Goal: Information Seeking & Learning: Compare options

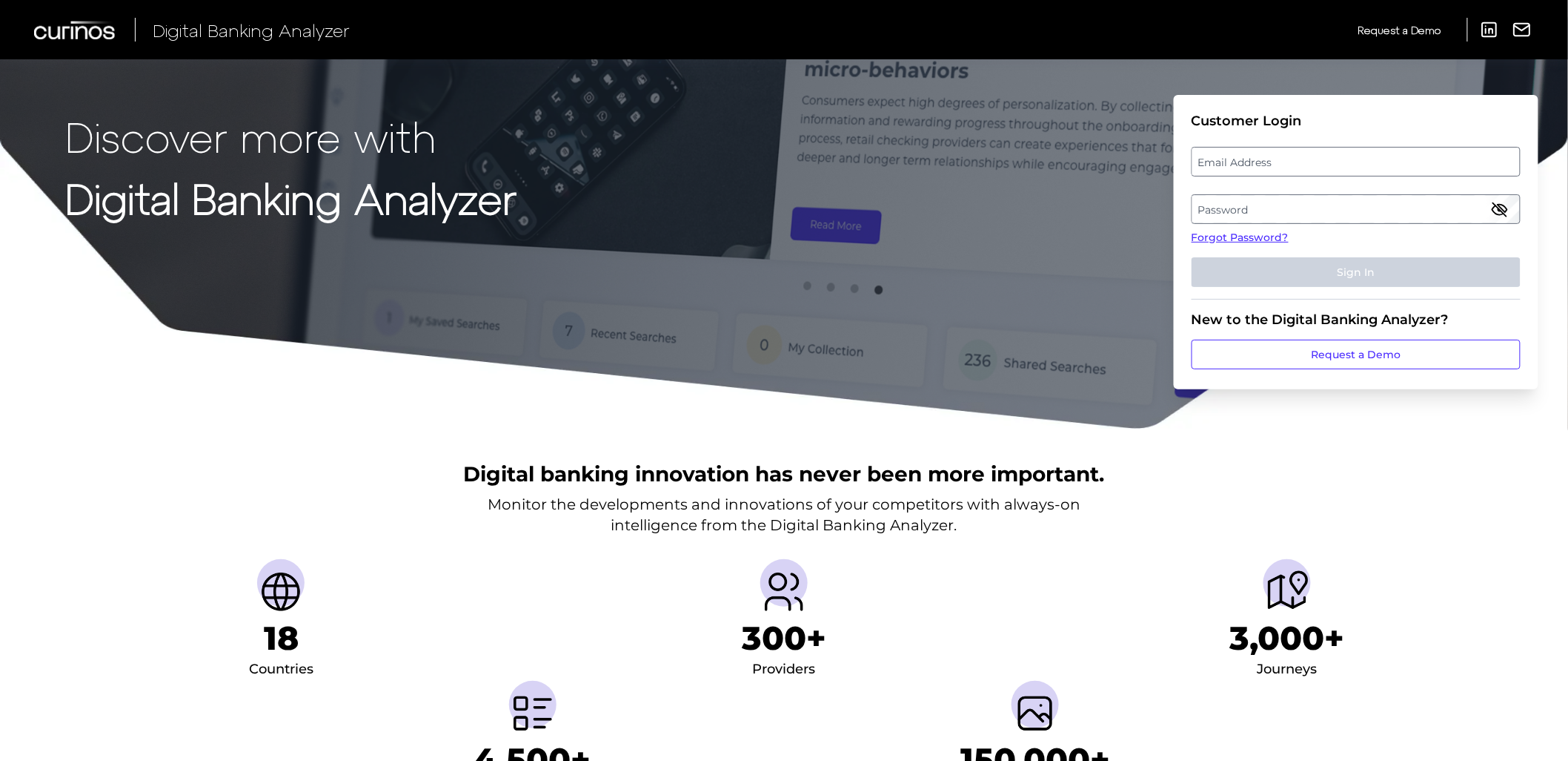
click at [1330, 159] on label "Email Address" at bounding box center [1355, 162] width 327 height 27
click at [1330, 159] on input "email" at bounding box center [1356, 162] width 329 height 30
click at [1330, 159] on input "Email Address" at bounding box center [1356, 162] width 329 height 30
type input "[PERSON_NAME][EMAIL_ADDRESS][PERSON_NAME][DOMAIN_NAME]"
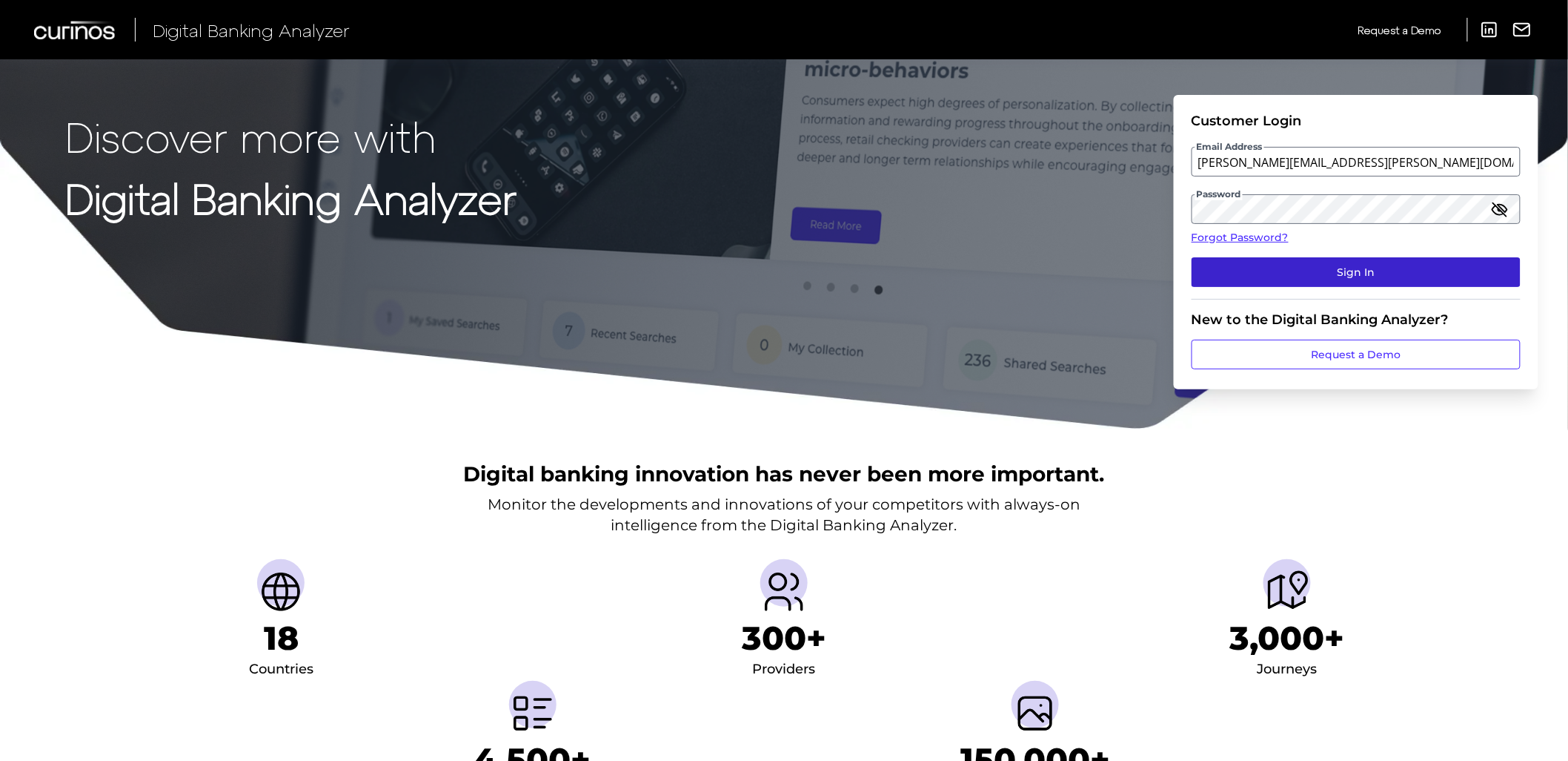
click at [1298, 264] on button "Sign In" at bounding box center [1356, 272] width 329 height 30
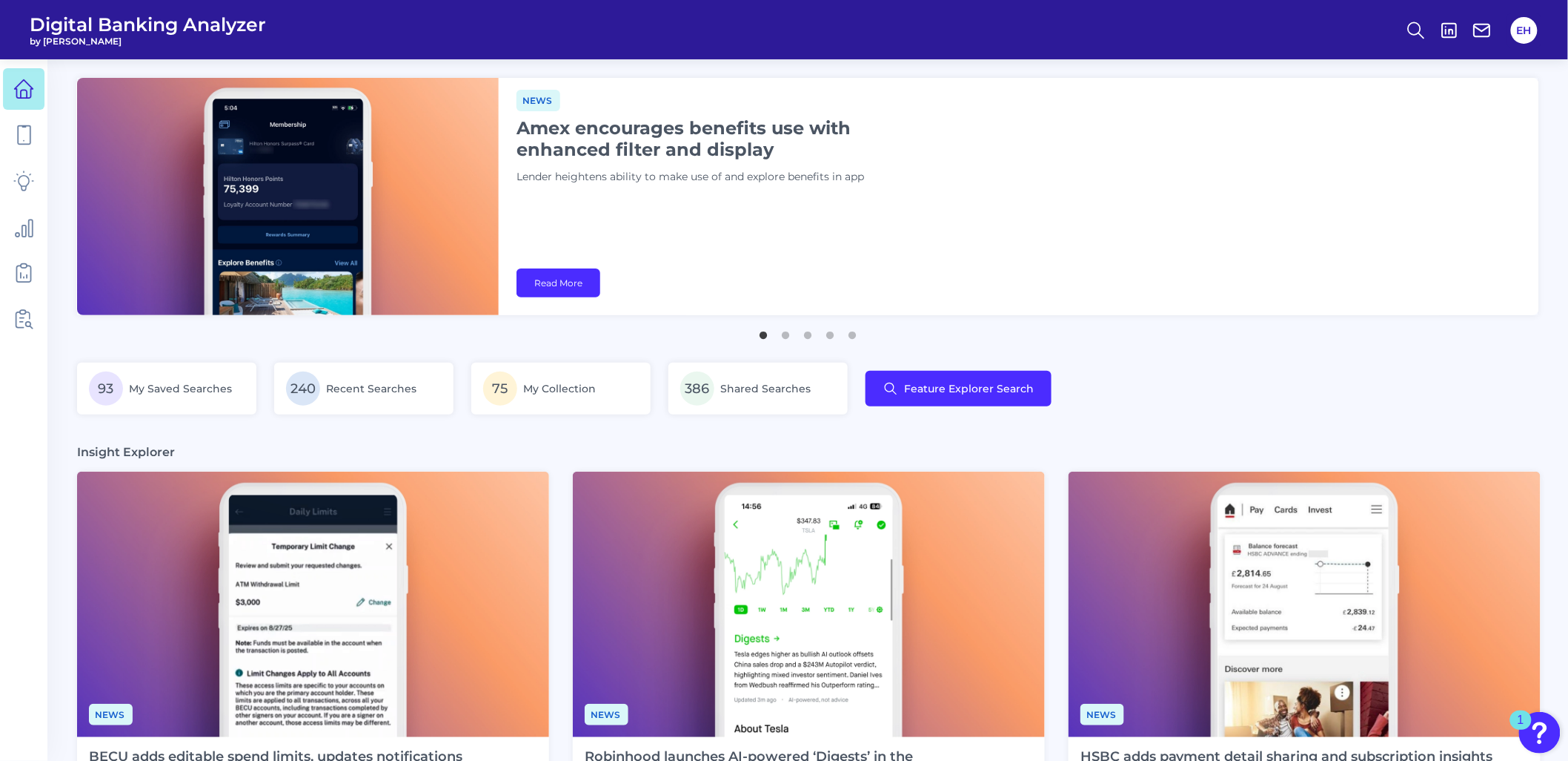
drag, startPoint x: 1517, startPoint y: 0, endPoint x: 1158, endPoint y: 413, distance: 547.2
click at [1158, 413] on div "93 My Saved Searches 240 Recent Searches 75 My Collection 386 Shared Searches F…" at bounding box center [808, 397] width 1462 height 70
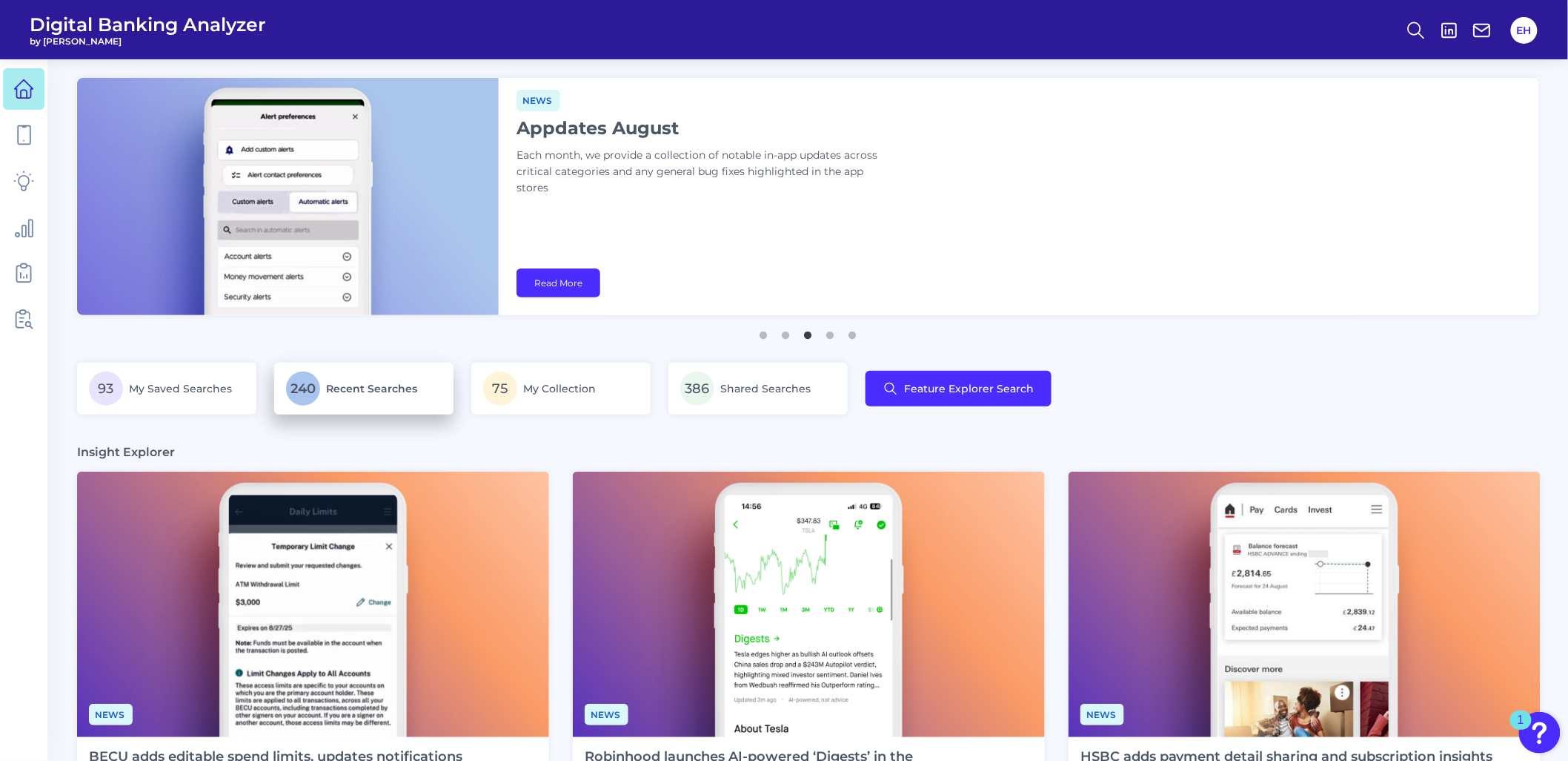
click at [416, 404] on p "240 Recent Searches" at bounding box center [363, 388] width 156 height 35
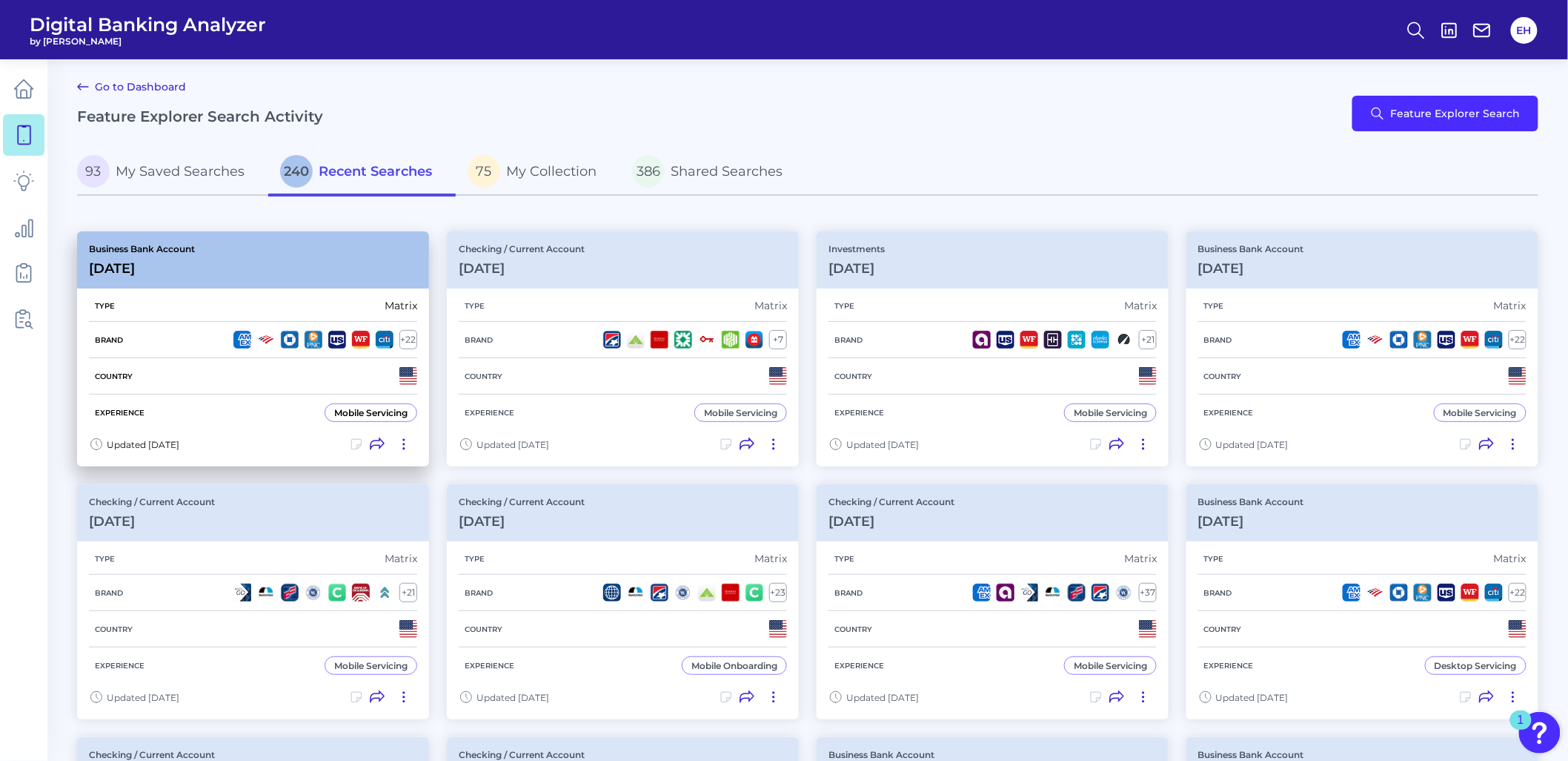
click at [240, 290] on div "Type Matrix" at bounding box center [253, 305] width 329 height 32
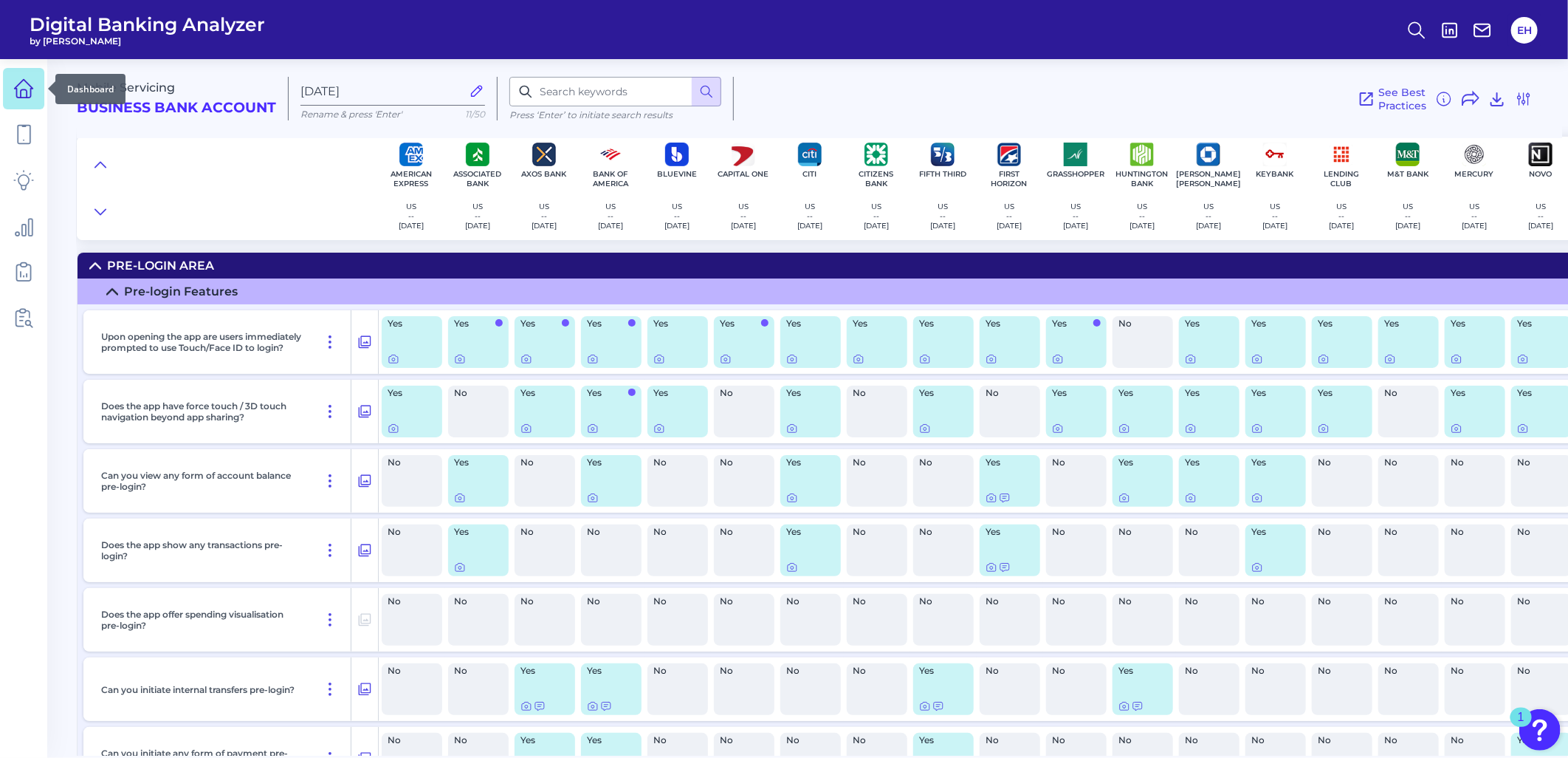
click at [24, 86] on icon at bounding box center [23, 88] width 20 height 20
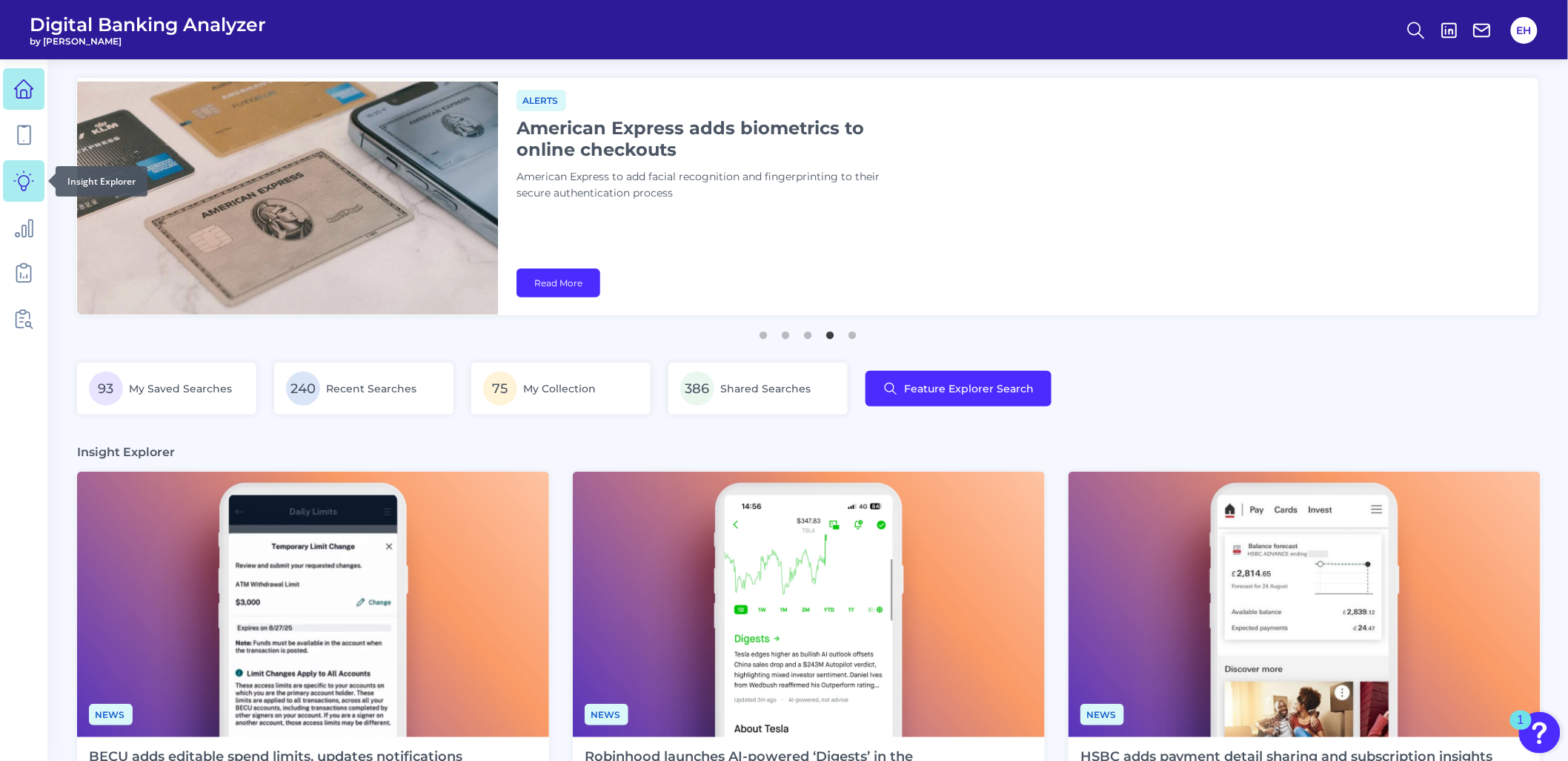
click at [27, 176] on icon at bounding box center [23, 180] width 20 height 20
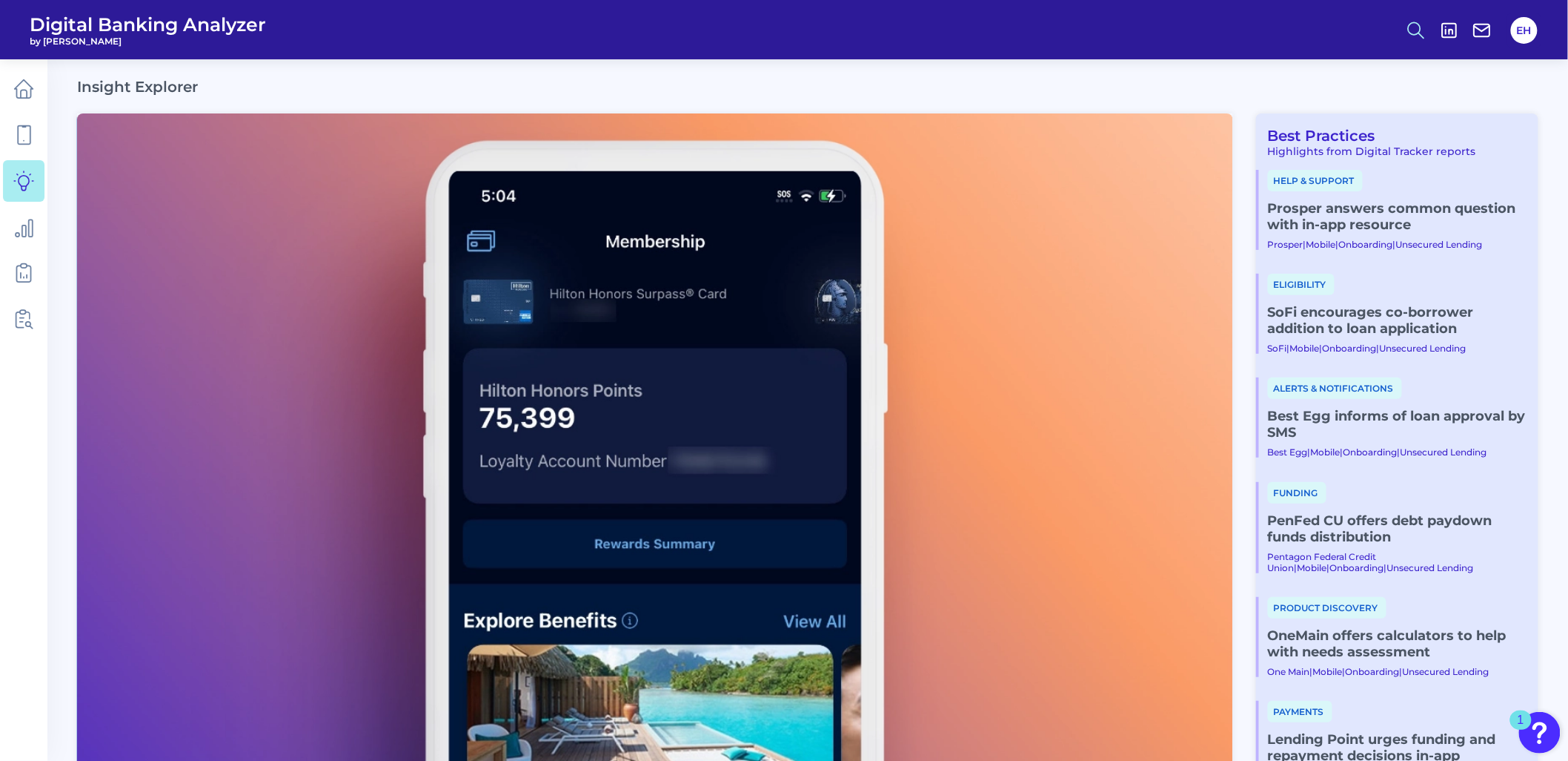
click at [1415, 30] on icon at bounding box center [1416, 30] width 21 height 21
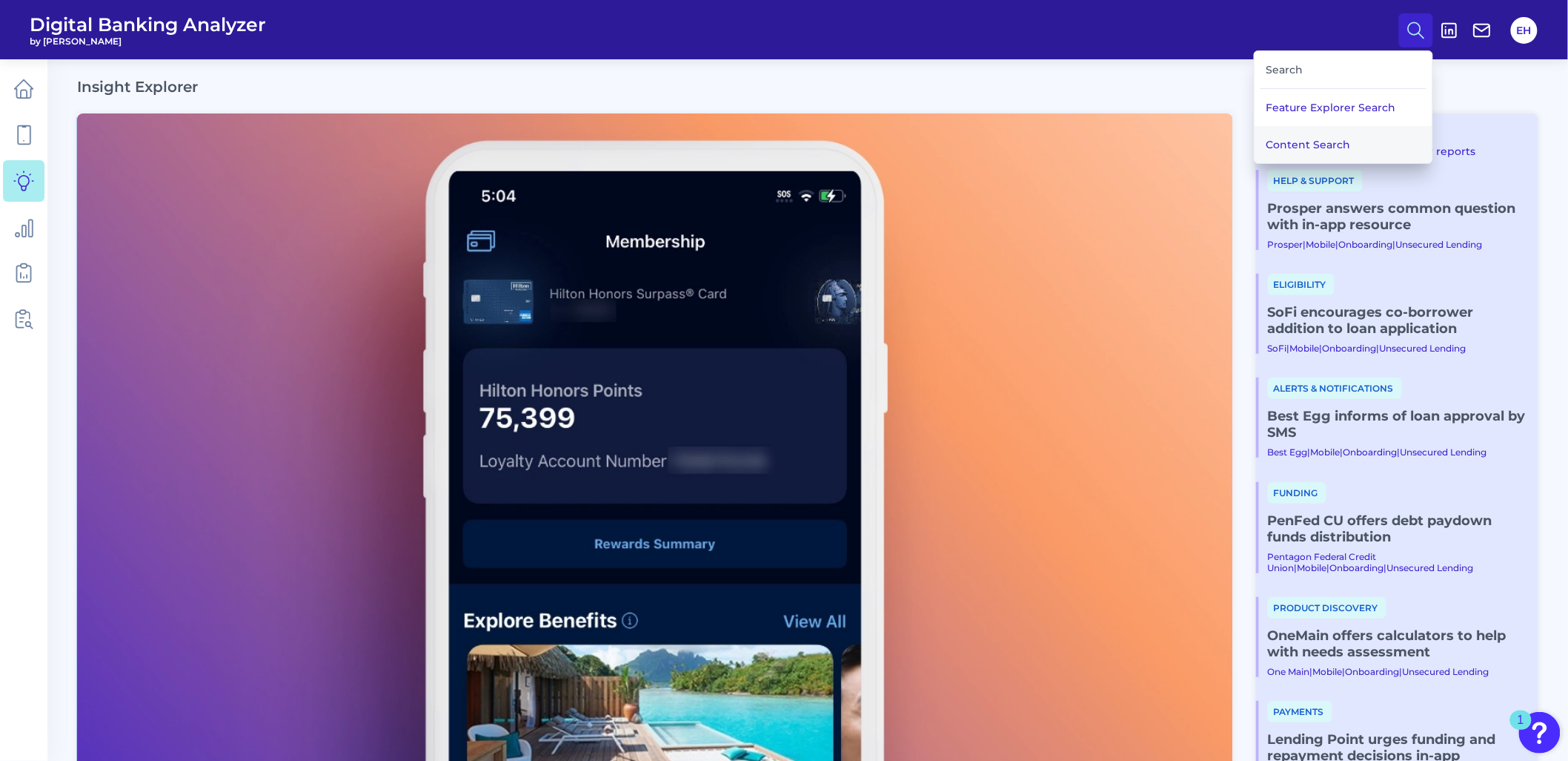
click at [1323, 142] on button "Content Search" at bounding box center [1343, 145] width 178 height 37
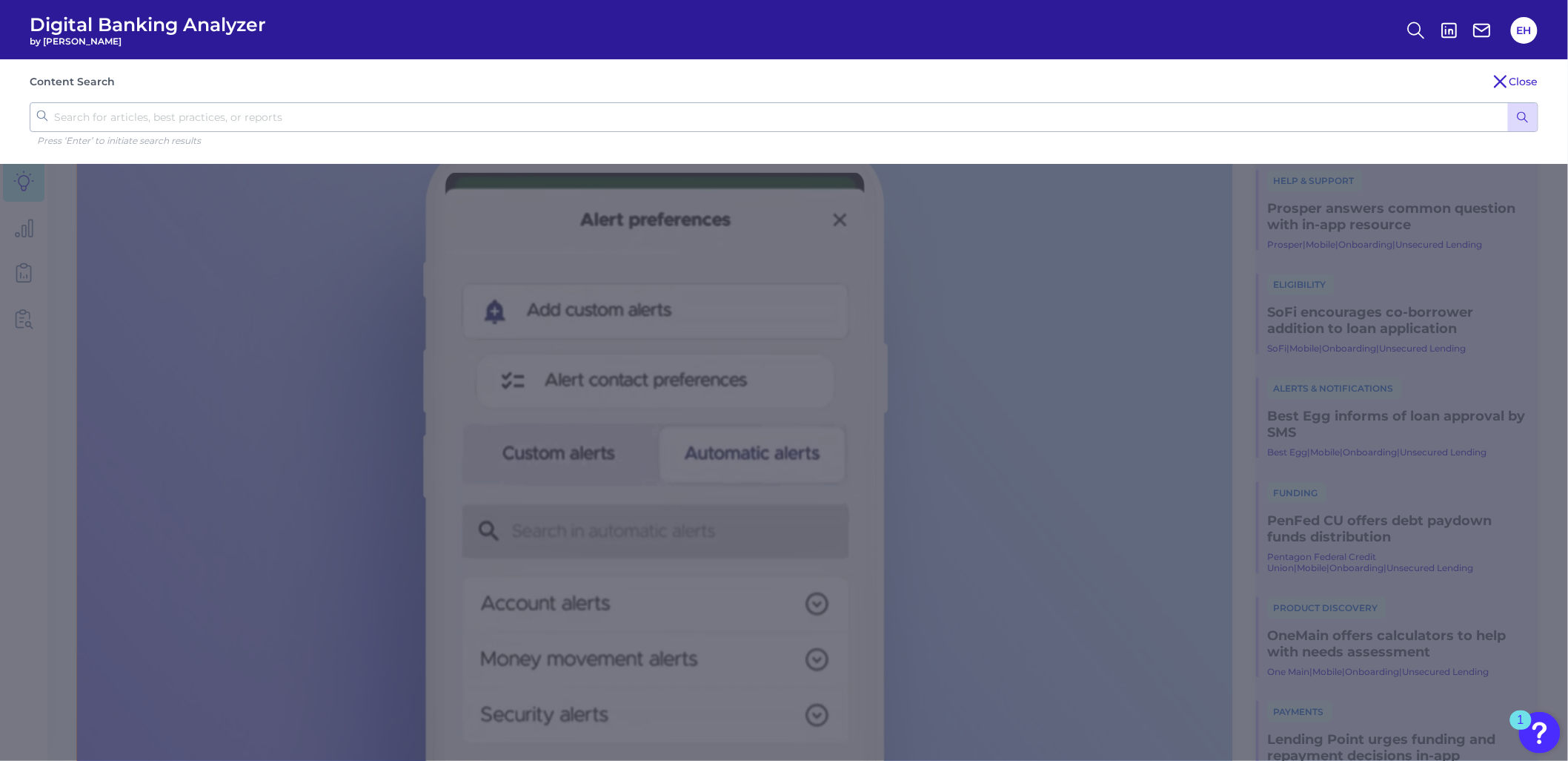
click at [1519, 119] on circle "submit" at bounding box center [1521, 116] width 8 height 8
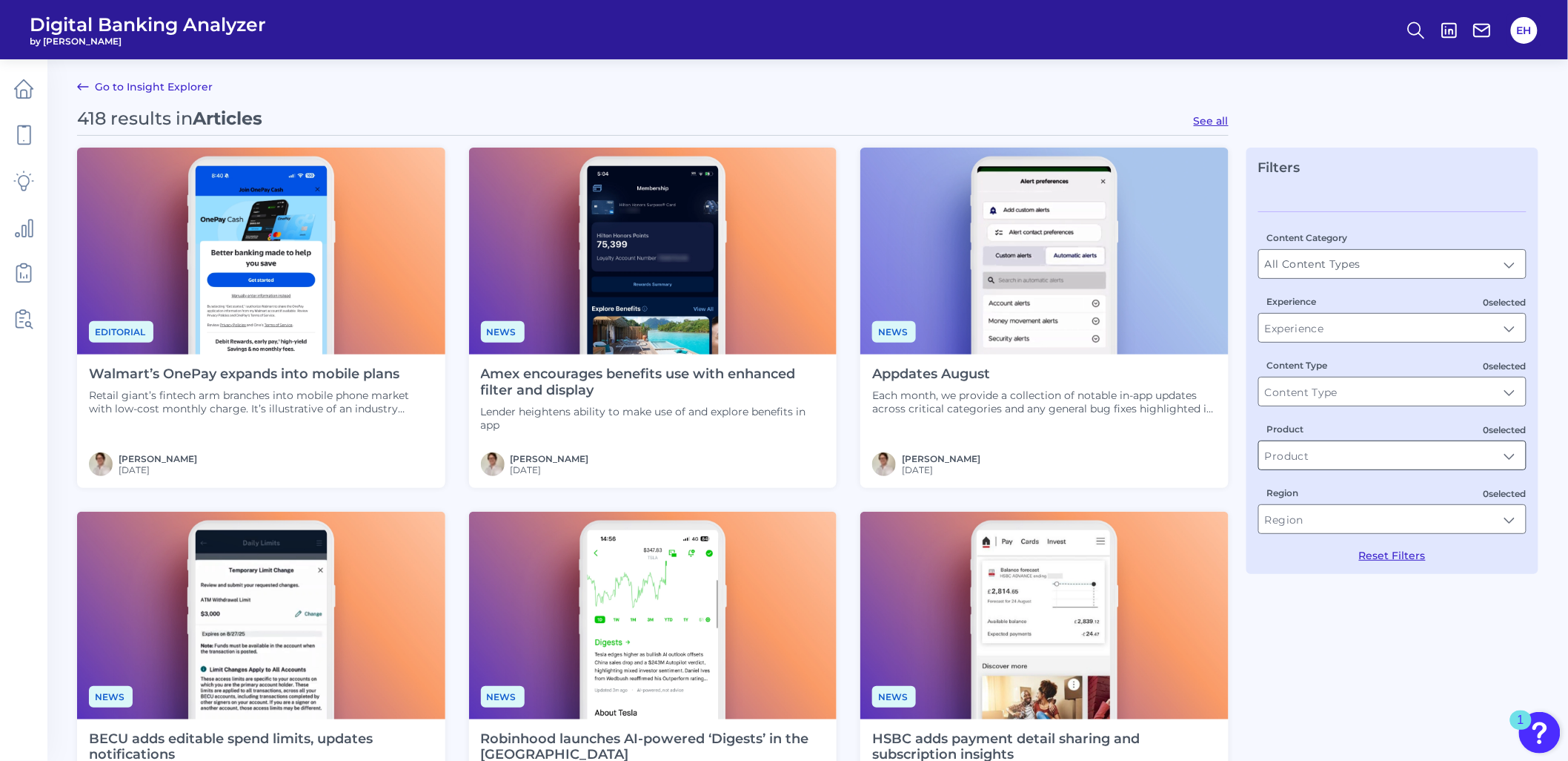
click at [1331, 462] on input "Product" at bounding box center [1393, 455] width 267 height 28
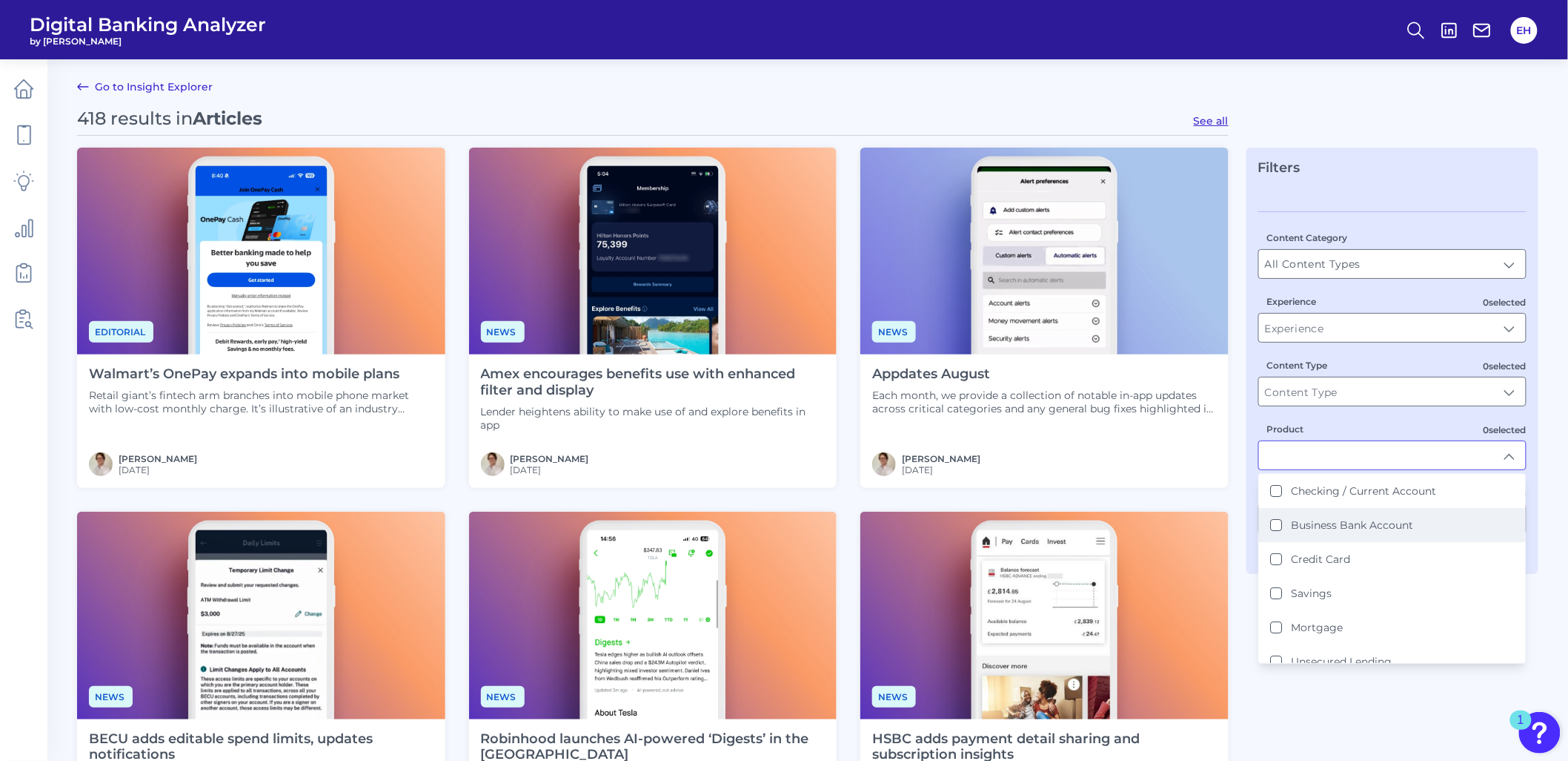
click at [1329, 530] on label "Business Bank Account" at bounding box center [1352, 525] width 122 height 13
type input "Business Bank Account"
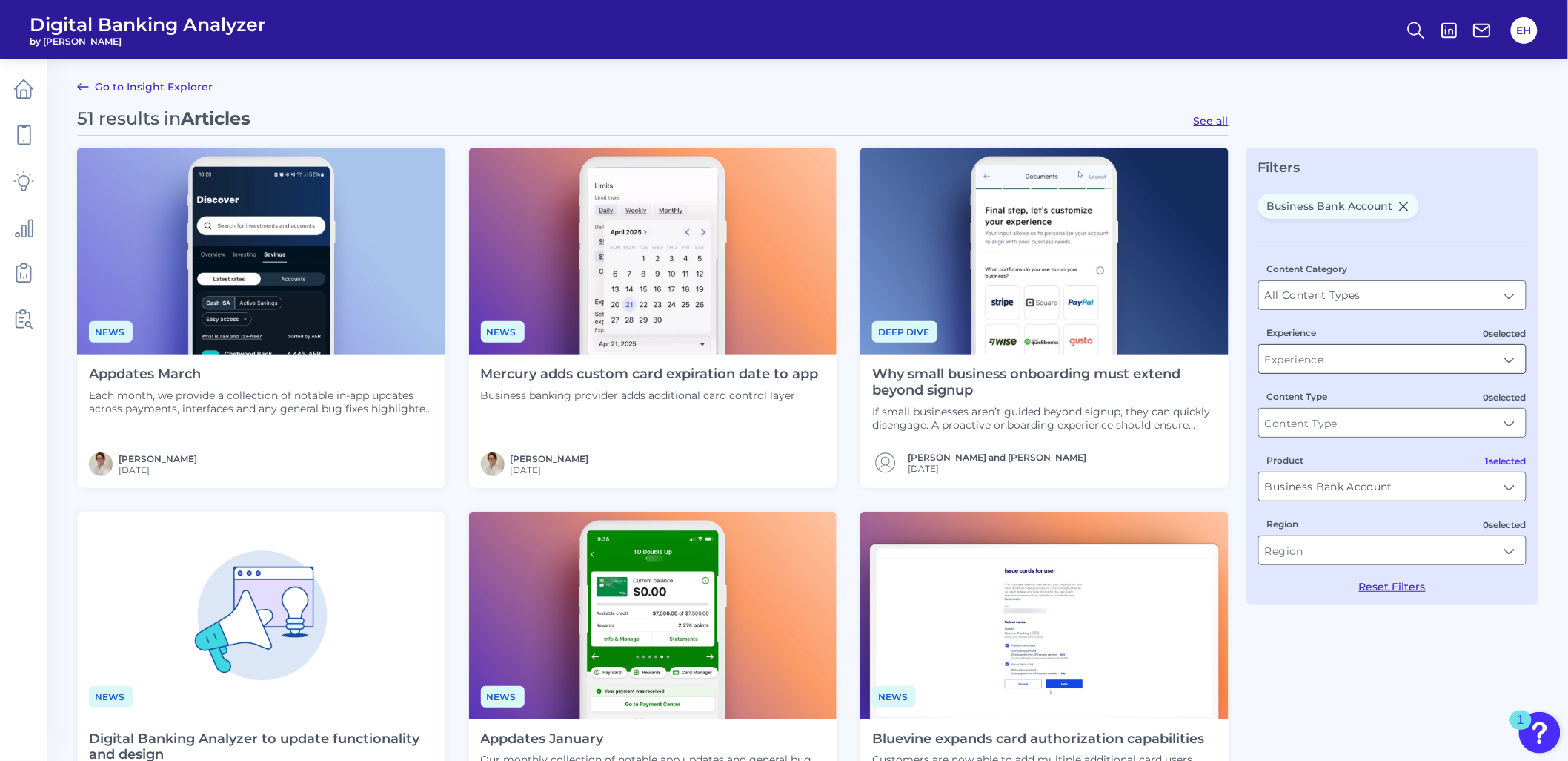
click at [1330, 359] on input "Experience" at bounding box center [1393, 359] width 267 height 28
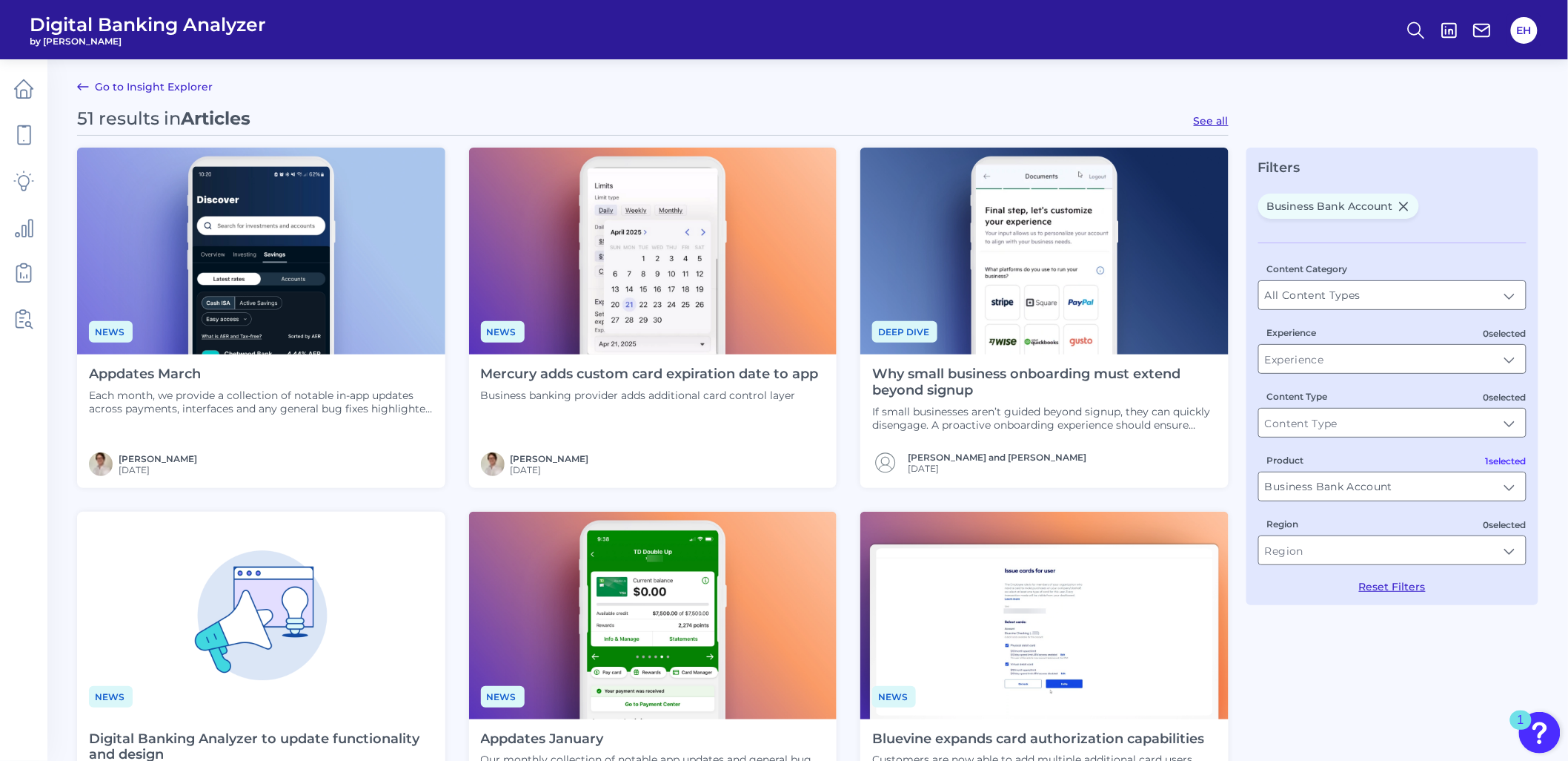
click at [1403, 203] on icon at bounding box center [1403, 205] width 12 height 12
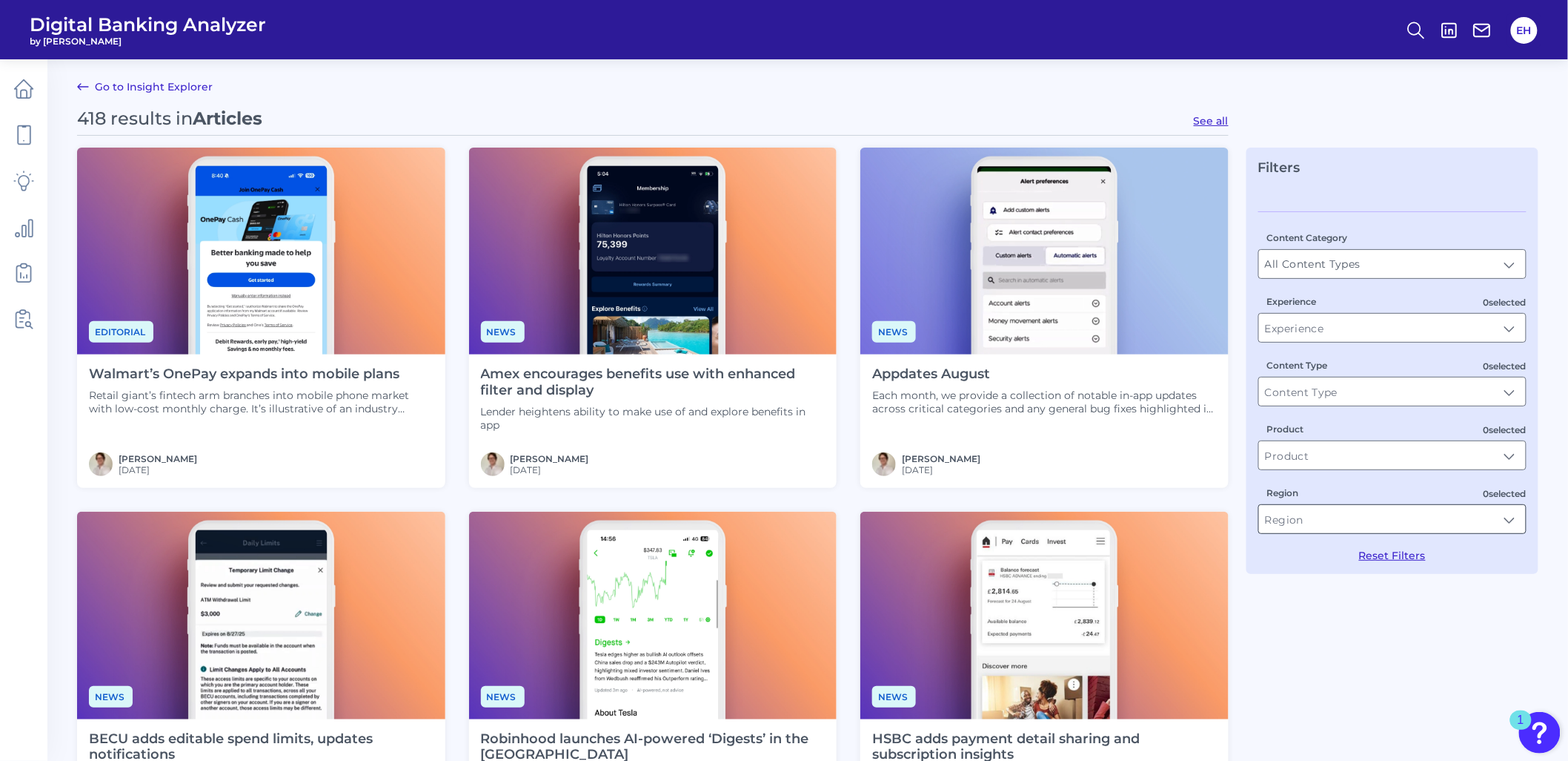
click at [1312, 527] on input "Region" at bounding box center [1393, 519] width 267 height 28
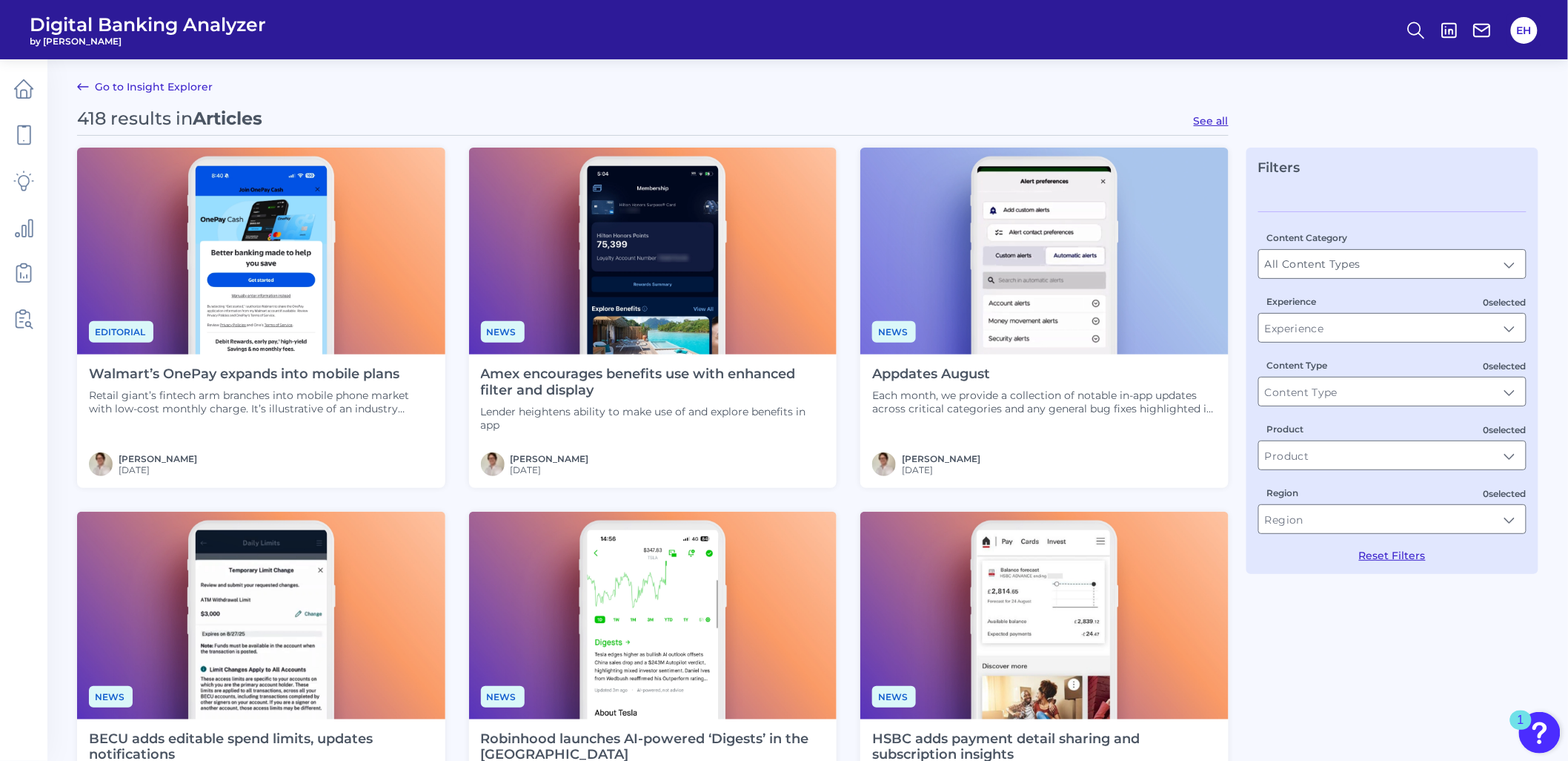
click at [252, 381] on h4 "Walmart’s OnePay expands into mobile plans" at bounding box center [260, 373] width 344 height 16
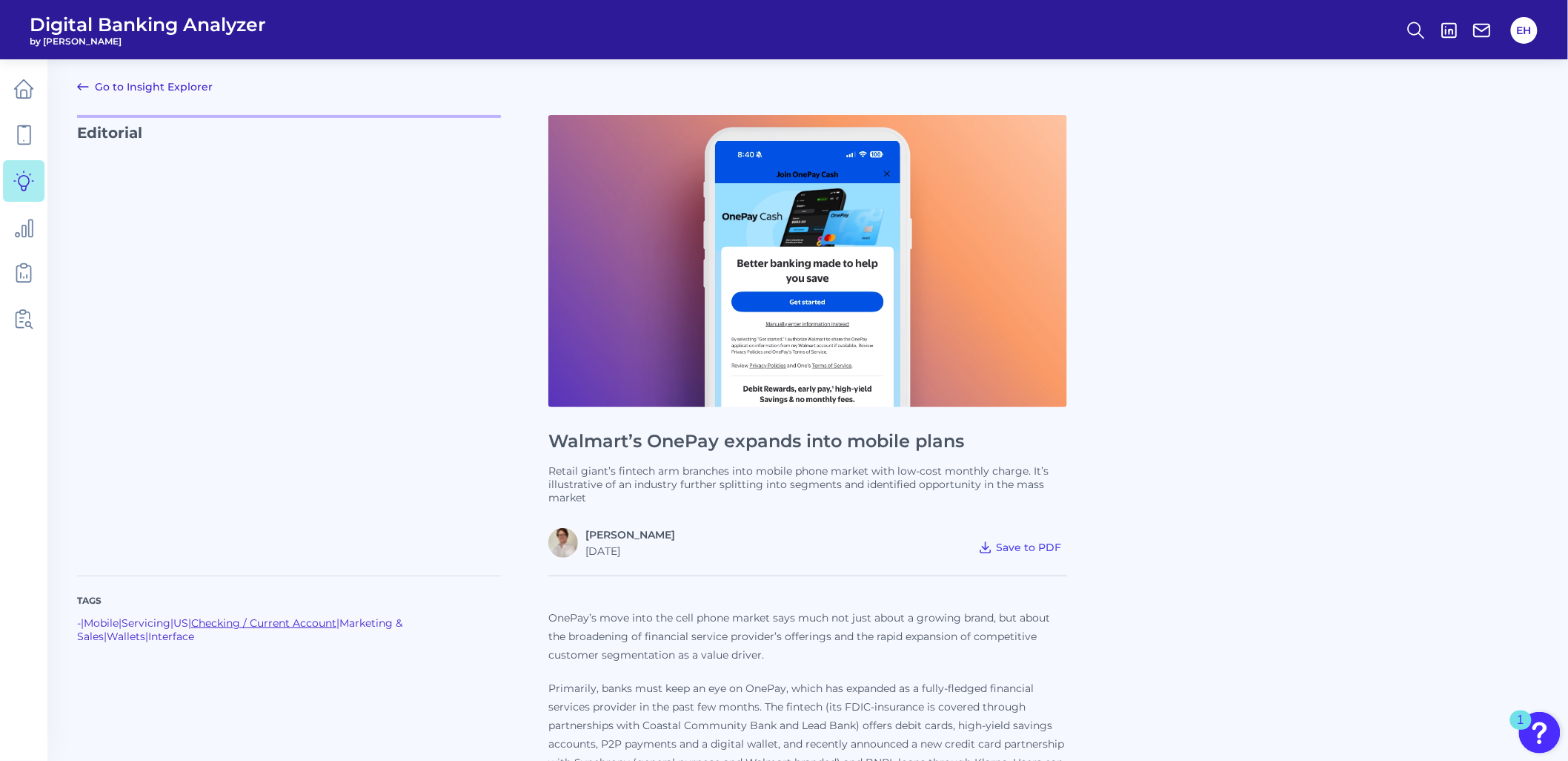
click at [274, 620] on link "Checking / Current Account" at bounding box center [264, 623] width 146 height 13
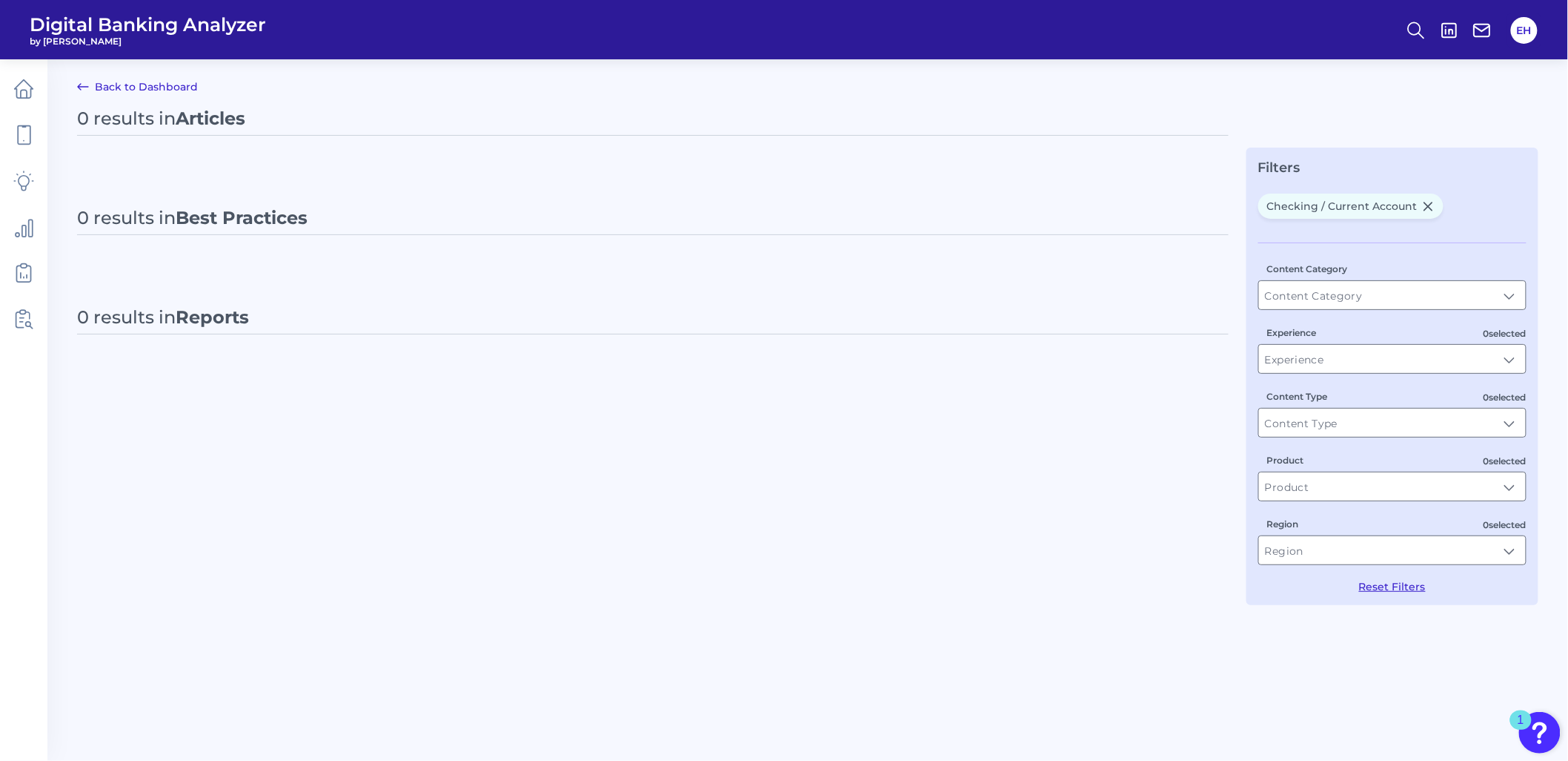
type input "All Content Types"
type input "Checking / Current Account"
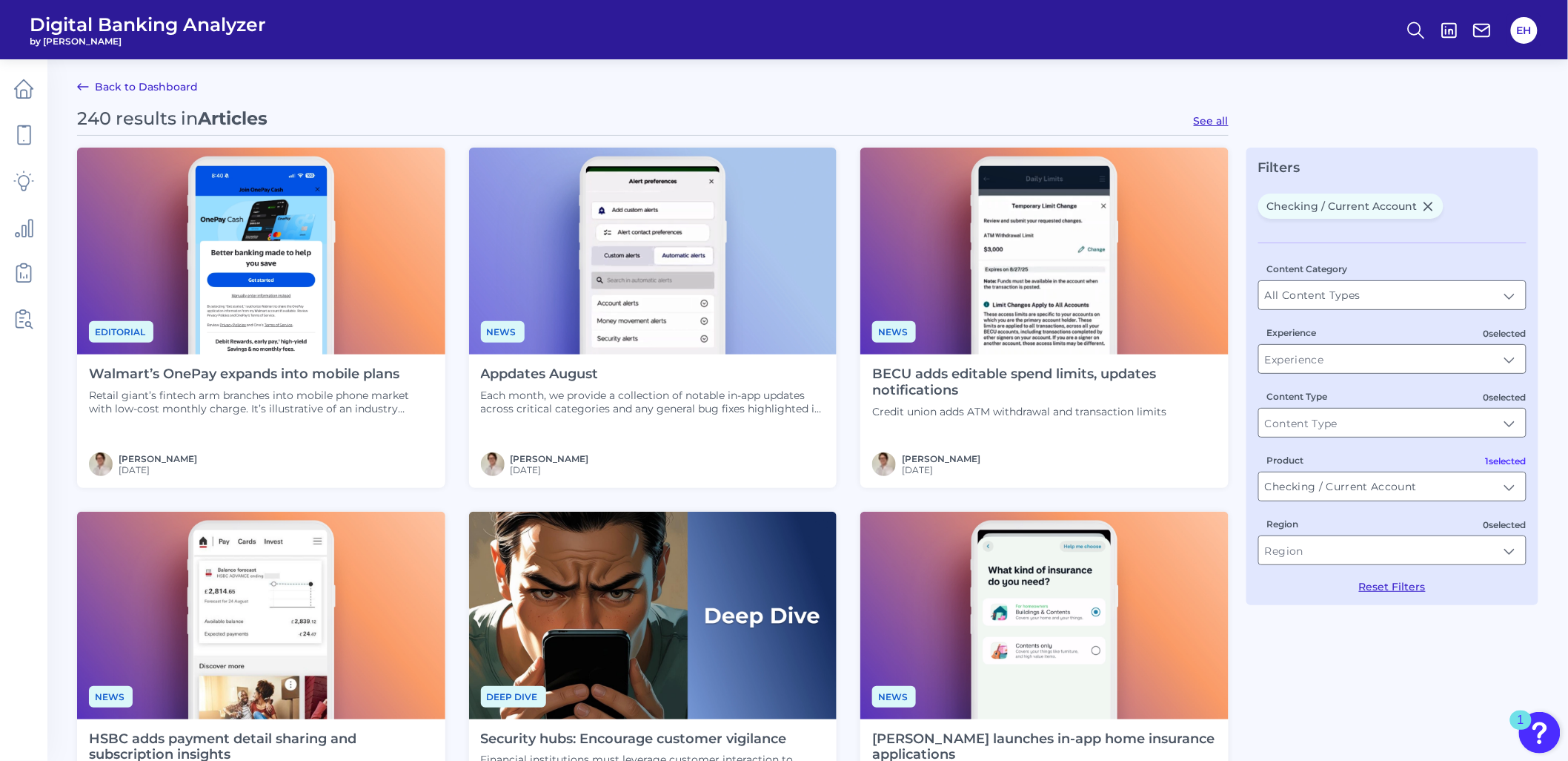
click at [171, 90] on link "Back to Dashboard" at bounding box center [137, 86] width 120 height 18
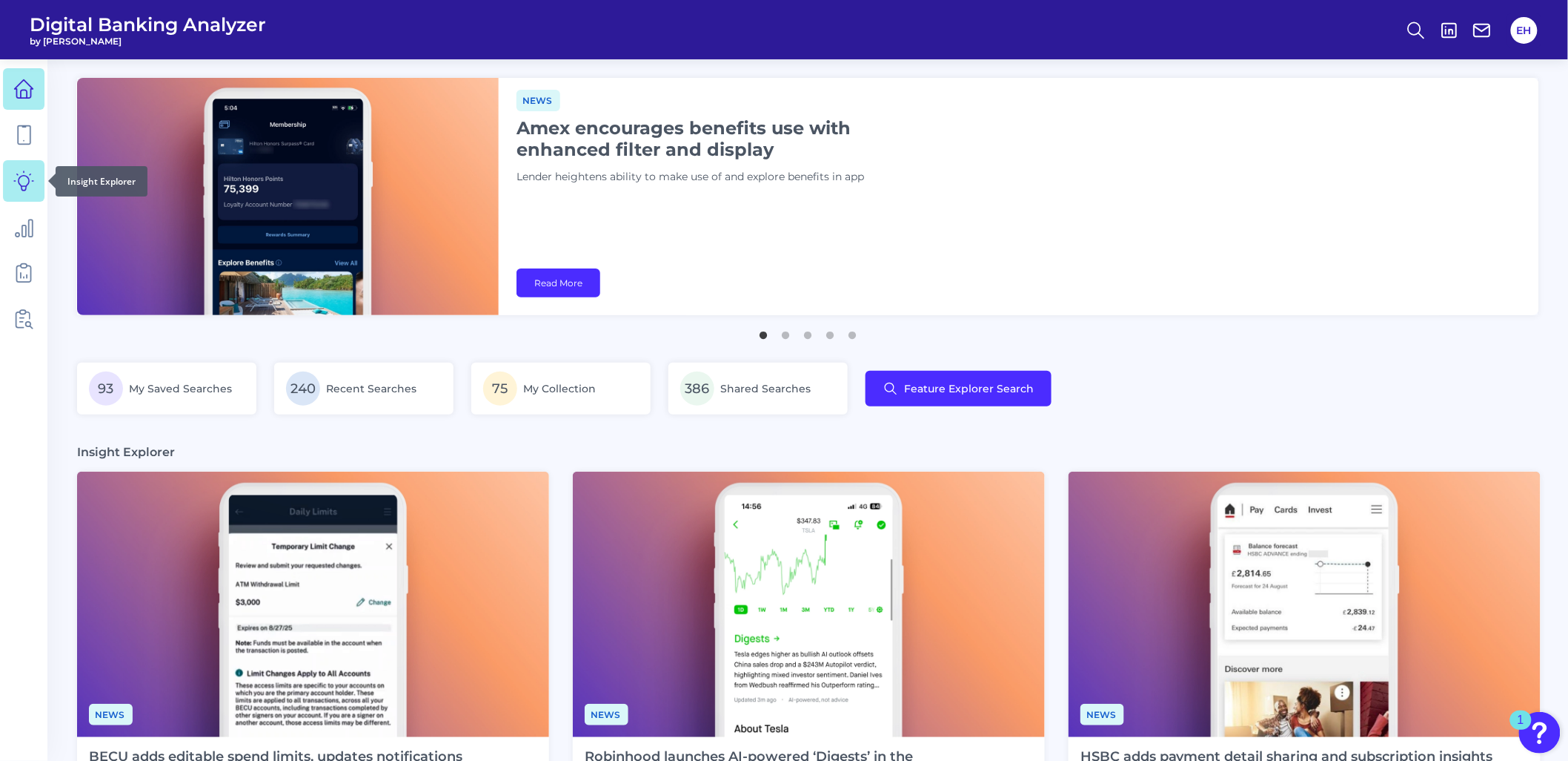
click at [23, 180] on icon at bounding box center [23, 181] width 21 height 21
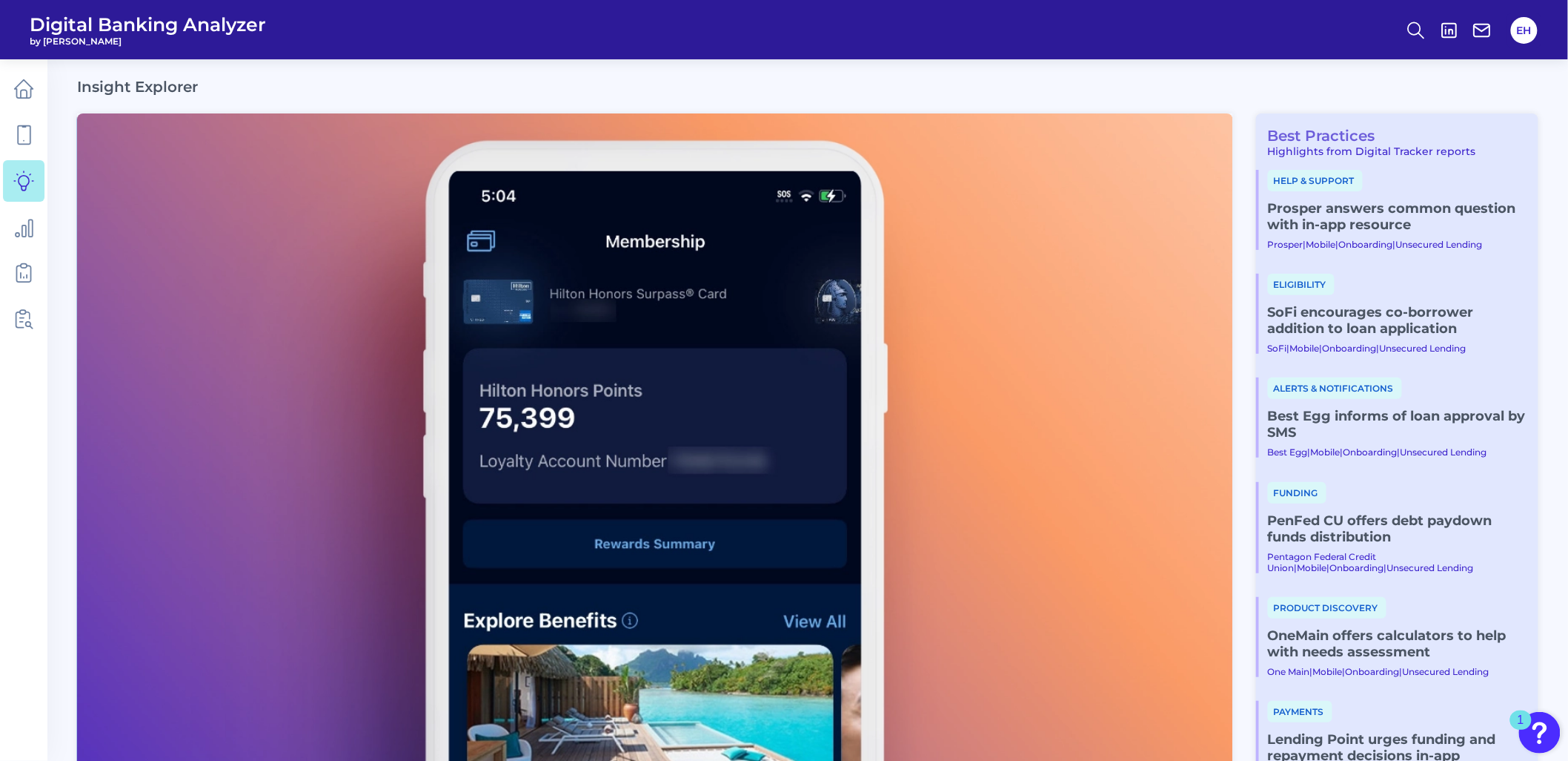
click at [1349, 137] on link "Best Practices" at bounding box center [1316, 135] width 119 height 18
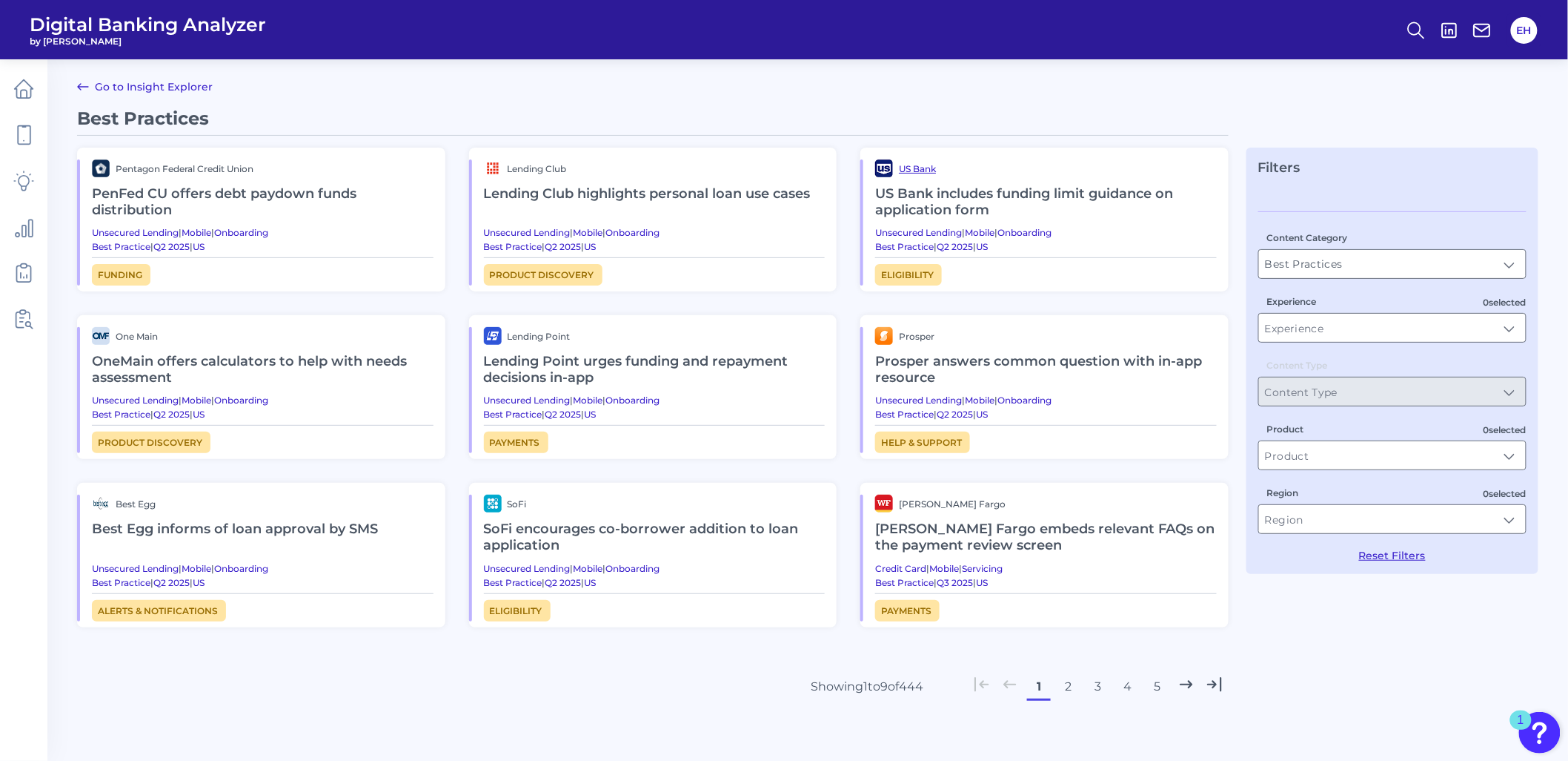
click at [909, 169] on span "US Bank" at bounding box center [917, 169] width 37 height 11
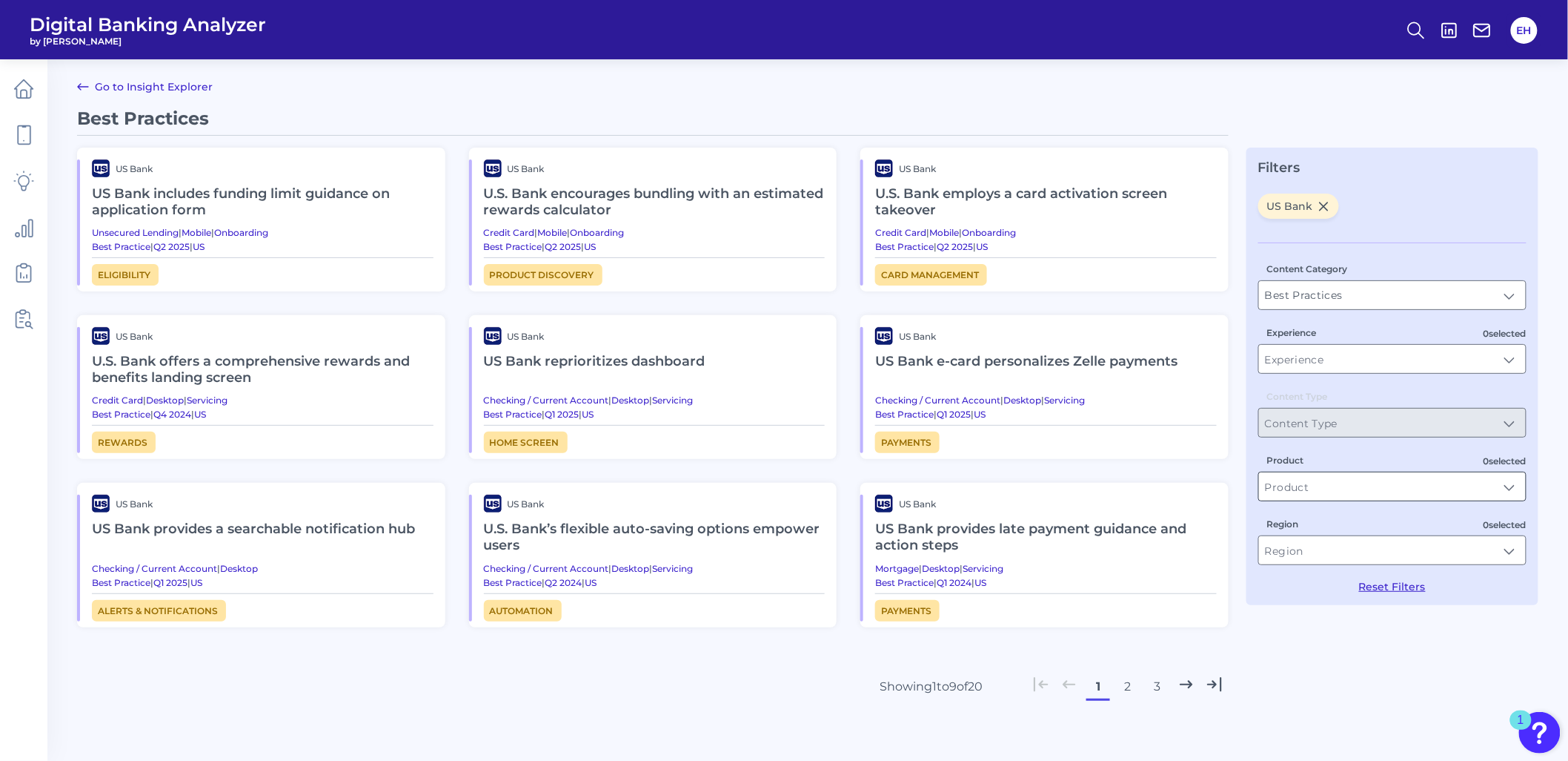
click at [1399, 485] on input "Product" at bounding box center [1393, 486] width 267 height 28
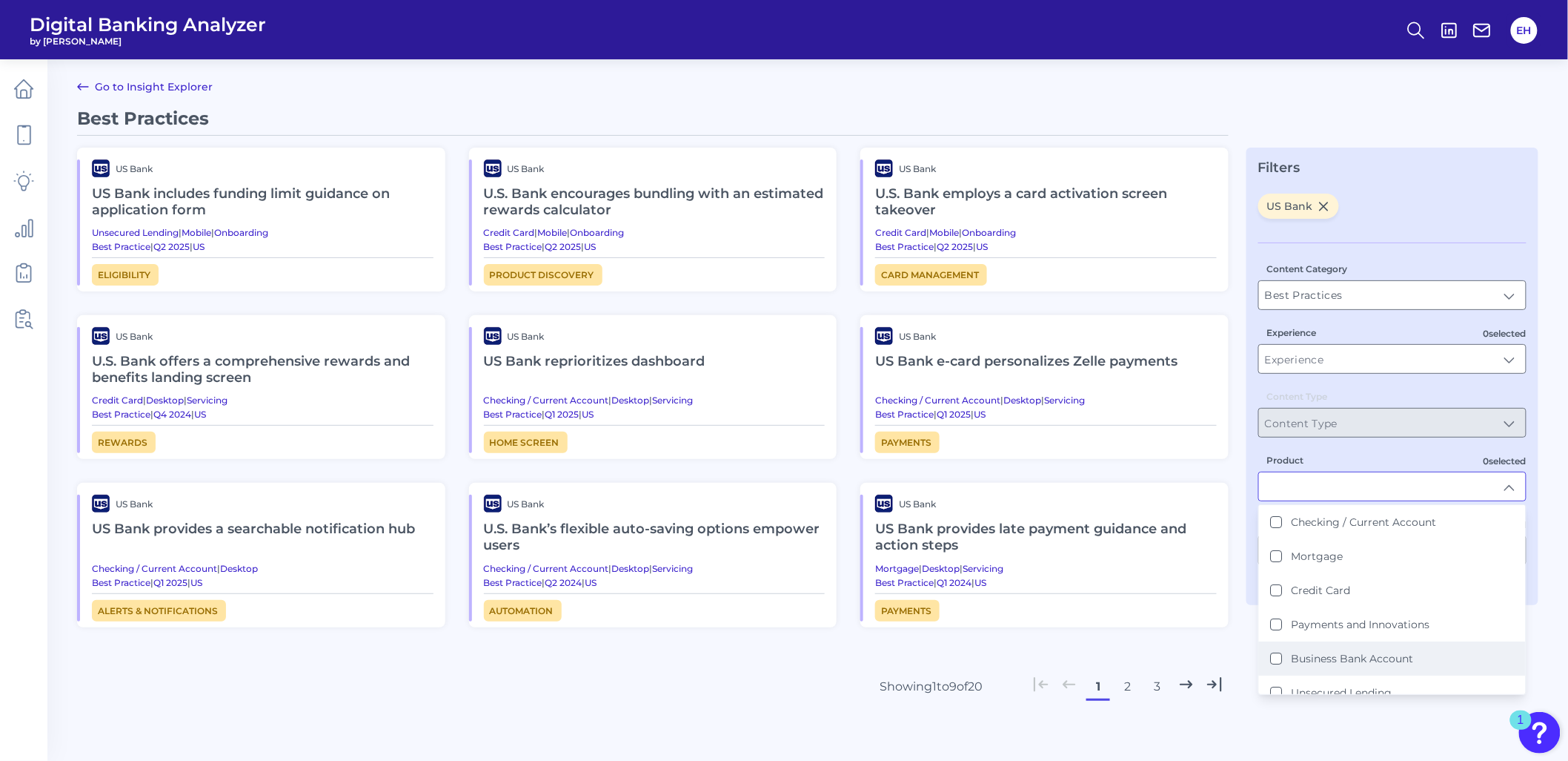
click at [1365, 654] on label "Business Bank Account" at bounding box center [1352, 658] width 122 height 13
type input "Business Bank Account"
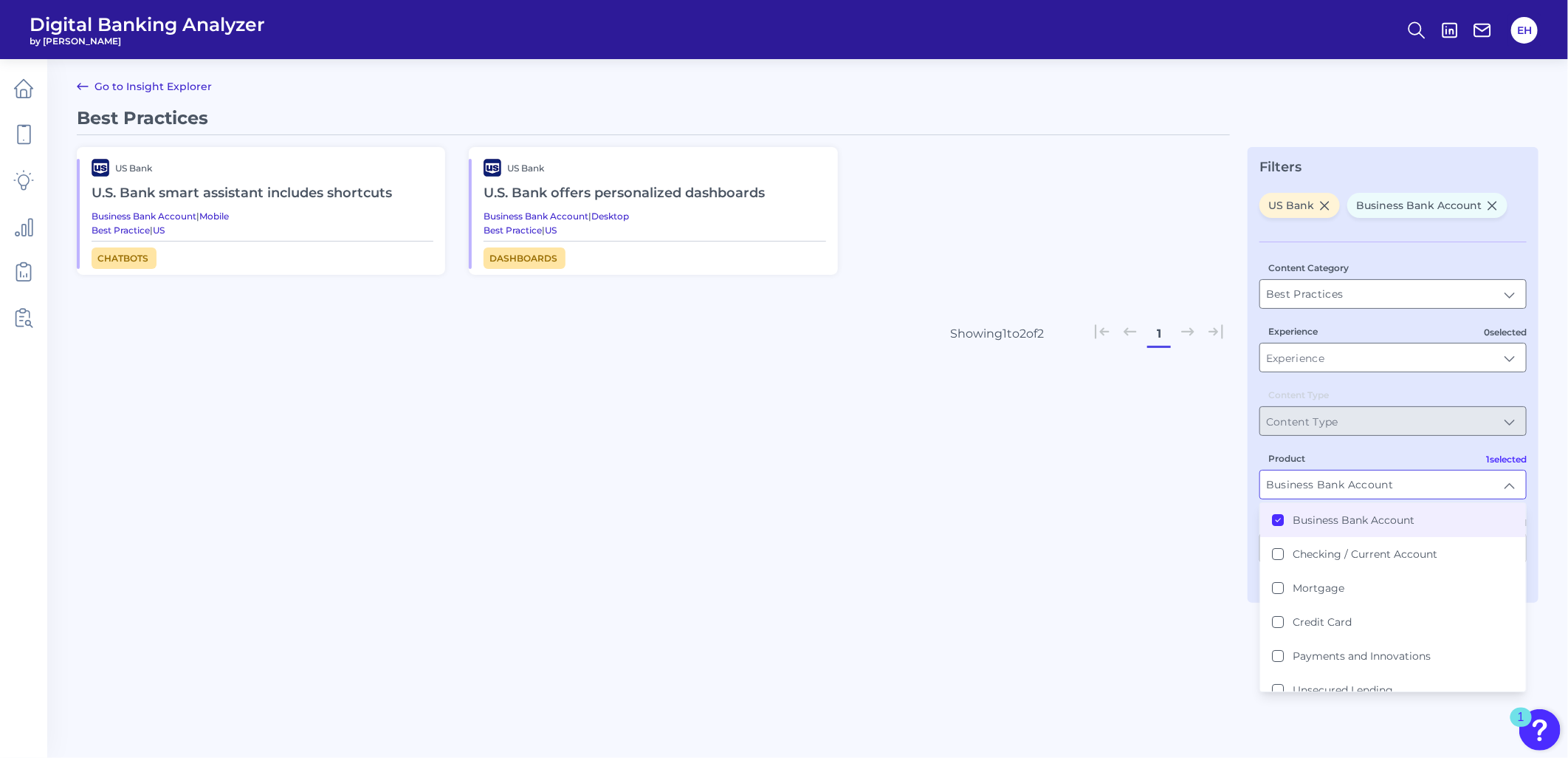
click at [248, 190] on h2 "U.S. Bank smart assistant includes shortcuts" at bounding box center [262, 193] width 342 height 34
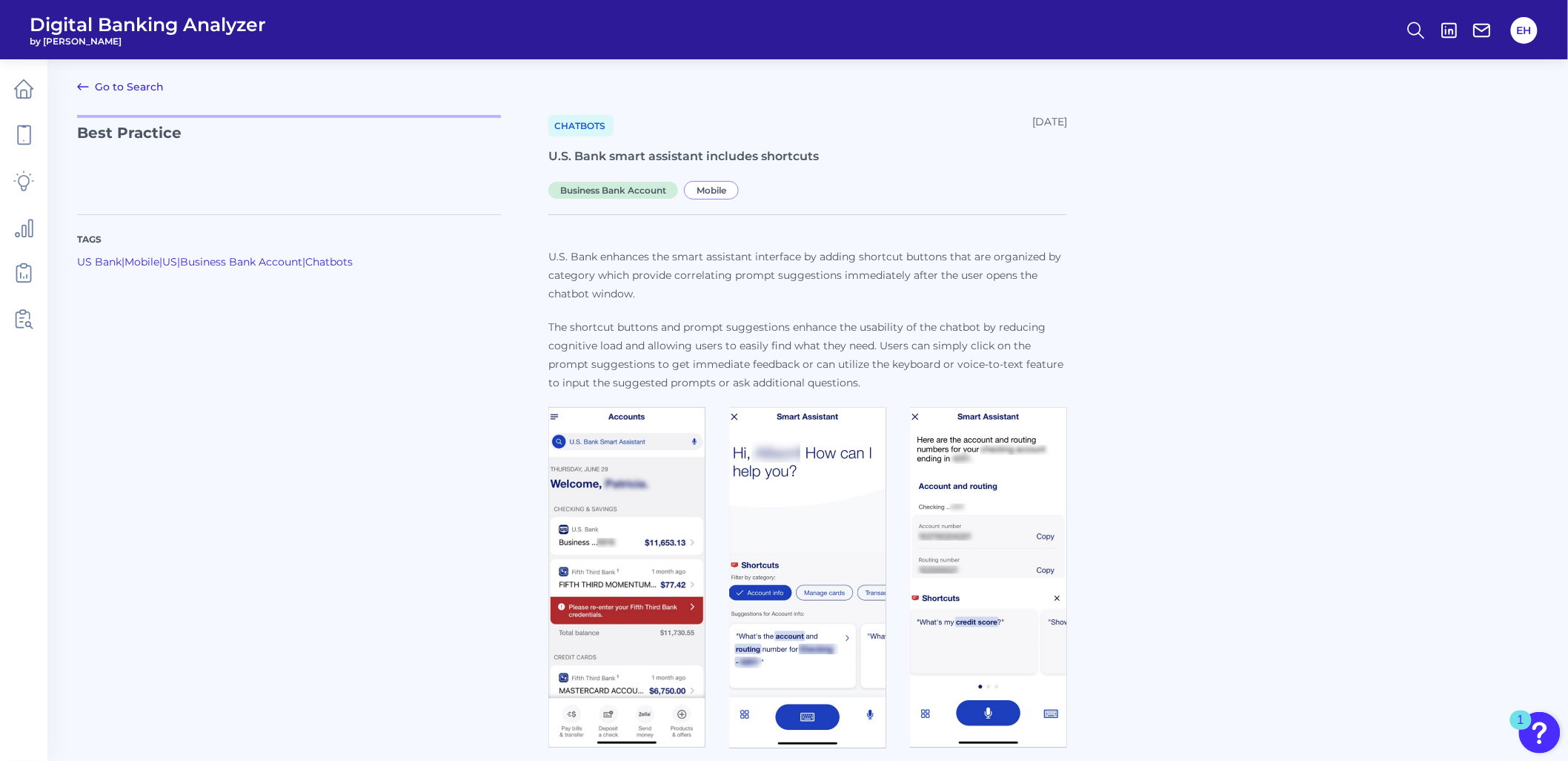
click at [127, 83] on link "Go to Search" at bounding box center [120, 86] width 87 height 18
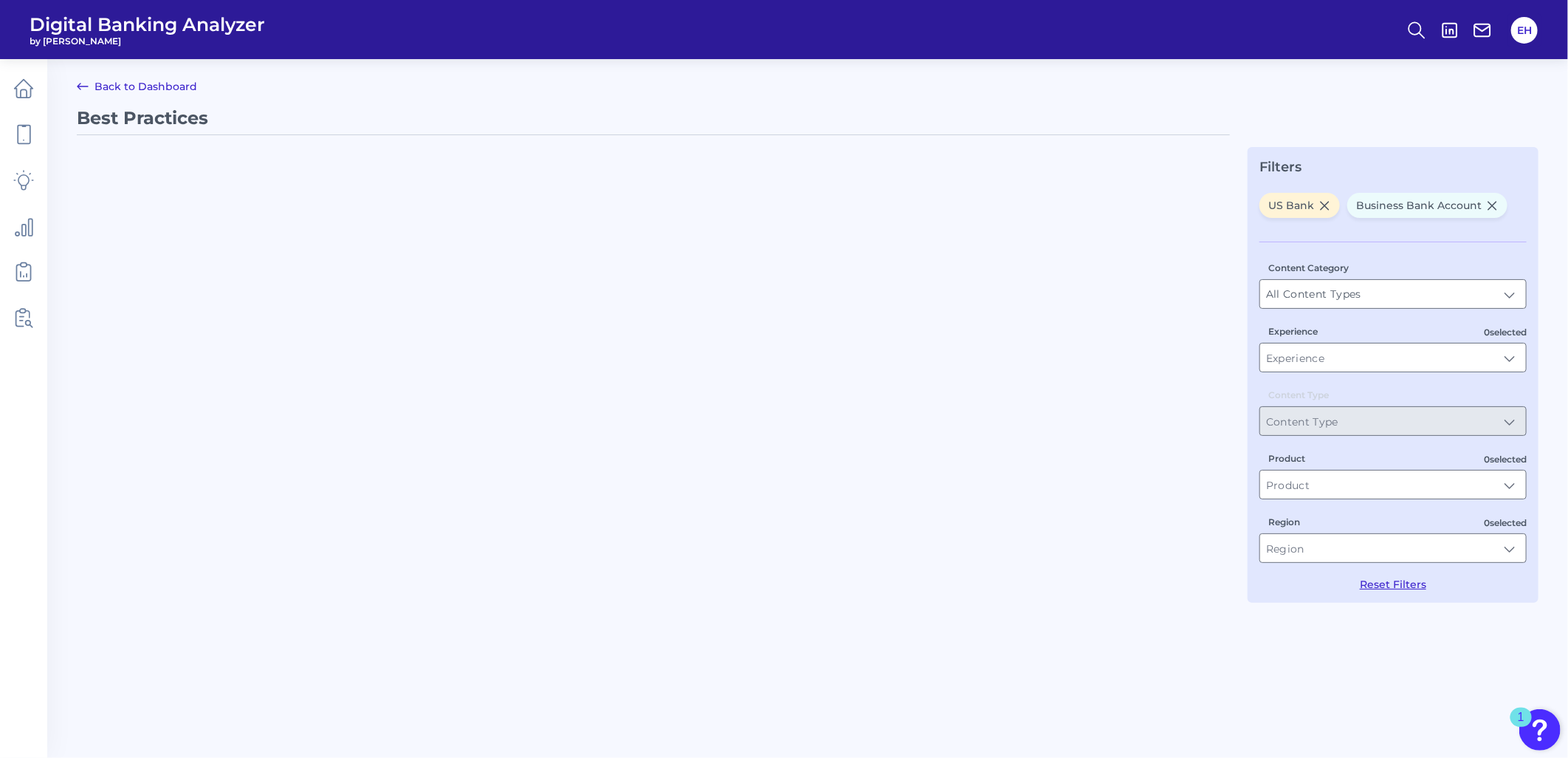
type input "Best Practices"
type input "Business Bank Account"
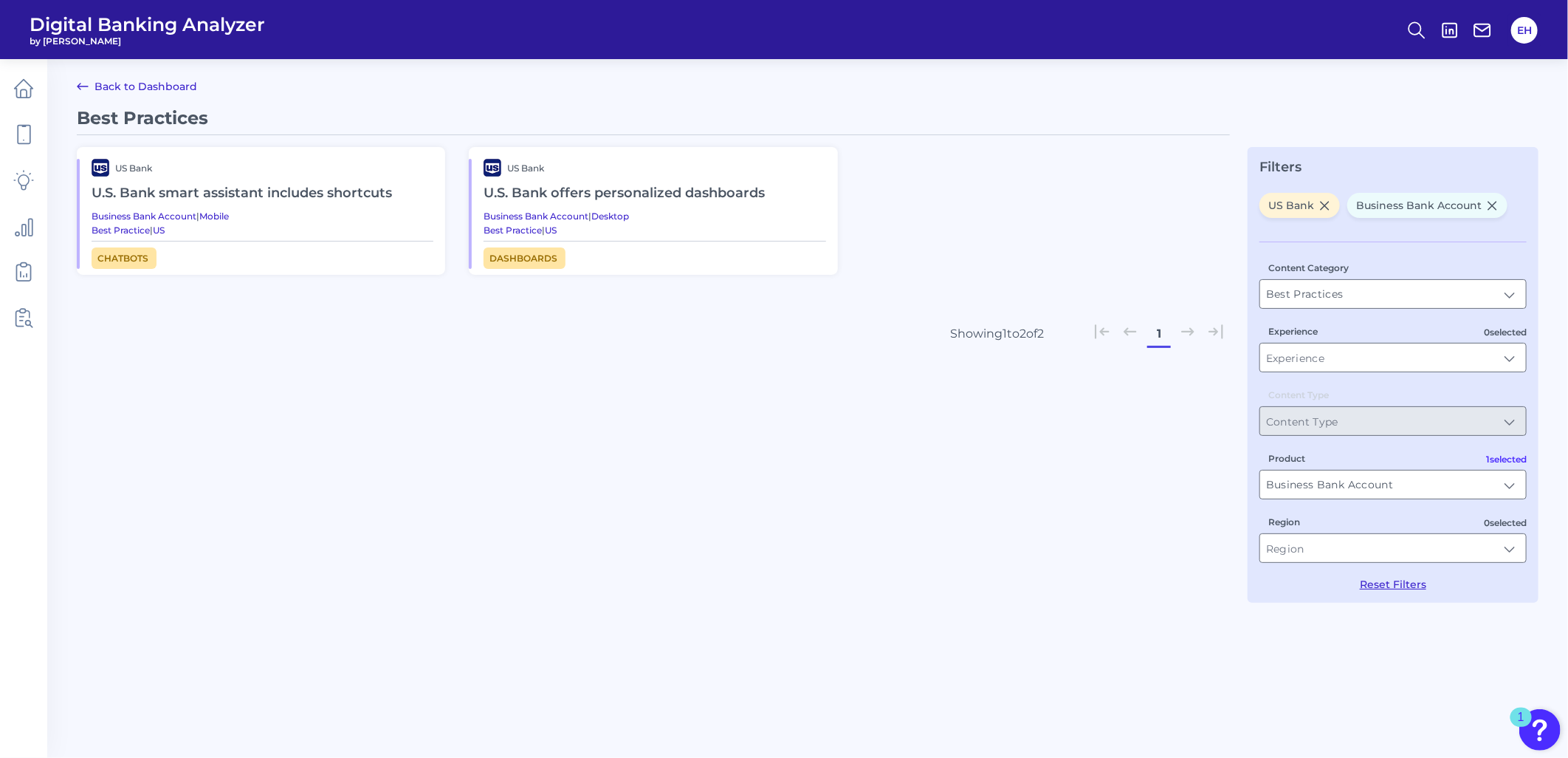
click at [174, 88] on link "Back to Dashboard" at bounding box center [137, 86] width 120 height 18
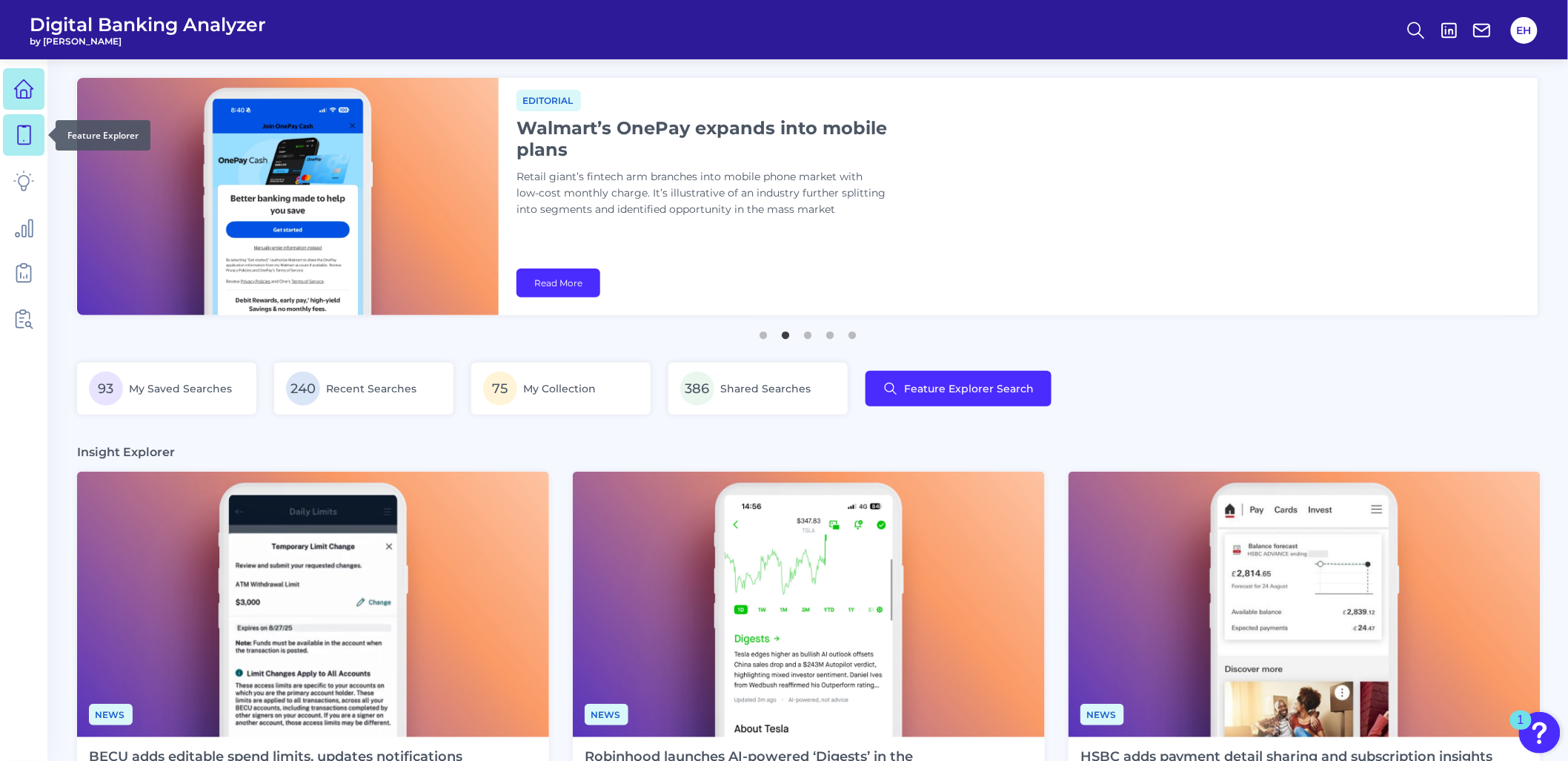
click at [20, 130] on icon at bounding box center [23, 134] width 21 height 21
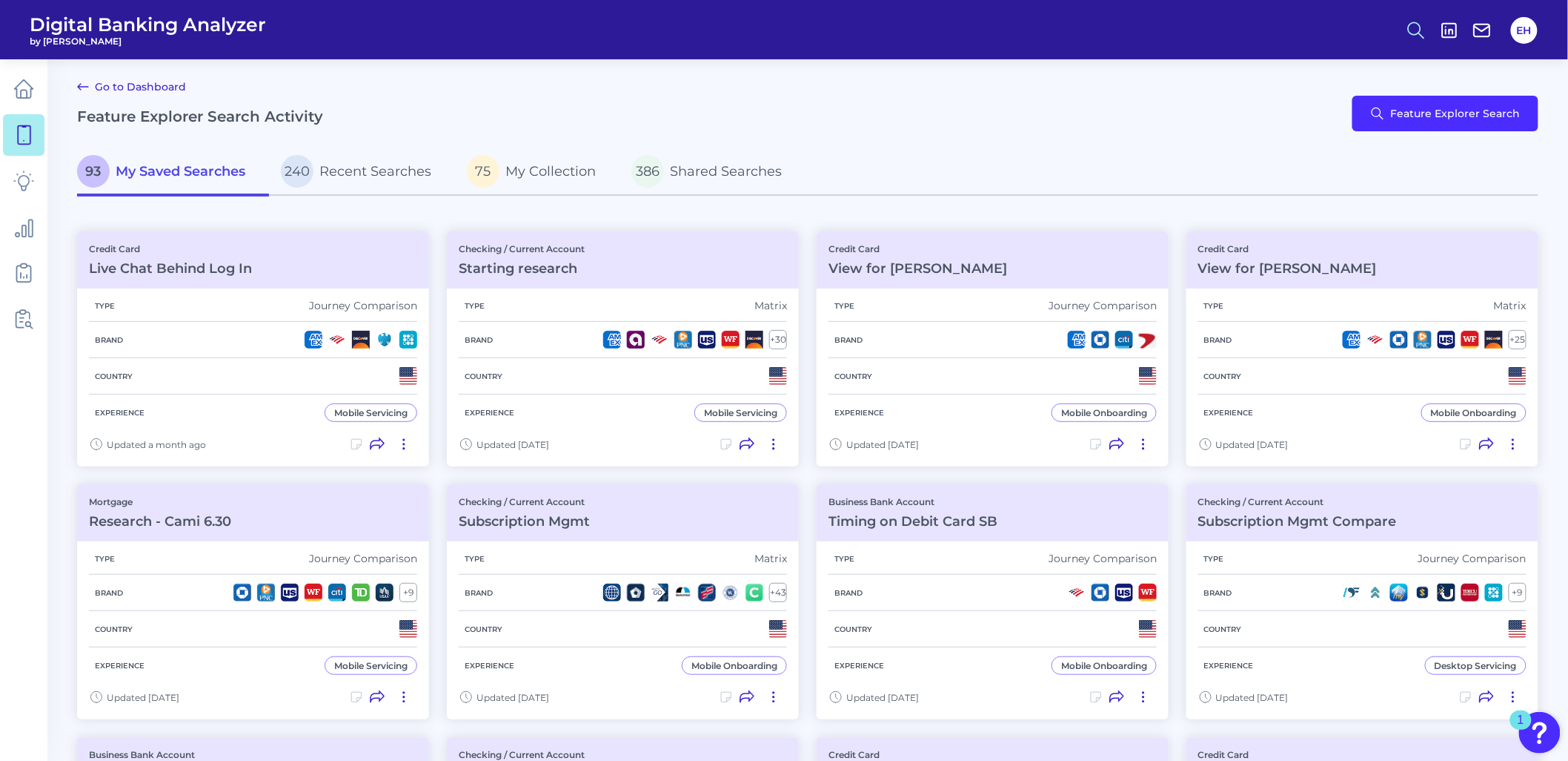
click at [1413, 27] on icon at bounding box center [1416, 30] width 21 height 21
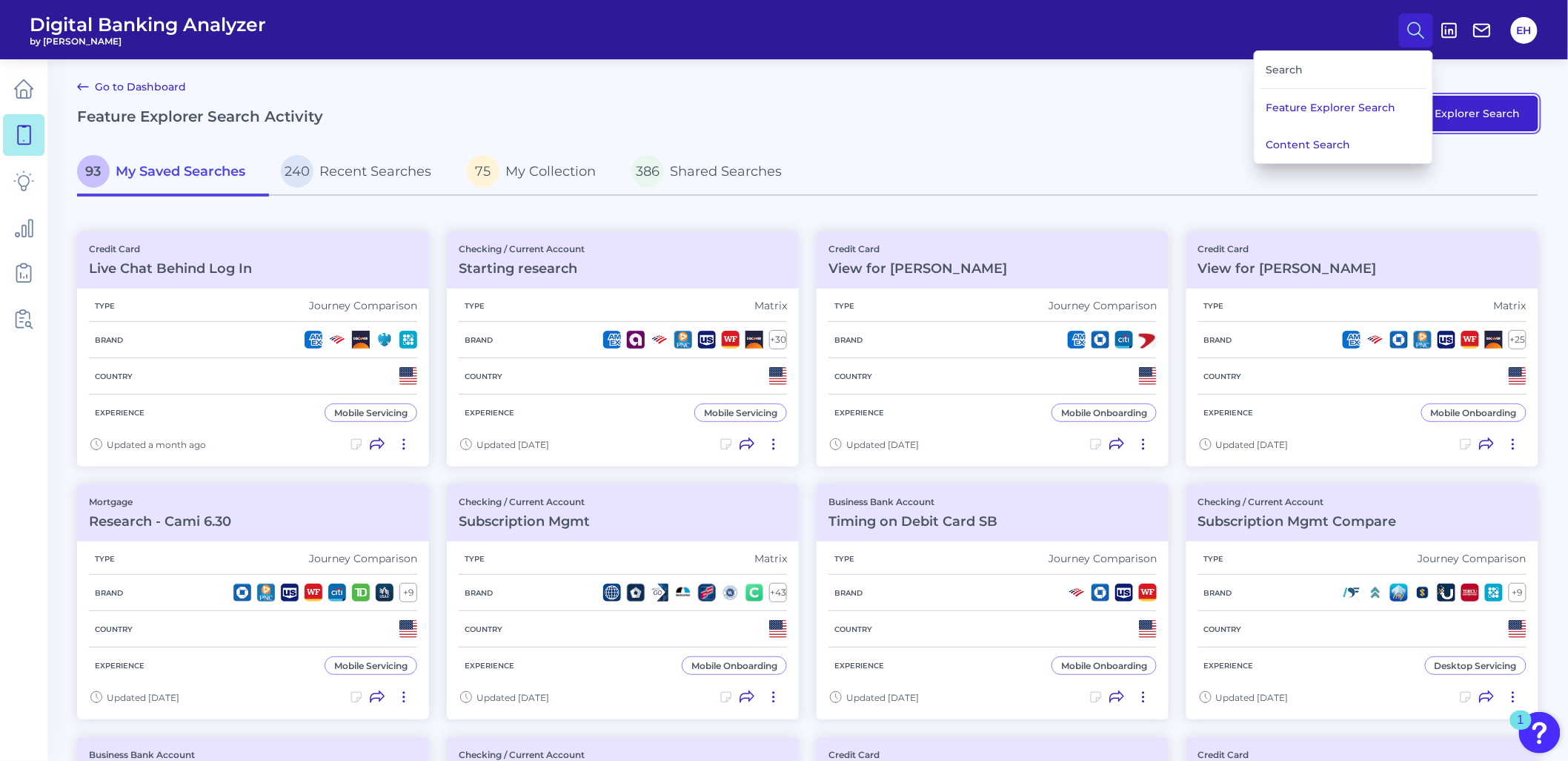
click at [1475, 109] on button "Feature Explorer Search" at bounding box center [1445, 113] width 186 height 35
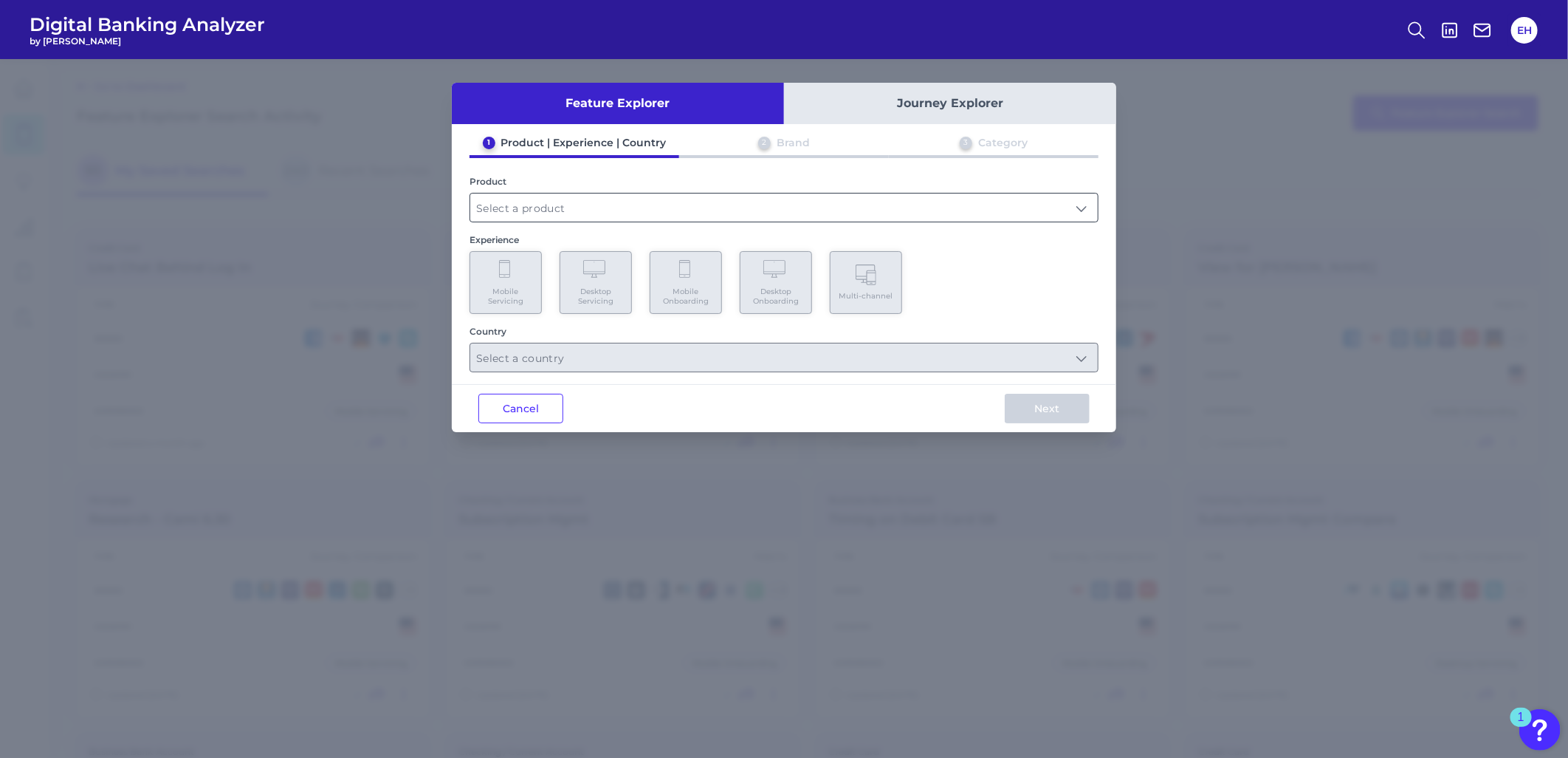
click at [654, 209] on input "text" at bounding box center [784, 207] width 628 height 28
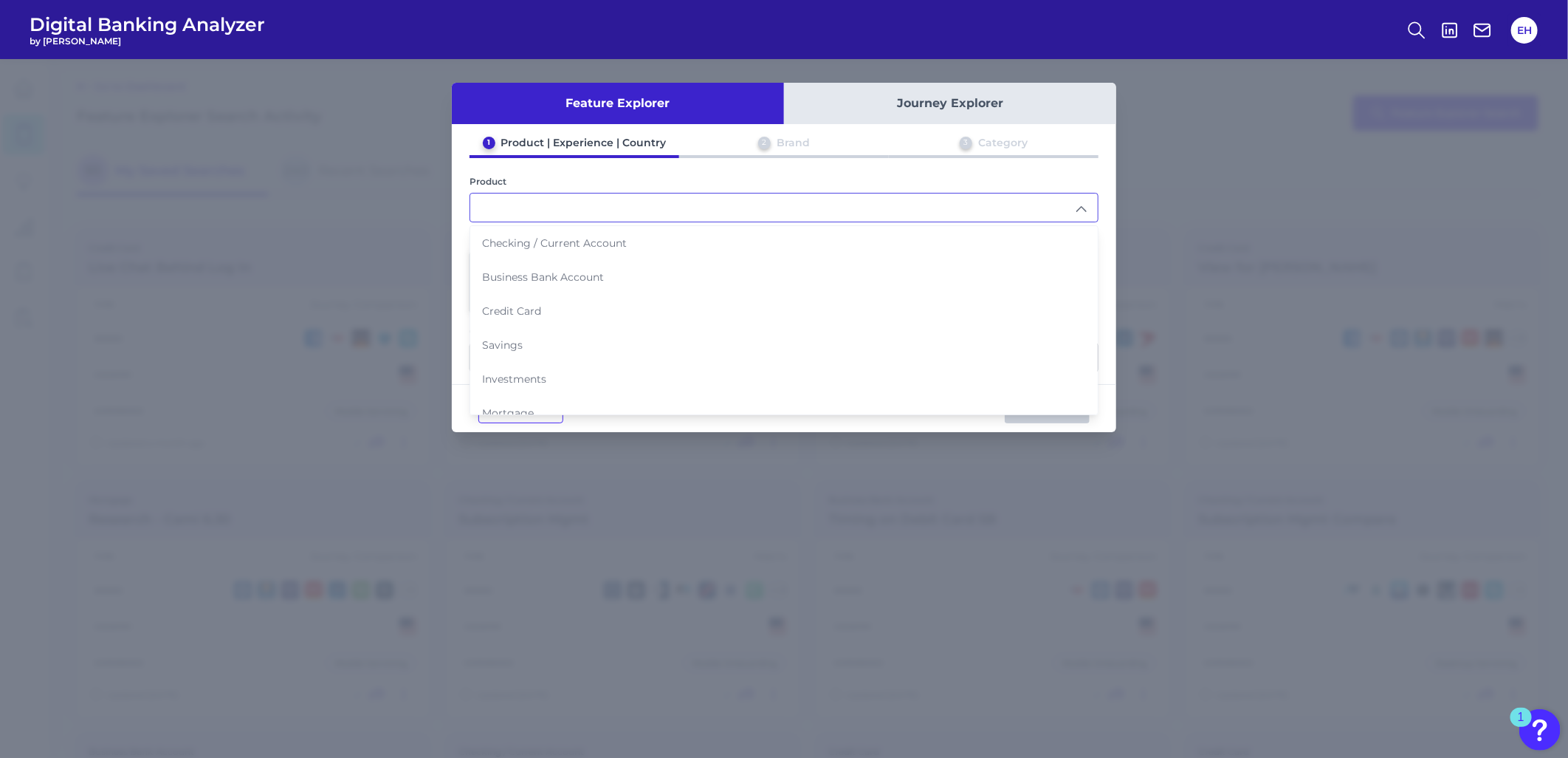
click at [551, 276] on span "Business Bank Account" at bounding box center [542, 277] width 122 height 13
type input "Business Bank Account"
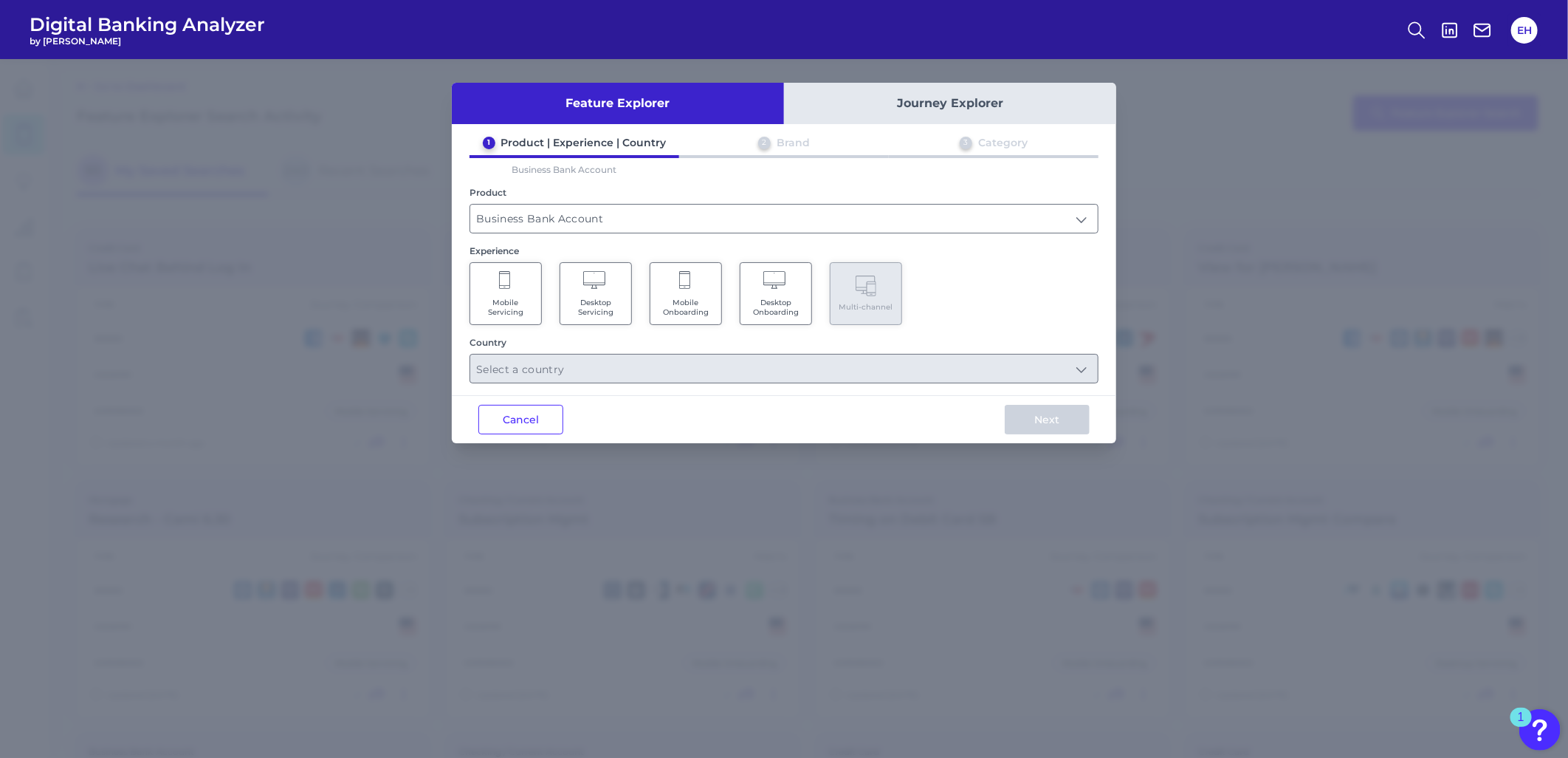
click at [675, 288] on Onboarding "Mobile Onboarding" at bounding box center [686, 293] width 73 height 62
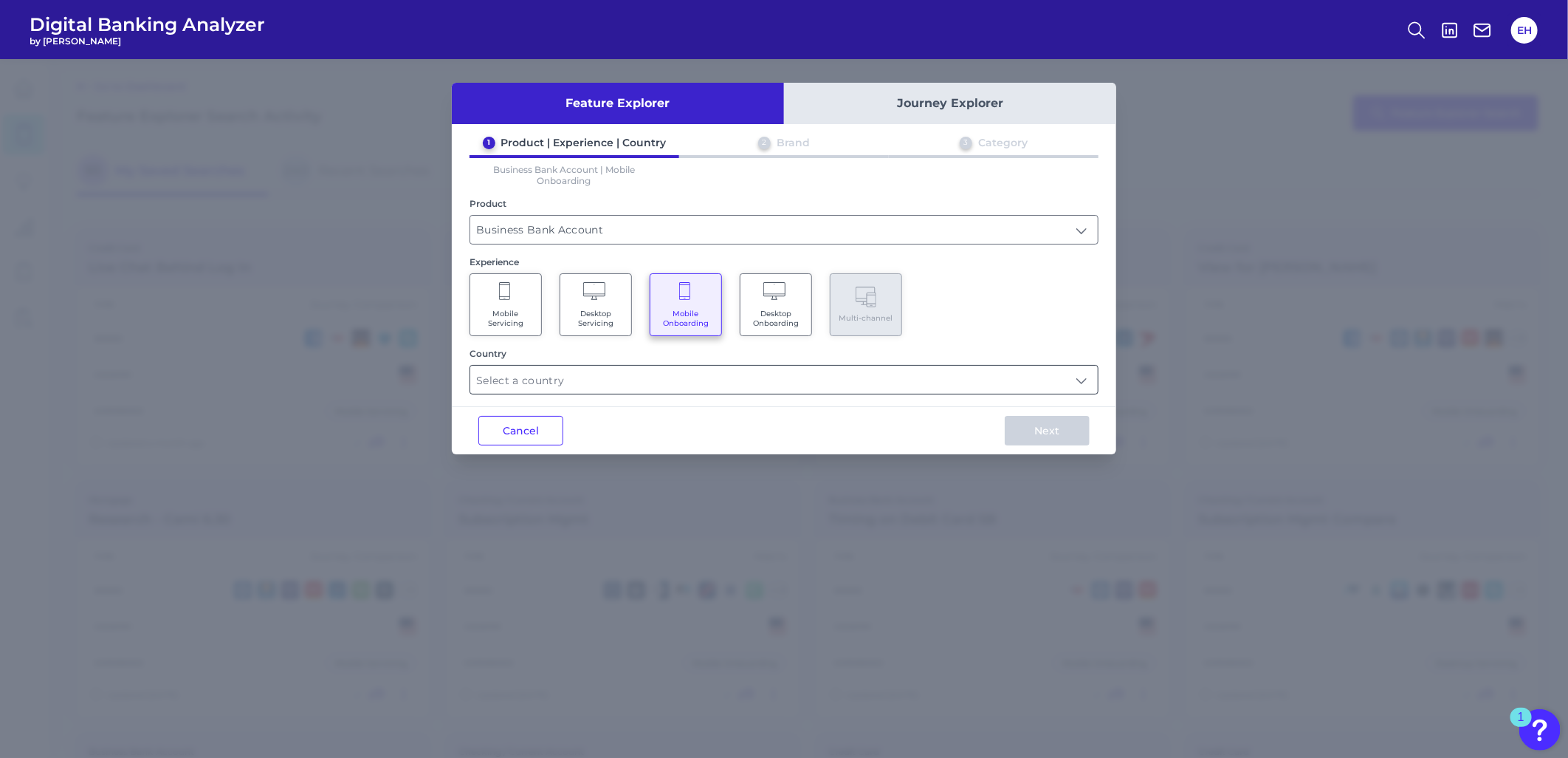
click at [529, 385] on input "text" at bounding box center [784, 379] width 628 height 28
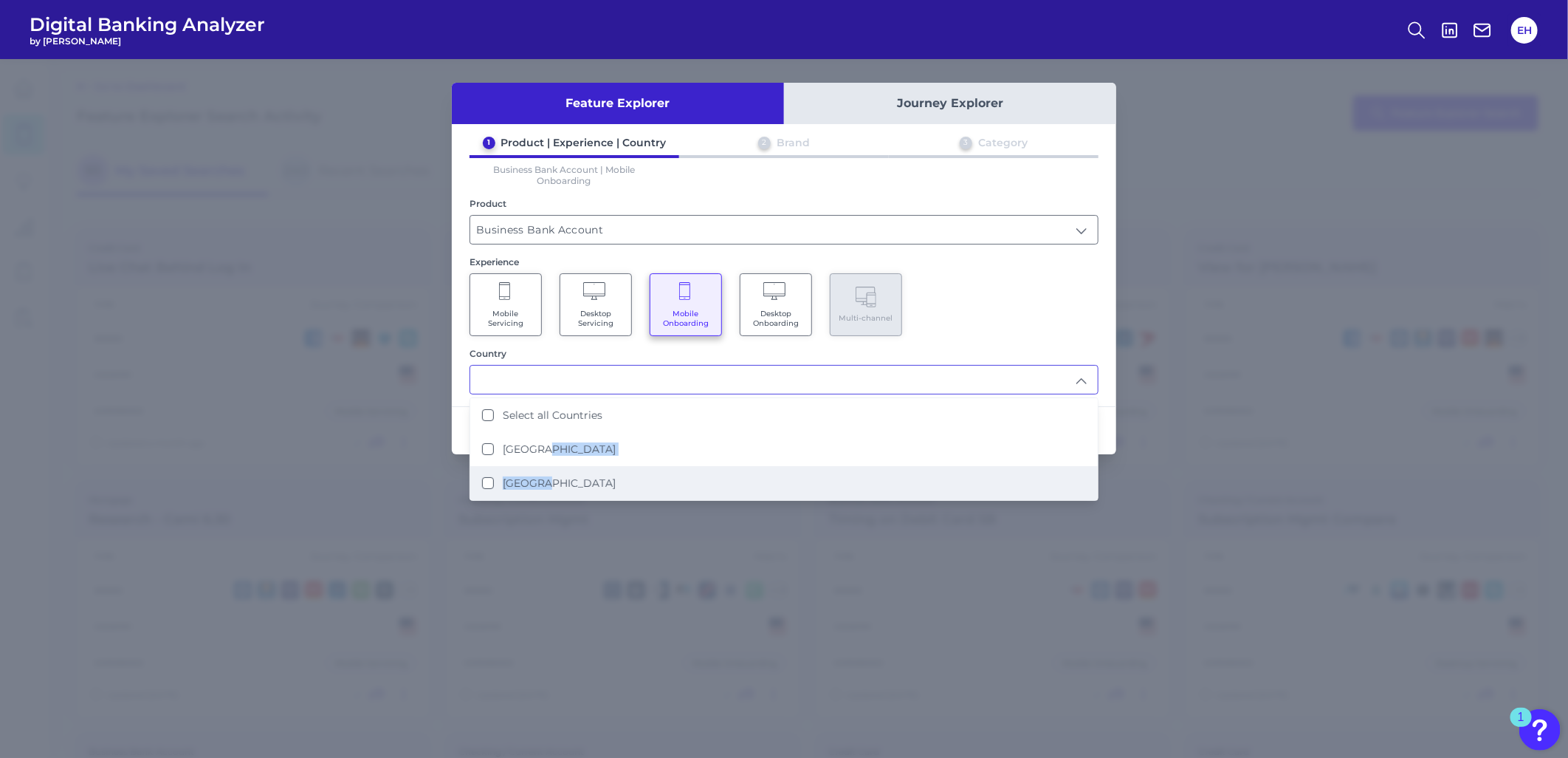
drag, startPoint x: 543, startPoint y: 451, endPoint x: 543, endPoint y: 489, distance: 38.0
click at [543, 489] on ul "Select all Countries [GEOGRAPHIC_DATA] [GEOGRAPHIC_DATA]" at bounding box center [784, 449] width 628 height 102
drag, startPoint x: 543, startPoint y: 489, endPoint x: 562, endPoint y: 477, distance: 22.5
click at [545, 481] on label "[GEOGRAPHIC_DATA]" at bounding box center [559, 483] width 113 height 13
type input "[GEOGRAPHIC_DATA]"
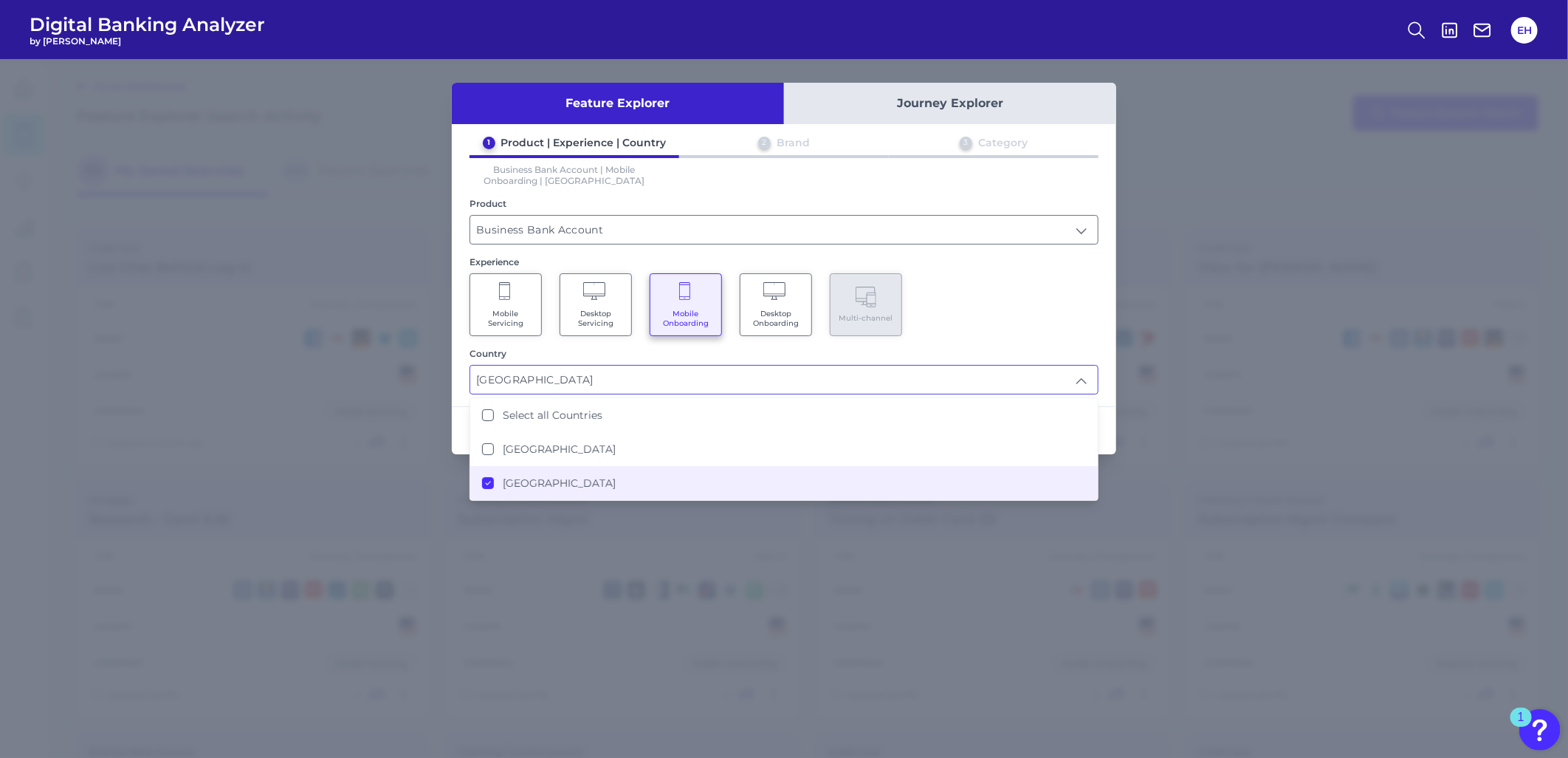
click at [962, 298] on div "Mobile Servicing Desktop Servicing Mobile Onboarding Desktop Onboarding Multi-c…" at bounding box center [784, 304] width 629 height 62
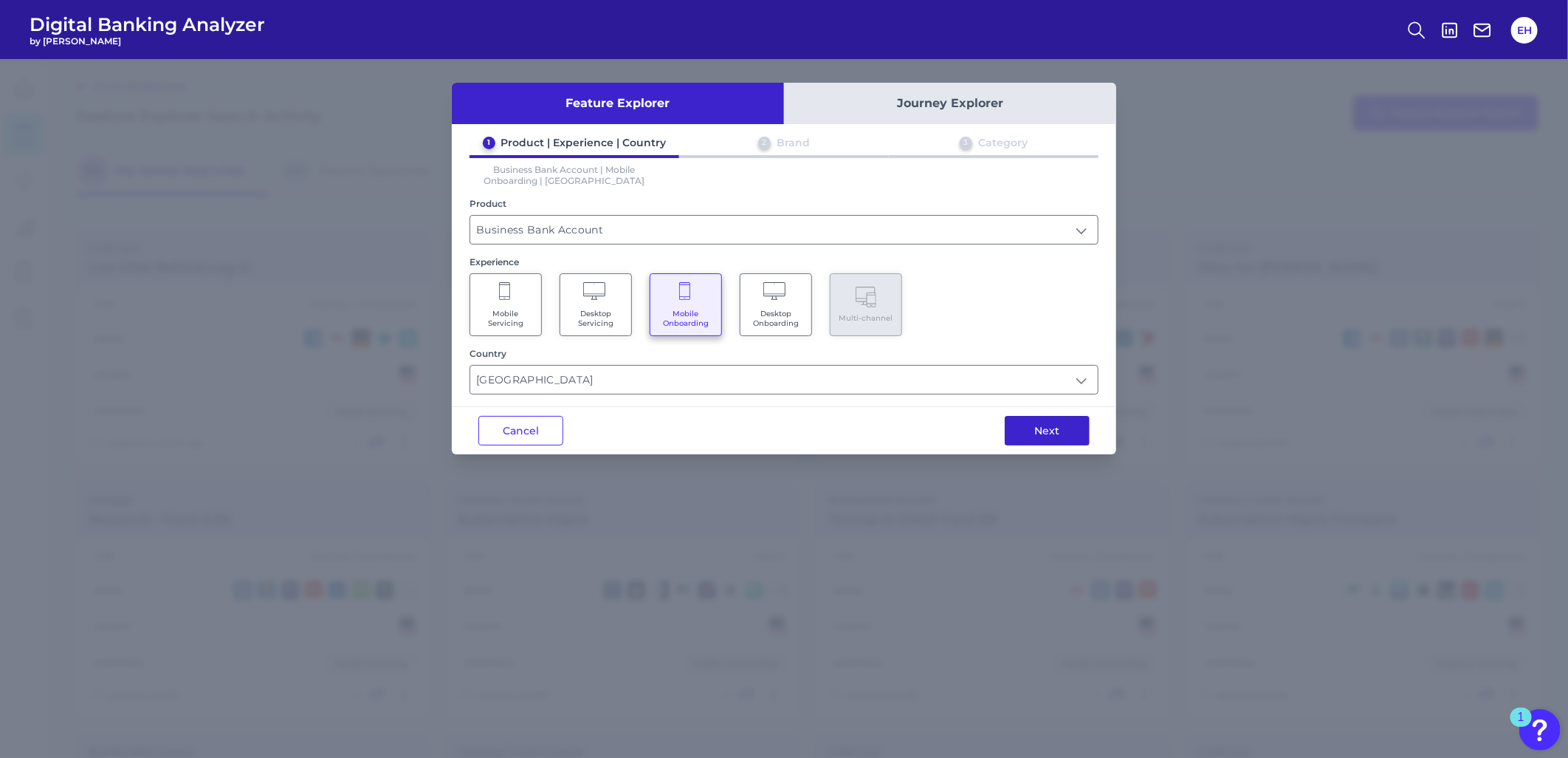
click at [1046, 419] on button "Next" at bounding box center [1046, 431] width 85 height 30
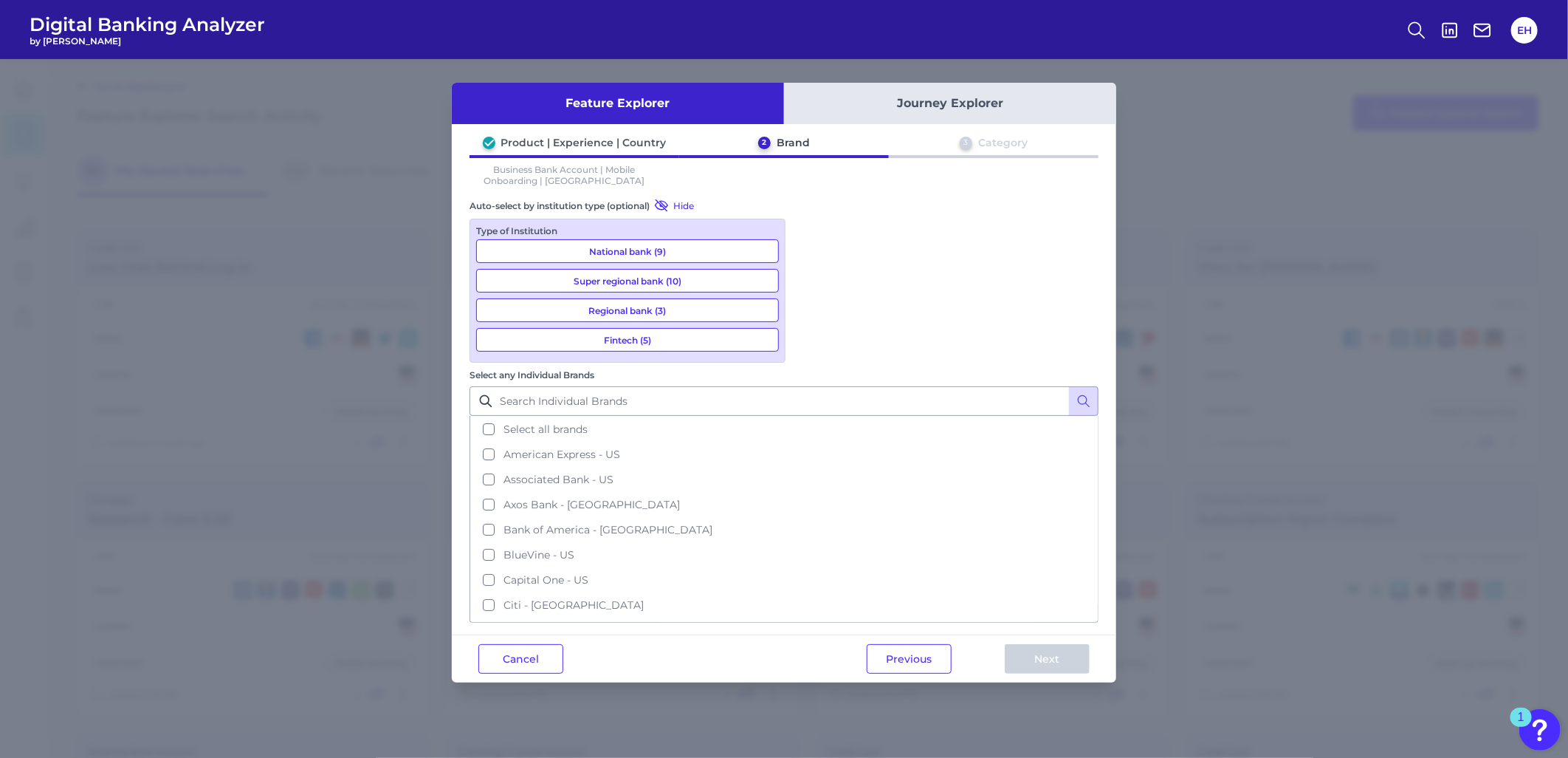
click at [675, 271] on button "Super regional bank (10)" at bounding box center [627, 280] width 302 height 23
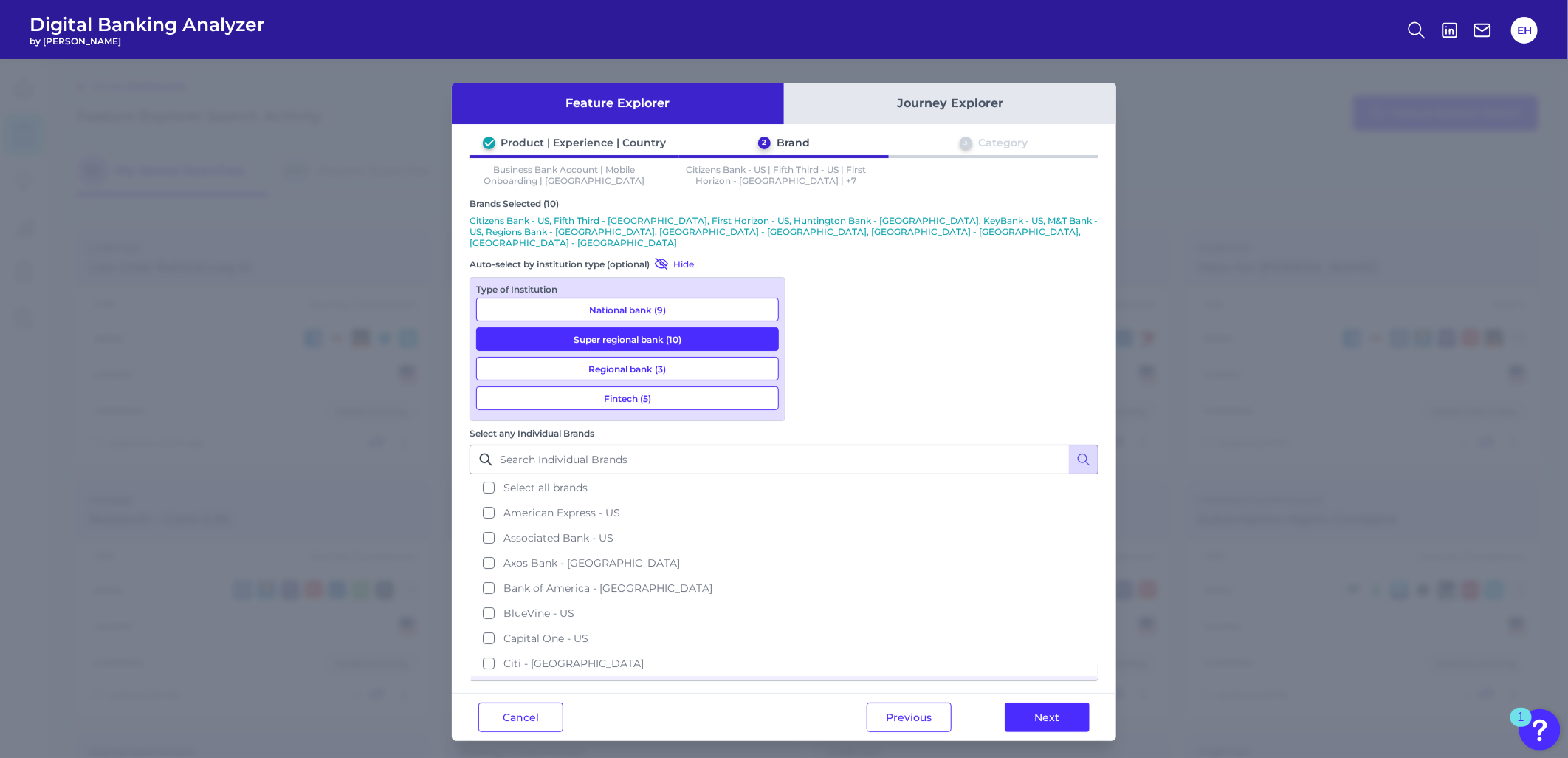
click at [666, 386] on button "Fintech (5)" at bounding box center [627, 397] width 302 height 23
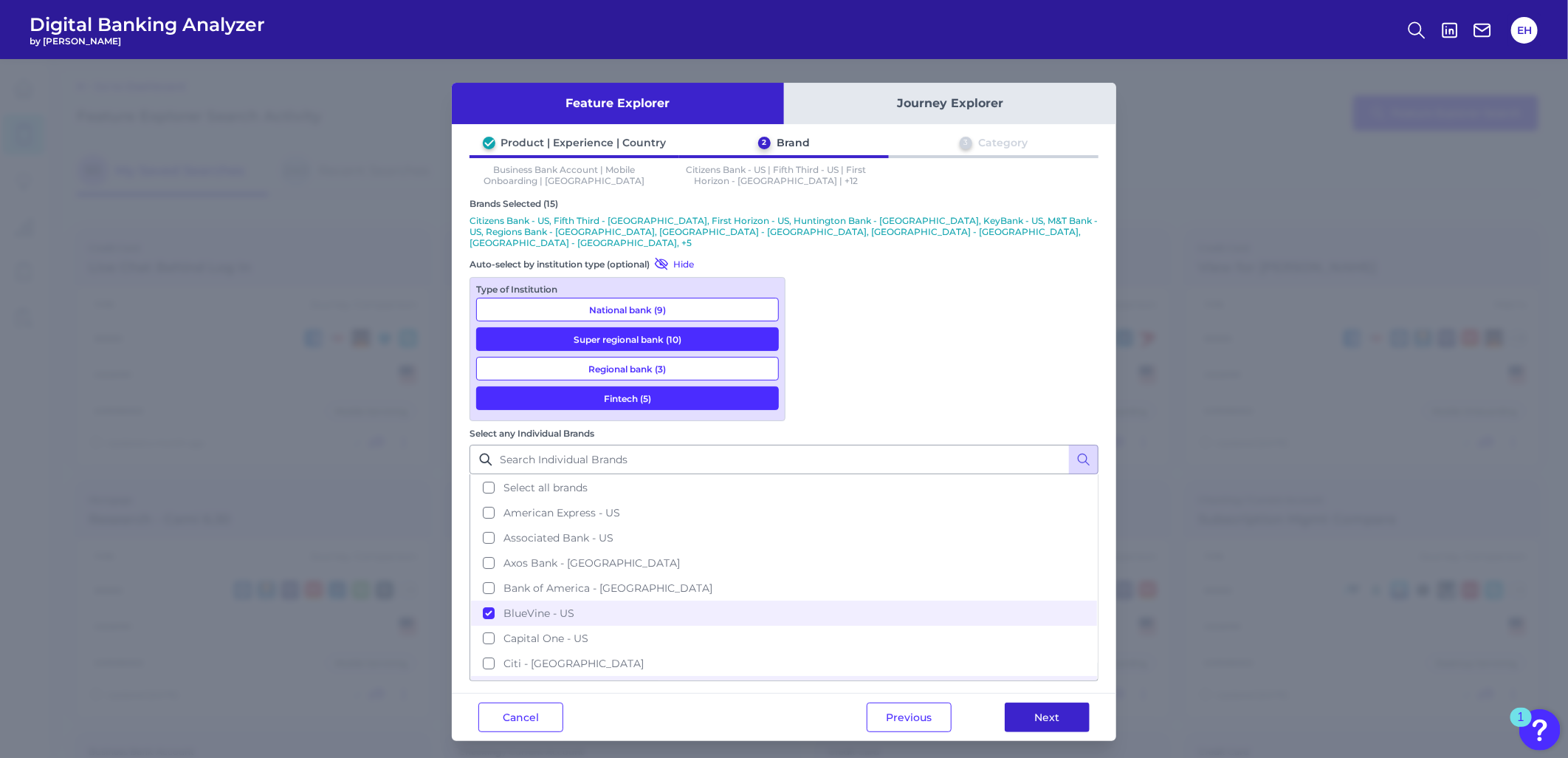
click at [1050, 702] on button "Next" at bounding box center [1046, 717] width 85 height 30
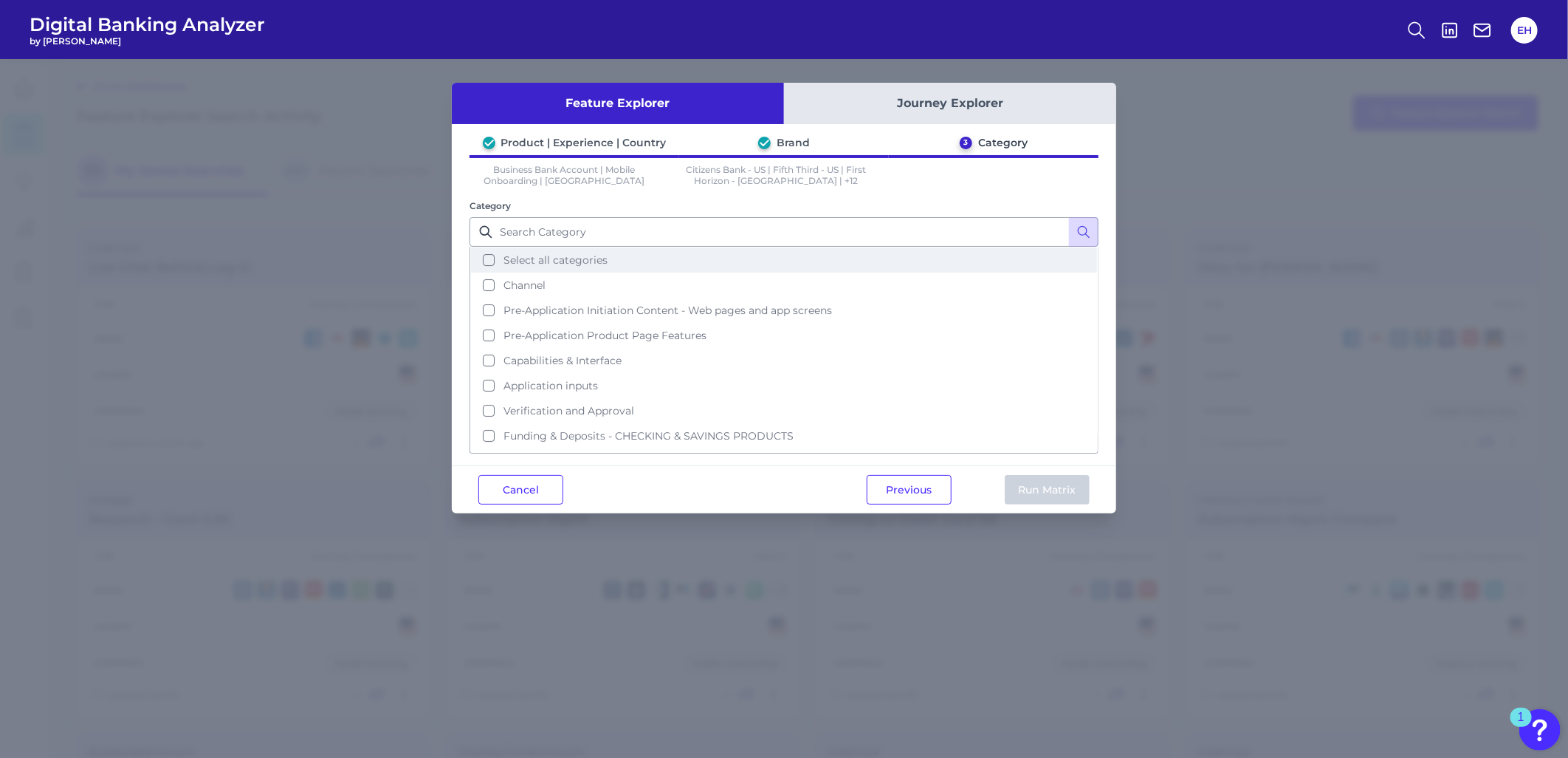
click at [523, 259] on span "Select all categories" at bounding box center [555, 259] width 104 height 13
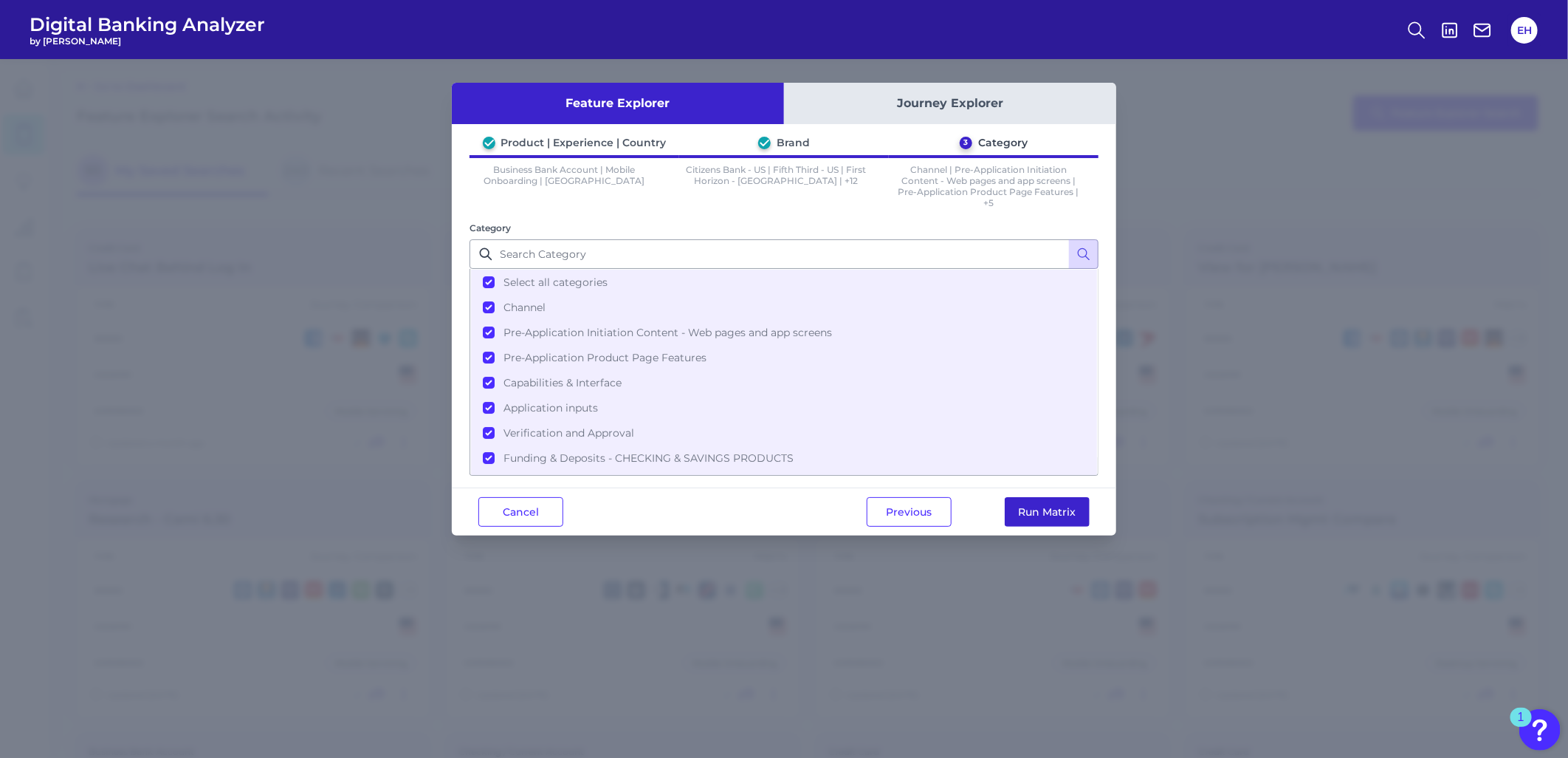
click at [1045, 511] on button "Run Matrix" at bounding box center [1046, 512] width 85 height 30
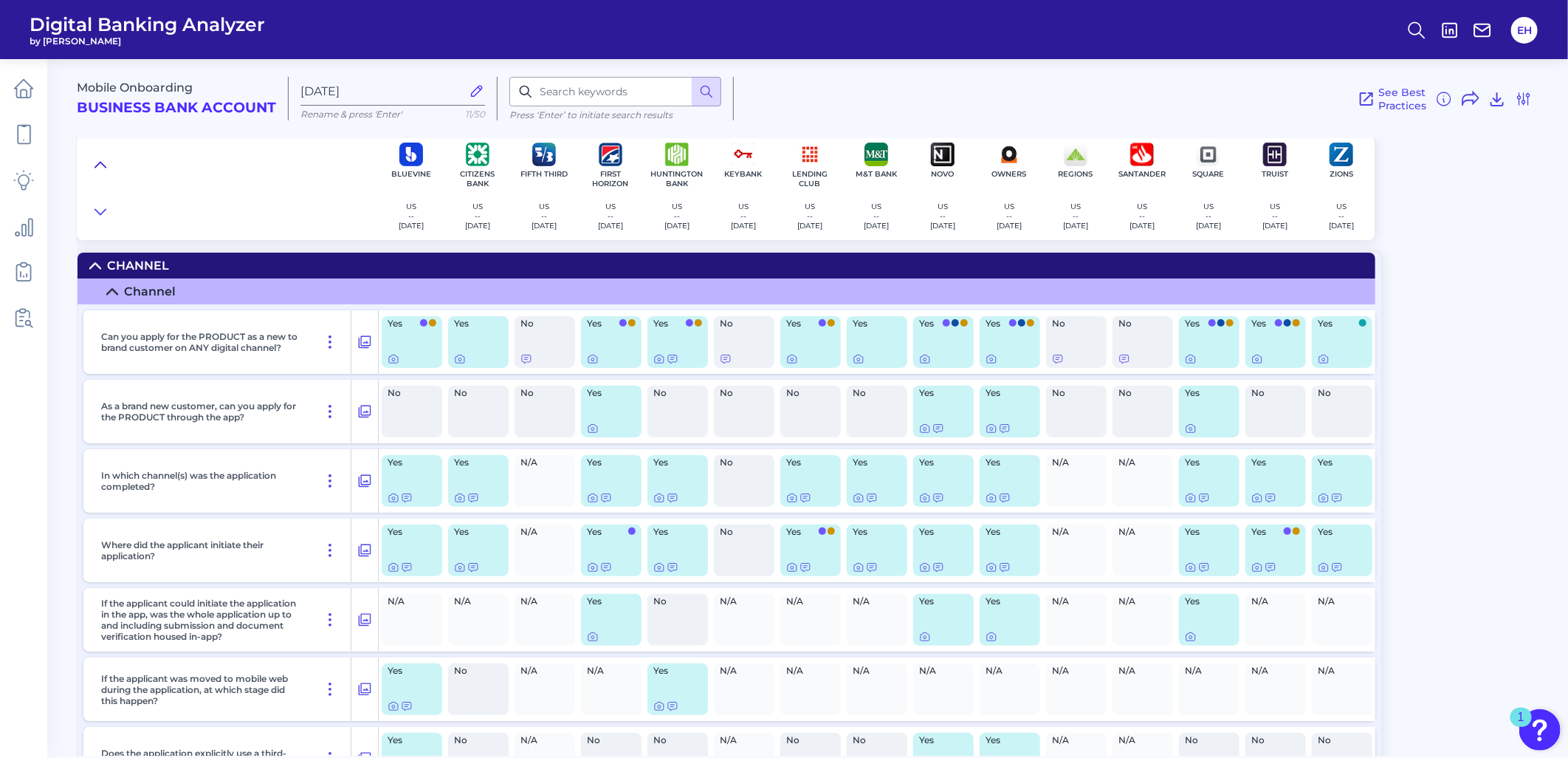
click at [104, 161] on icon at bounding box center [100, 165] width 12 height 15
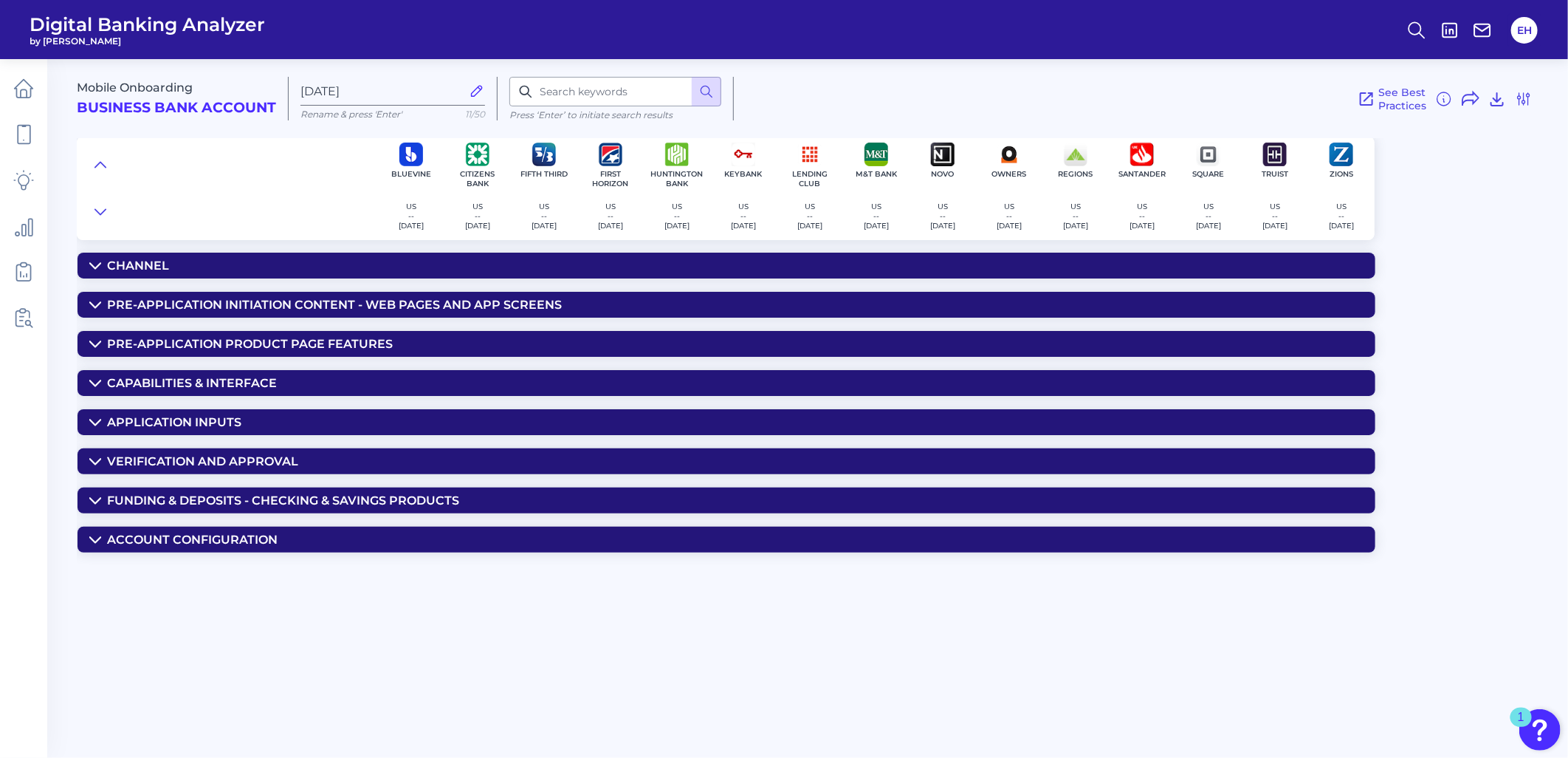
click at [193, 505] on div "Funding & Deposits - CHECKING & SAVINGS PRODUCTS" at bounding box center [283, 499] width 352 height 14
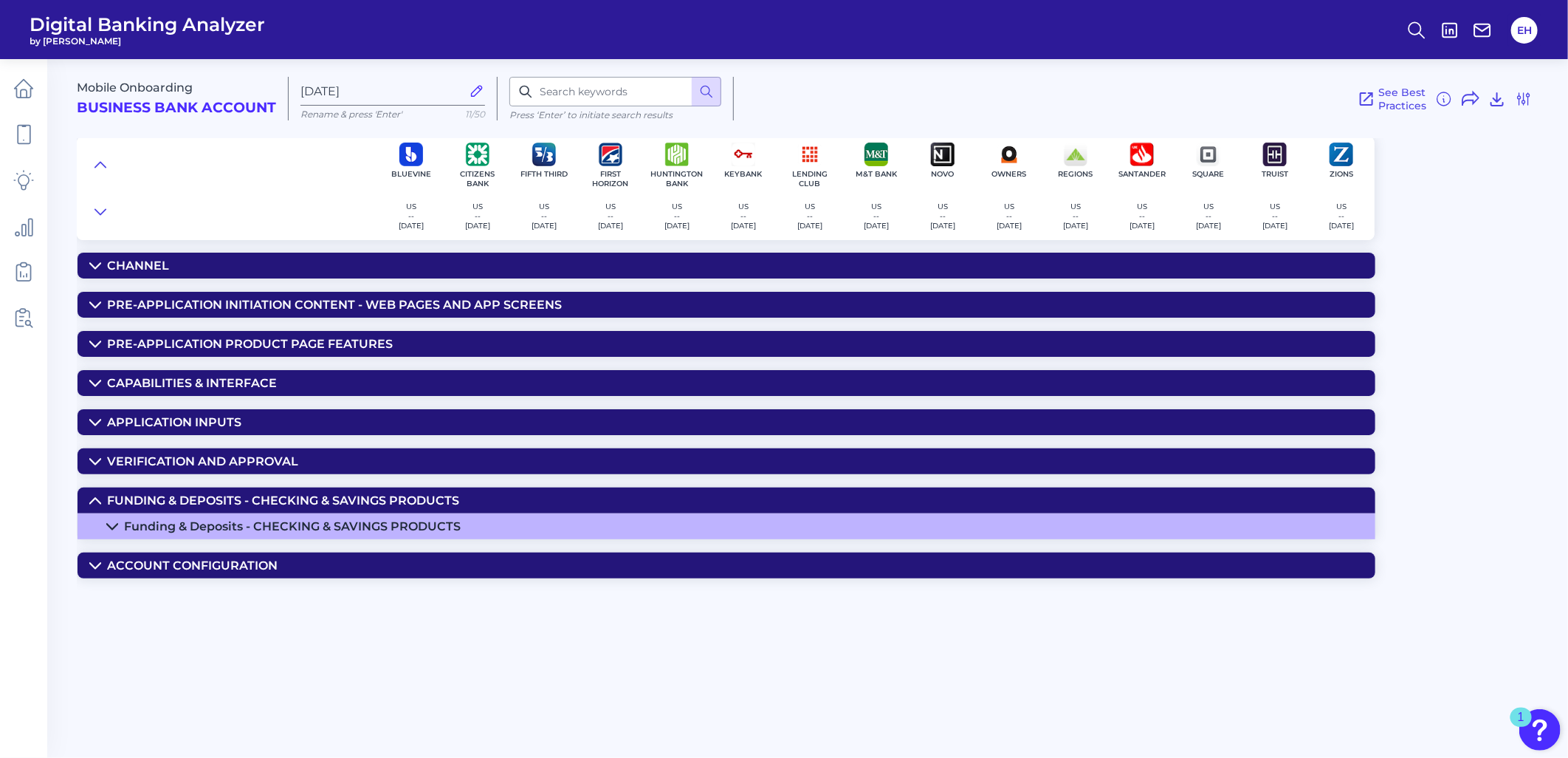
click at [241, 533] on div "Funding & Deposits - CHECKING & SAVINGS PRODUCTS" at bounding box center [292, 525] width 337 height 14
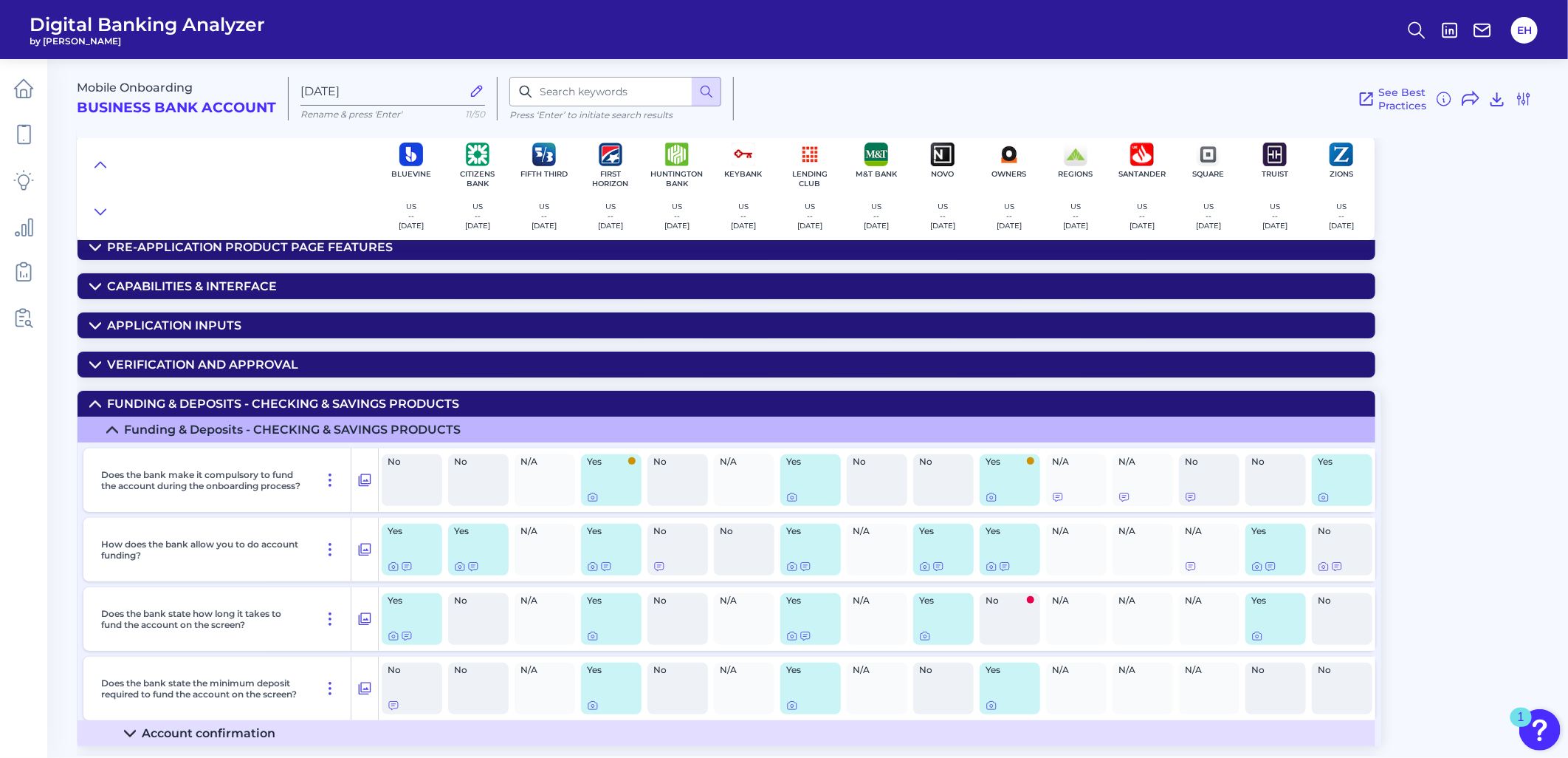
scroll to position [134, 0]
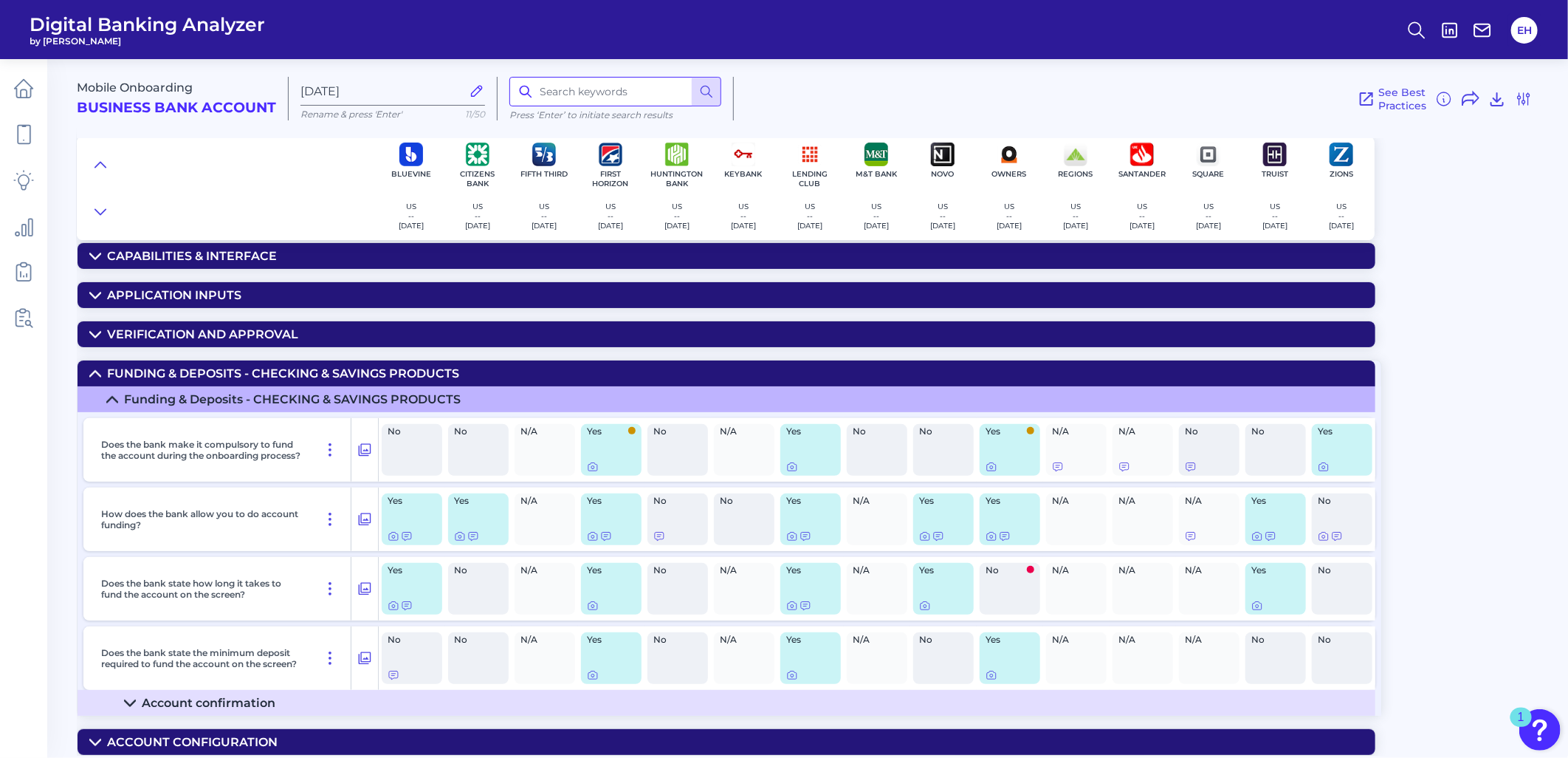
click at [579, 89] on input at bounding box center [616, 92] width 212 height 30
type input "funding"
click at [937, 536] on icon at bounding box center [938, 536] width 9 height 8
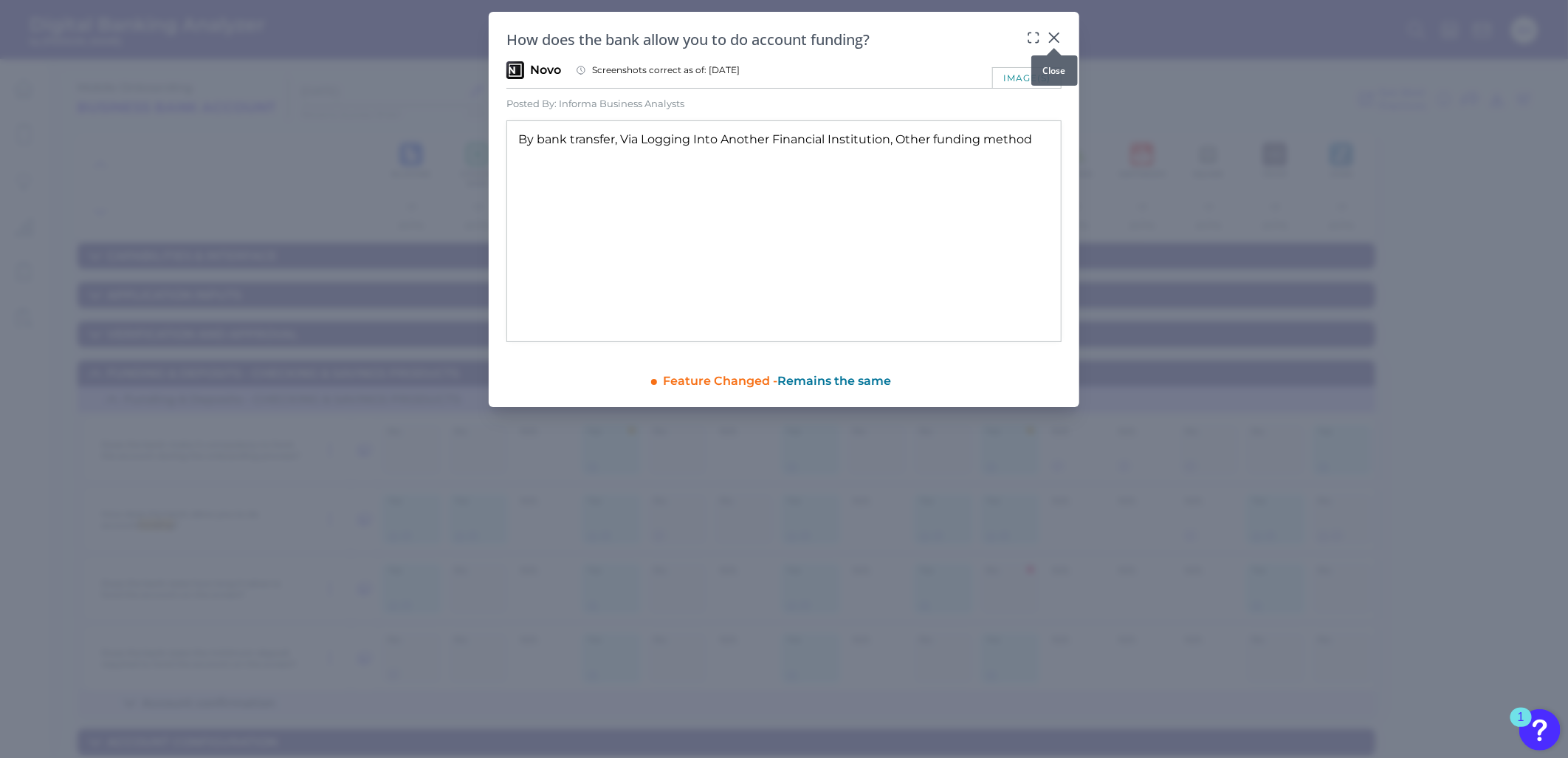
click at [1049, 32] on icon at bounding box center [1055, 38] width 15 height 15
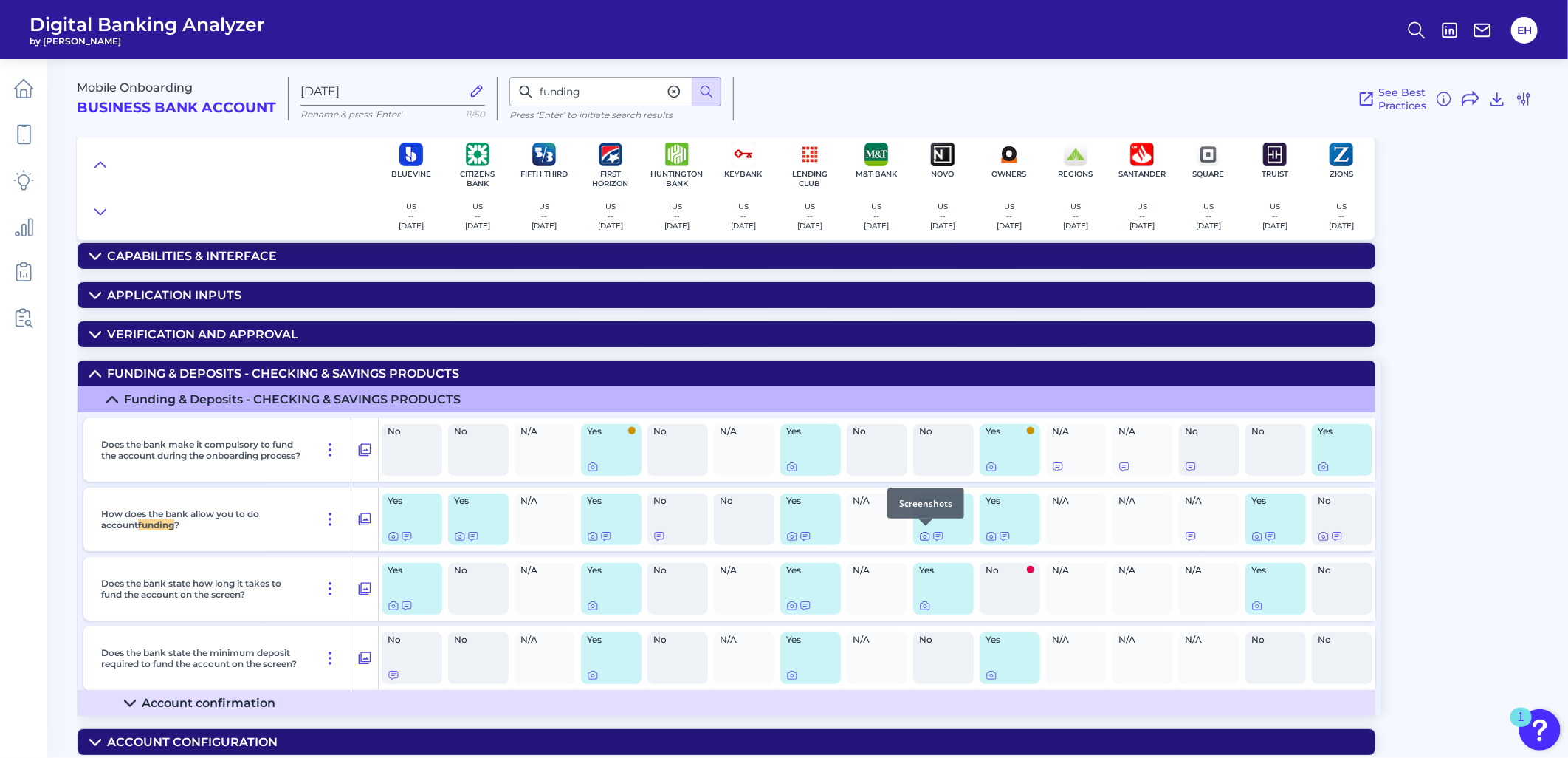
click at [924, 536] on icon at bounding box center [924, 536] width 12 height 12
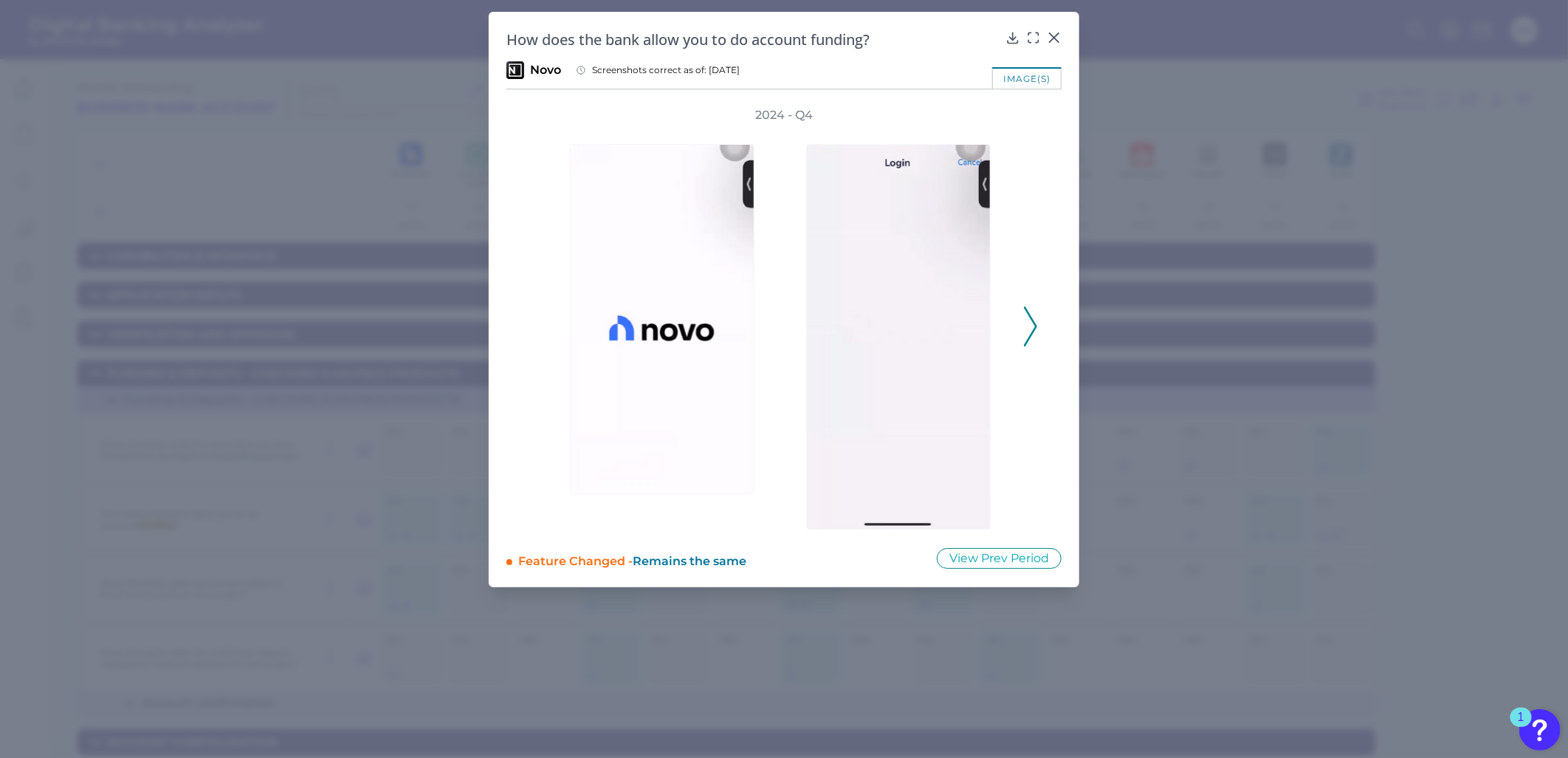
click at [1037, 320] on icon at bounding box center [1030, 326] width 13 height 40
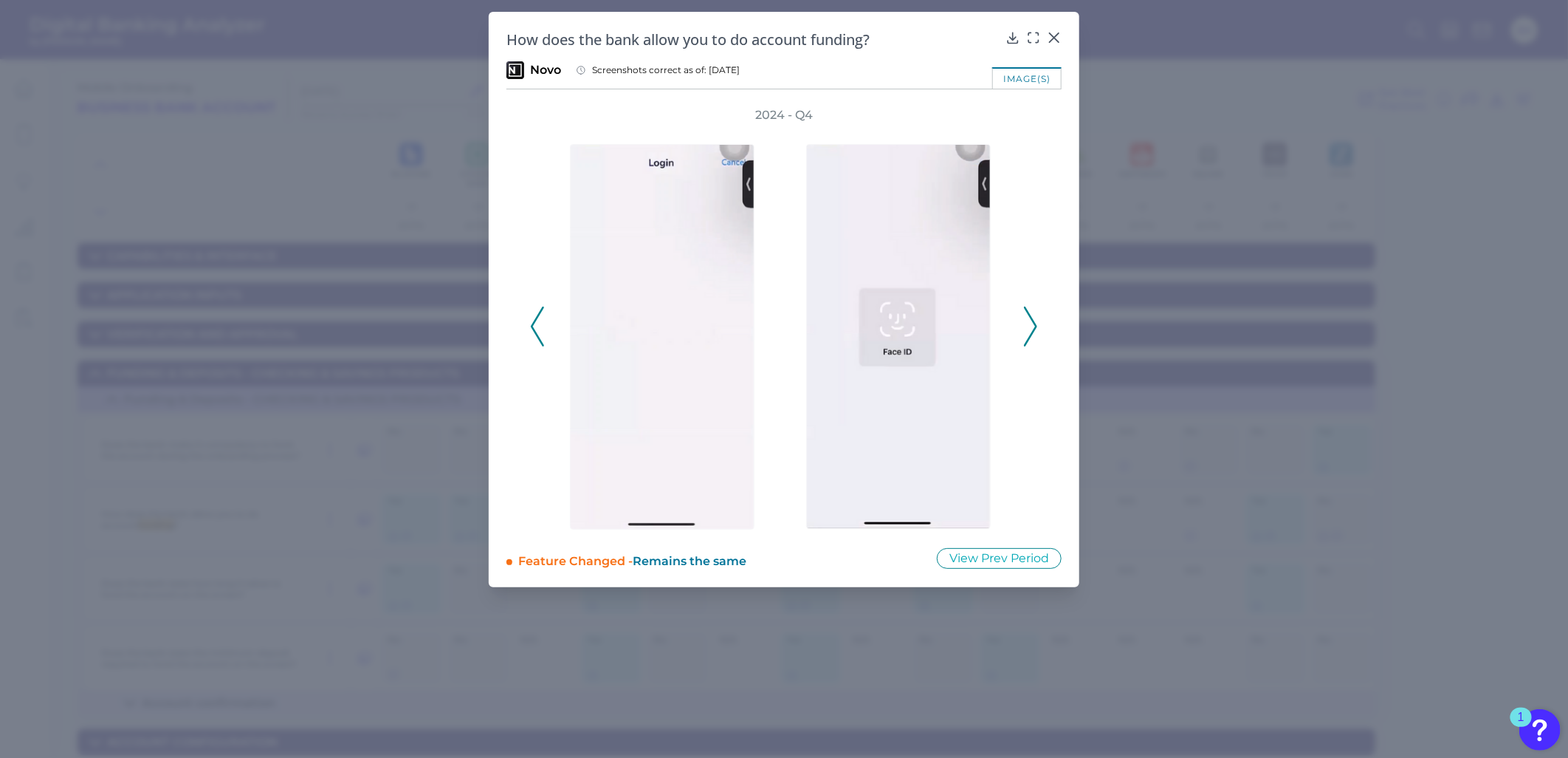
click at [1037, 320] on icon at bounding box center [1030, 326] width 13 height 40
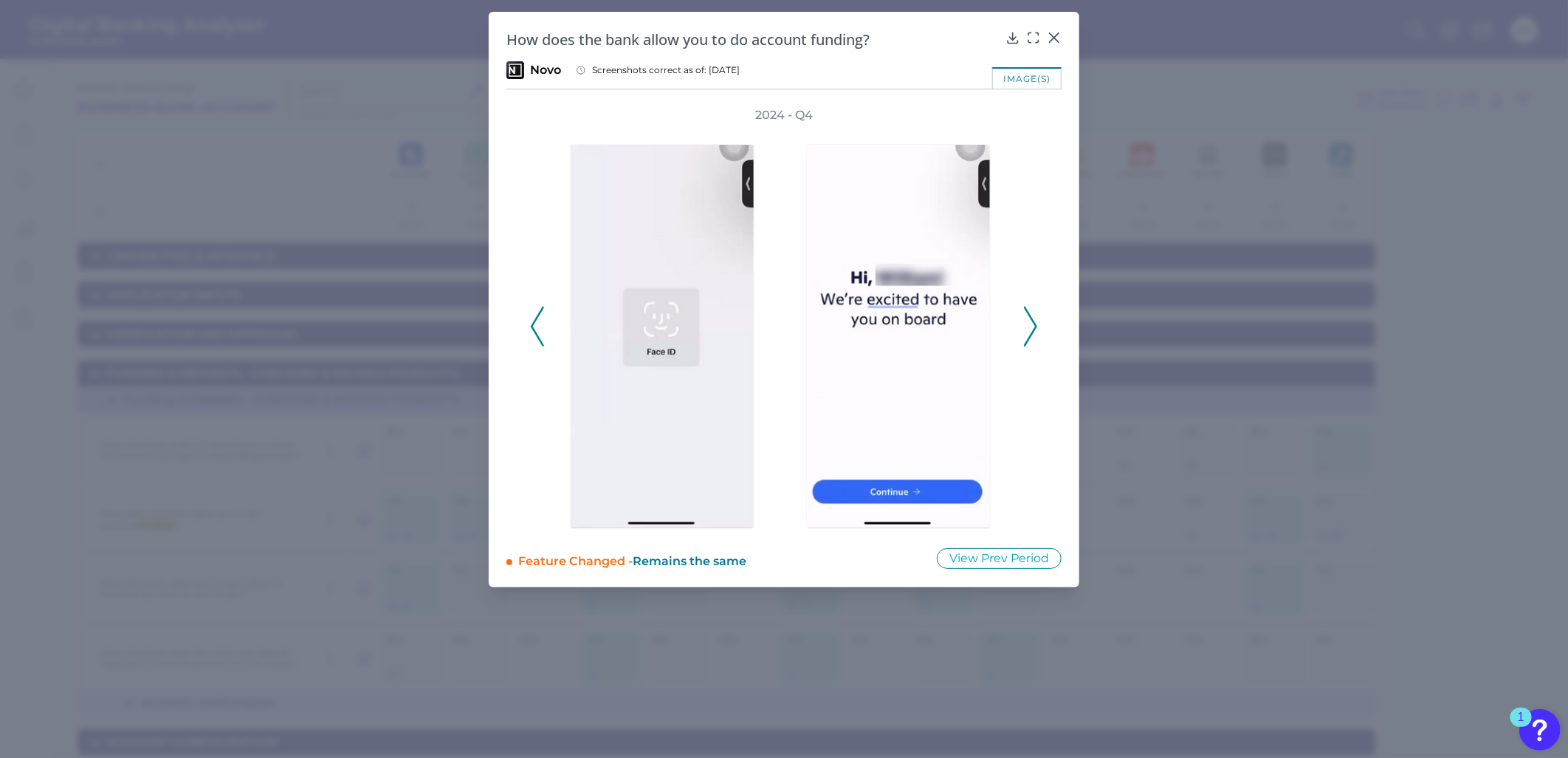
click at [1037, 320] on icon at bounding box center [1030, 326] width 13 height 40
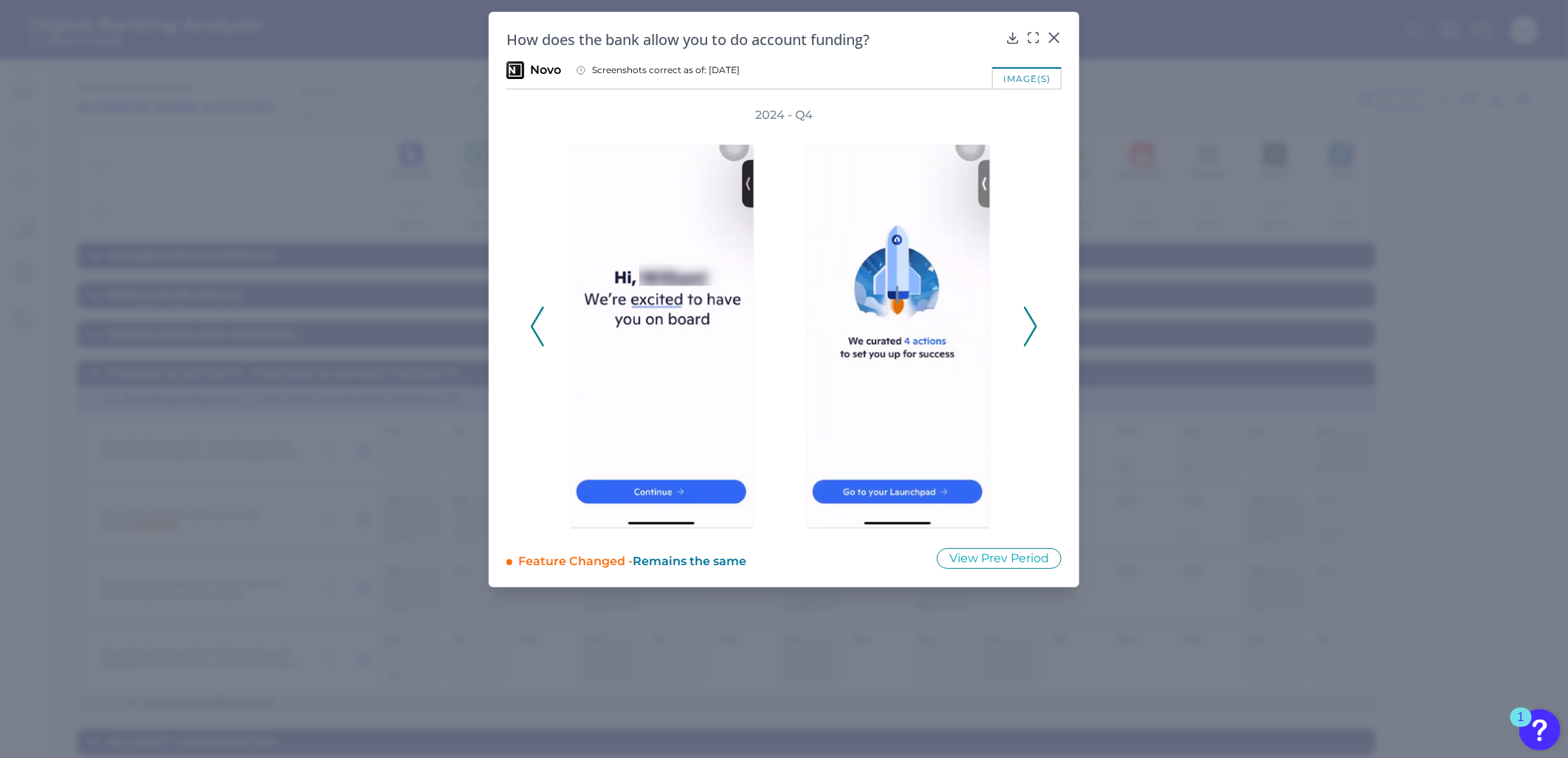
click at [1037, 320] on icon at bounding box center [1030, 326] width 13 height 40
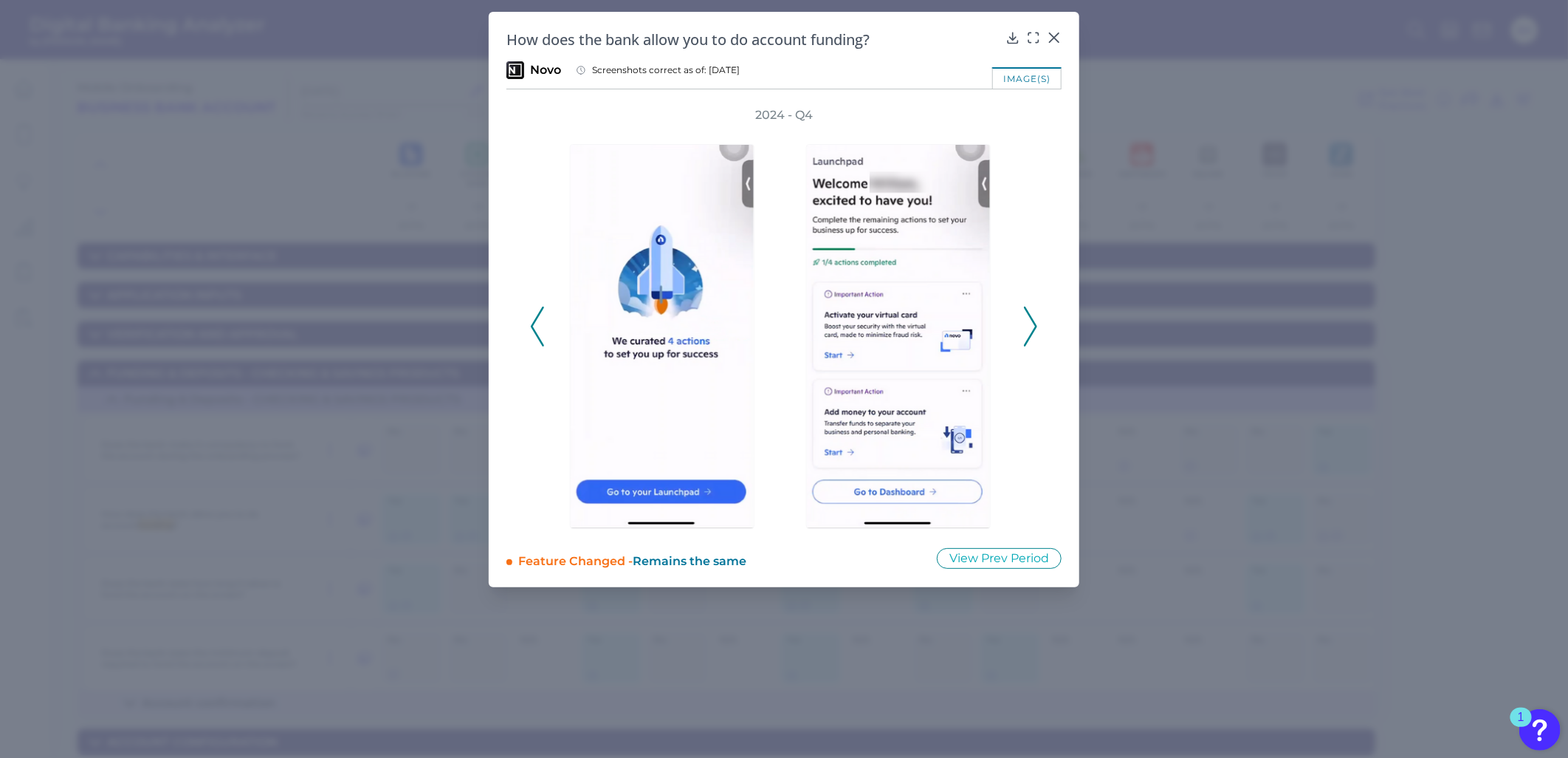
click at [1037, 320] on icon at bounding box center [1030, 326] width 13 height 40
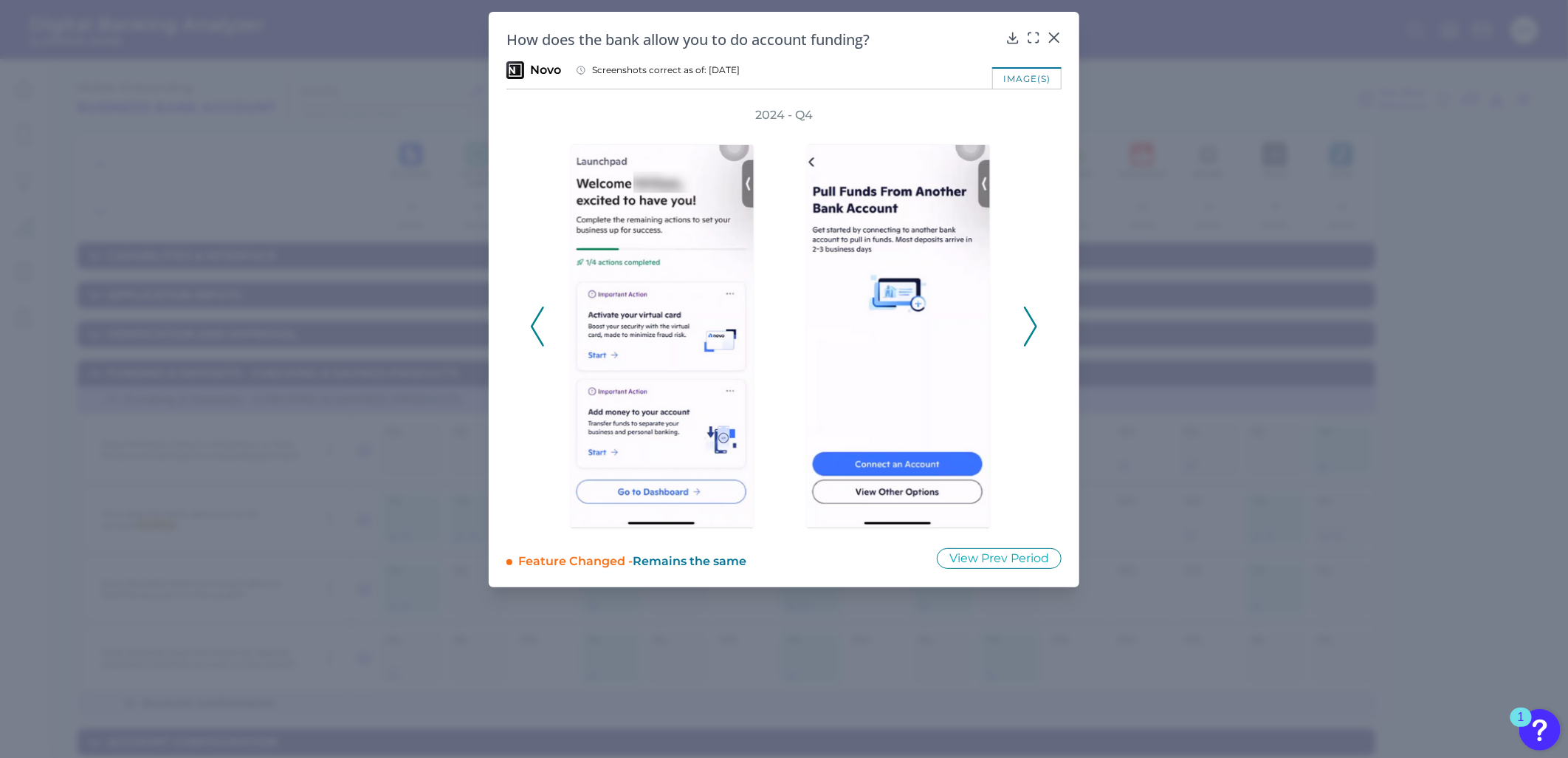
click at [1037, 320] on icon at bounding box center [1030, 326] width 13 height 40
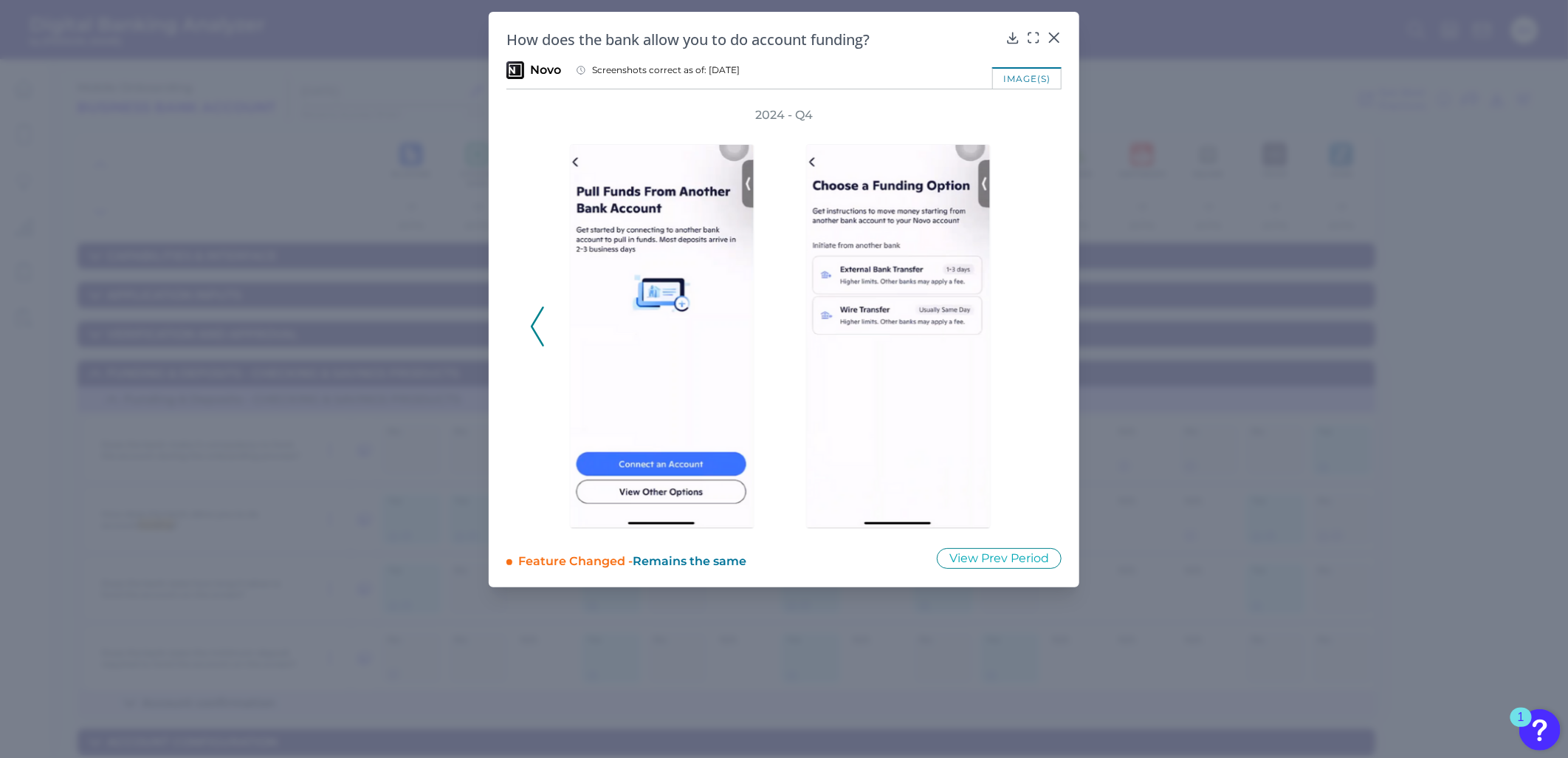
click at [1037, 320] on div "2024 - Q4" at bounding box center [784, 318] width 508 height 422
click at [990, 557] on button "View Prev Period" at bounding box center [999, 558] width 125 height 20
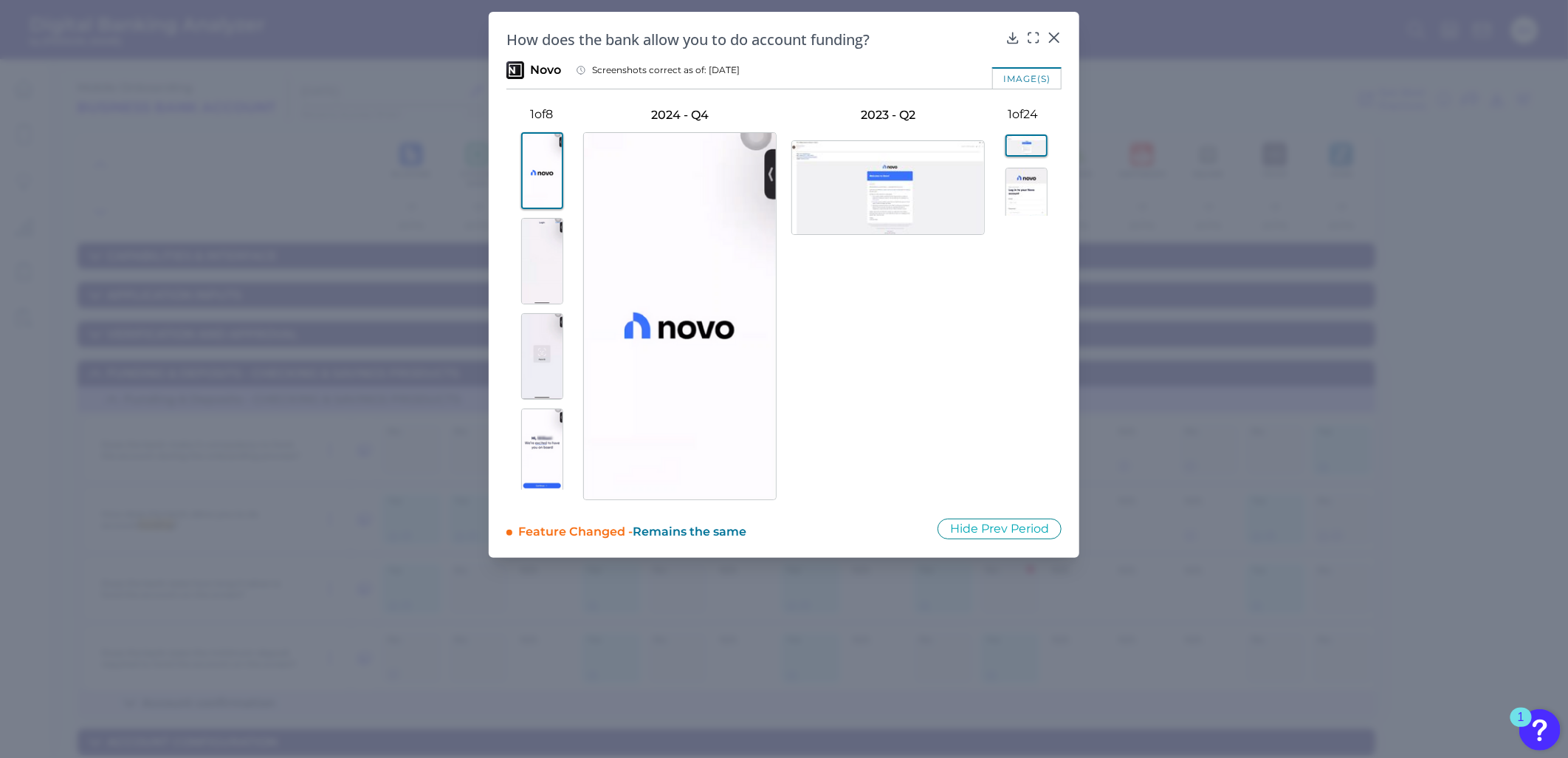
drag, startPoint x: 711, startPoint y: 65, endPoint x: 768, endPoint y: 64, distance: 57.0
click at [768, 64] on div "Novo Screenshots correct as of: [DATE]" at bounding box center [784, 70] width 555 height 18
drag, startPoint x: 768, startPoint y: 64, endPoint x: 751, endPoint y: 75, distance: 20.2
click at [739, 75] on span "Screenshots correct as of: [DATE]" at bounding box center [666, 70] width 148 height 12
click at [1051, 35] on icon at bounding box center [1055, 38] width 15 height 15
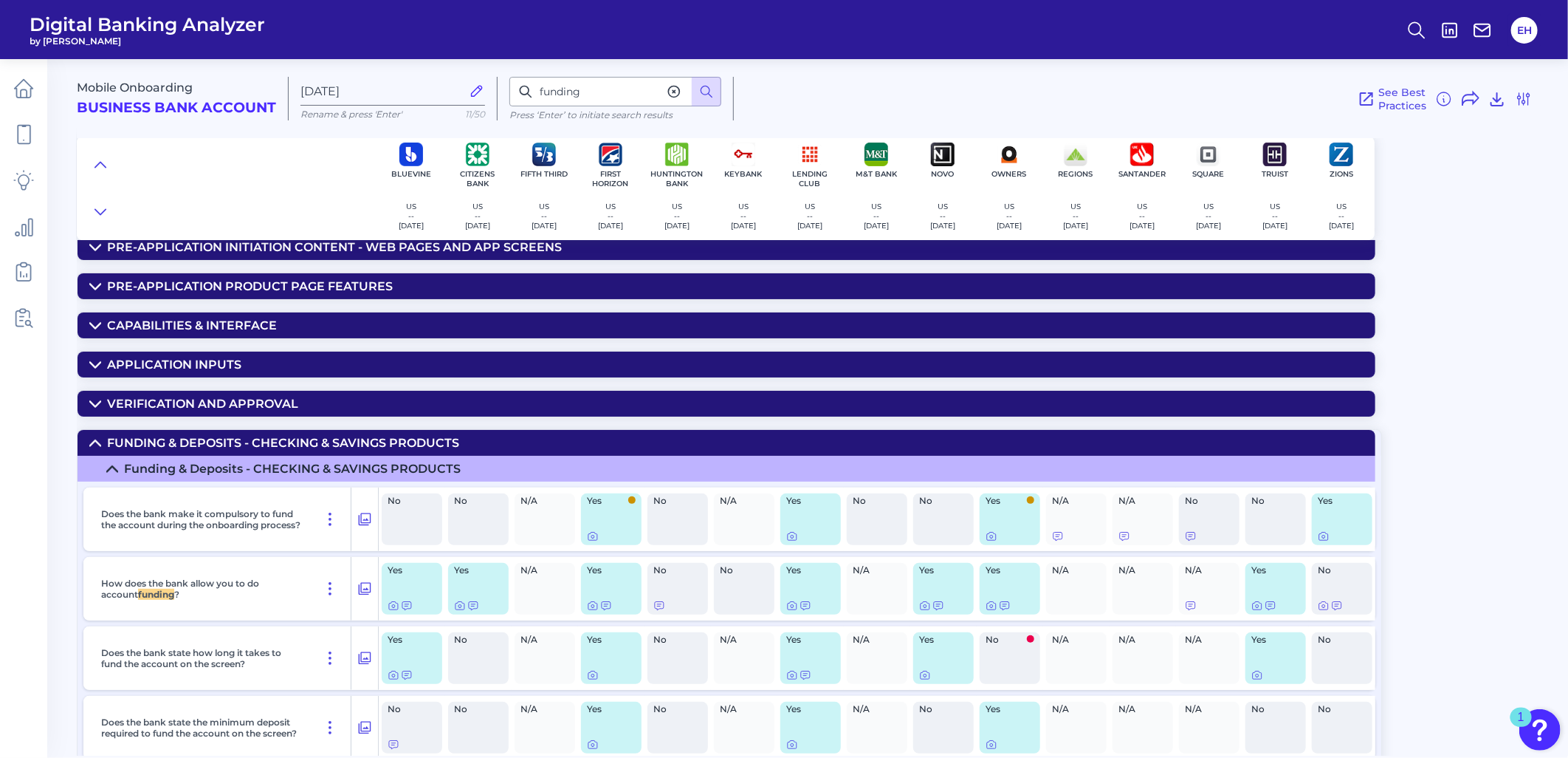
scroll to position [0, 0]
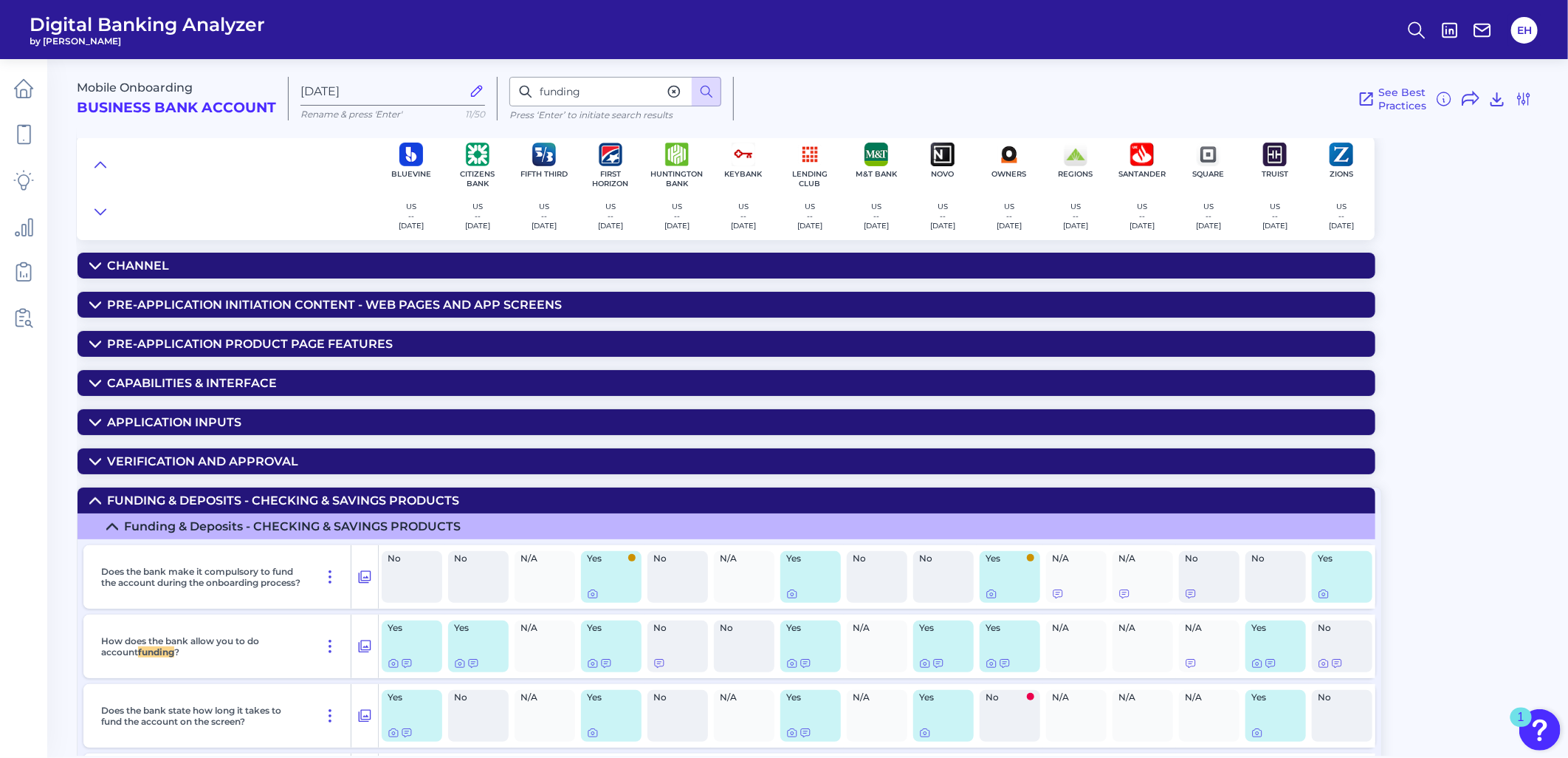
click at [133, 266] on div "Channel" at bounding box center [138, 265] width 62 height 14
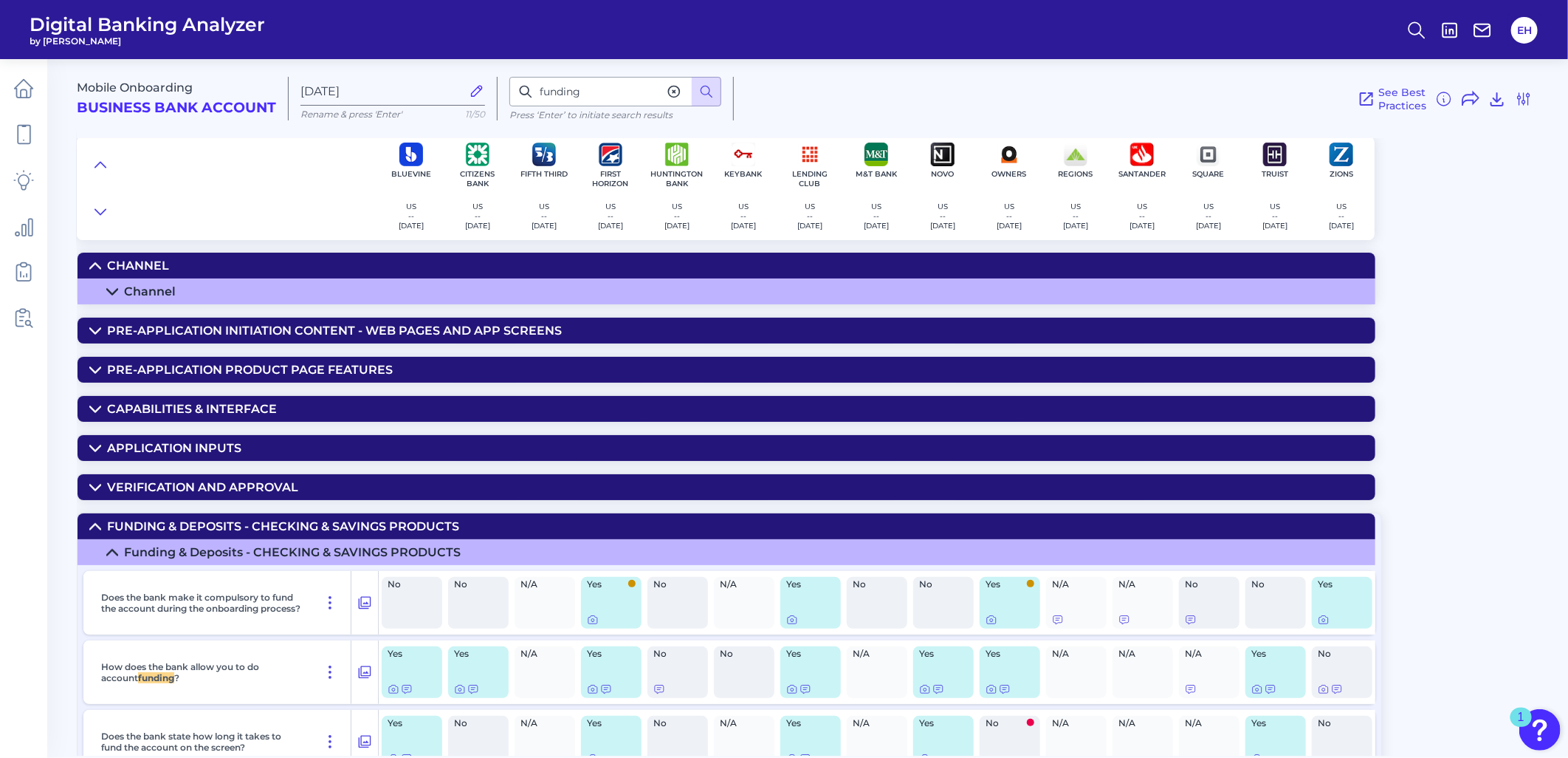
click at [145, 285] on div "Channel" at bounding box center [150, 291] width 52 height 14
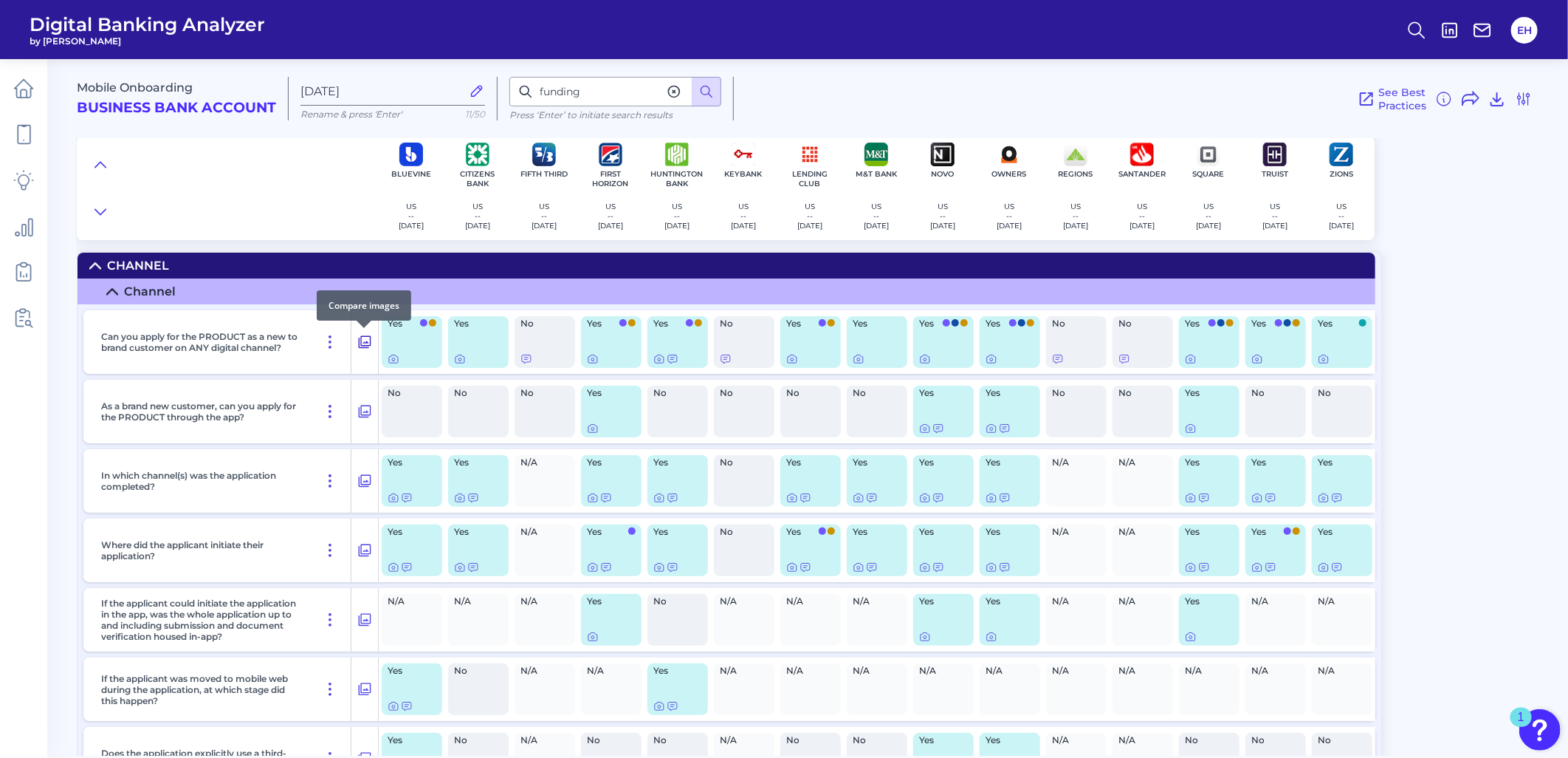
click at [364, 341] on icon at bounding box center [365, 341] width 15 height 18
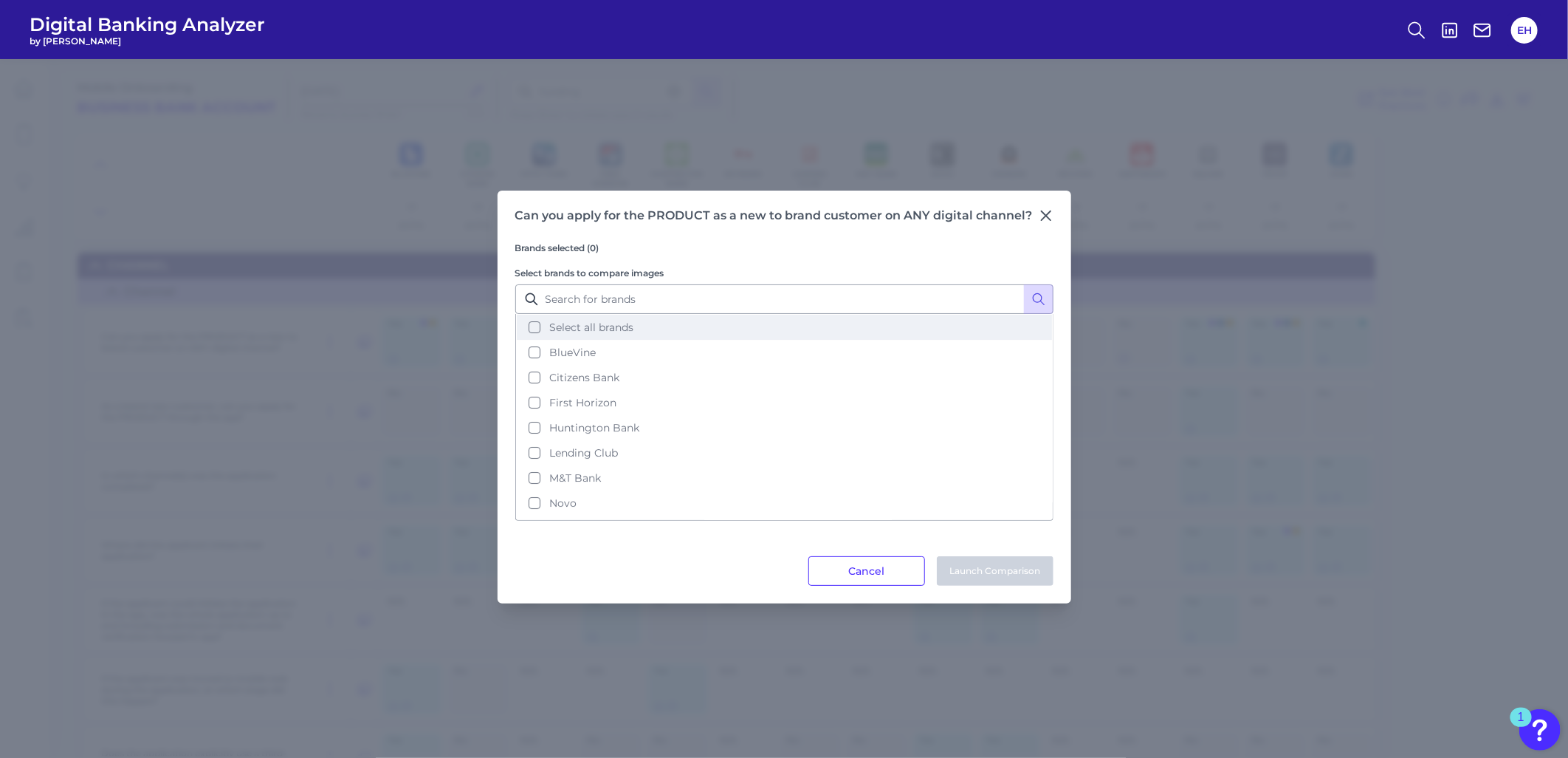
click at [533, 326] on button "Select all brands" at bounding box center [785, 326] width 536 height 25
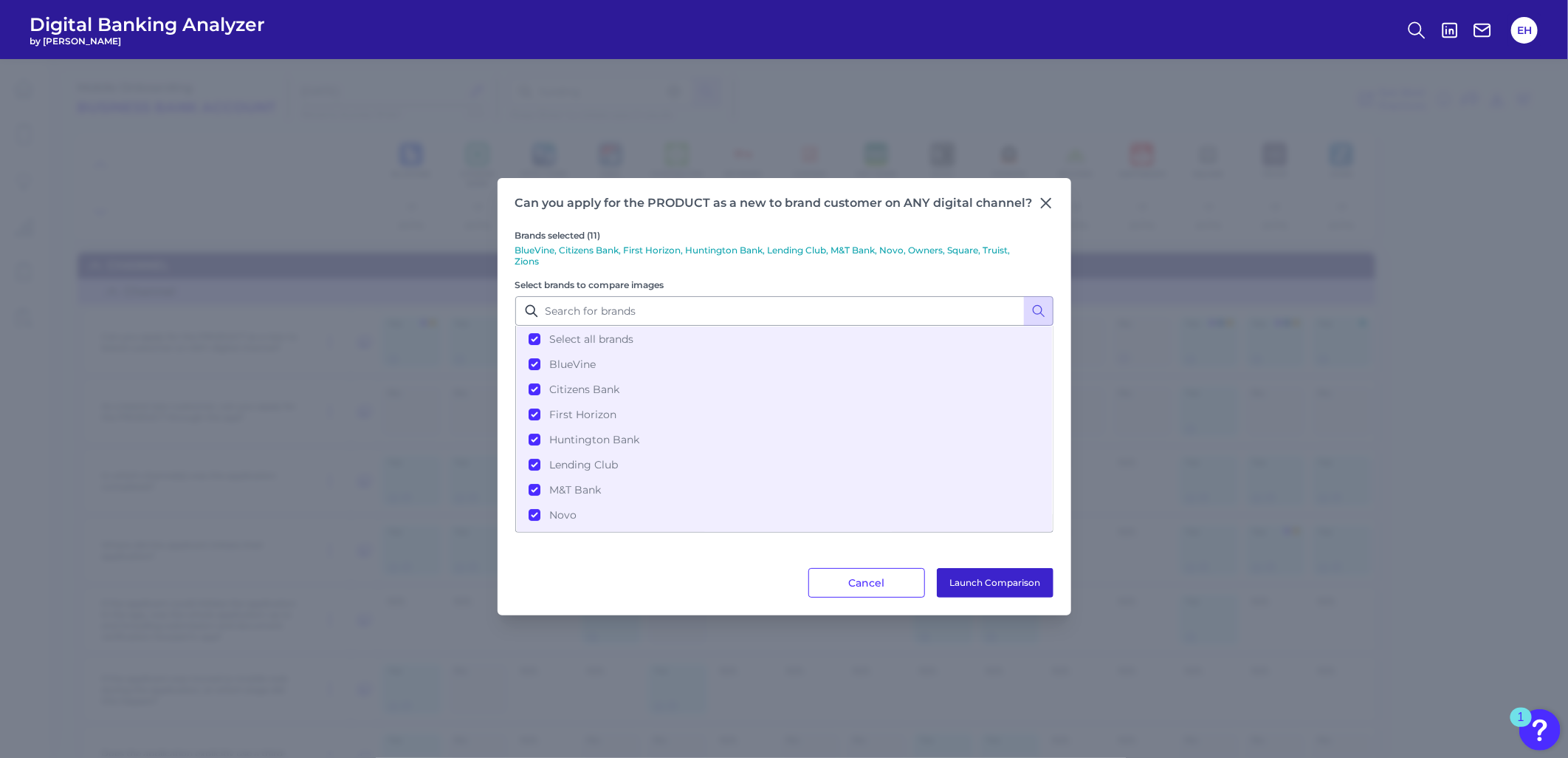
click at [1014, 577] on button "Launch Comparison" at bounding box center [994, 582] width 116 height 30
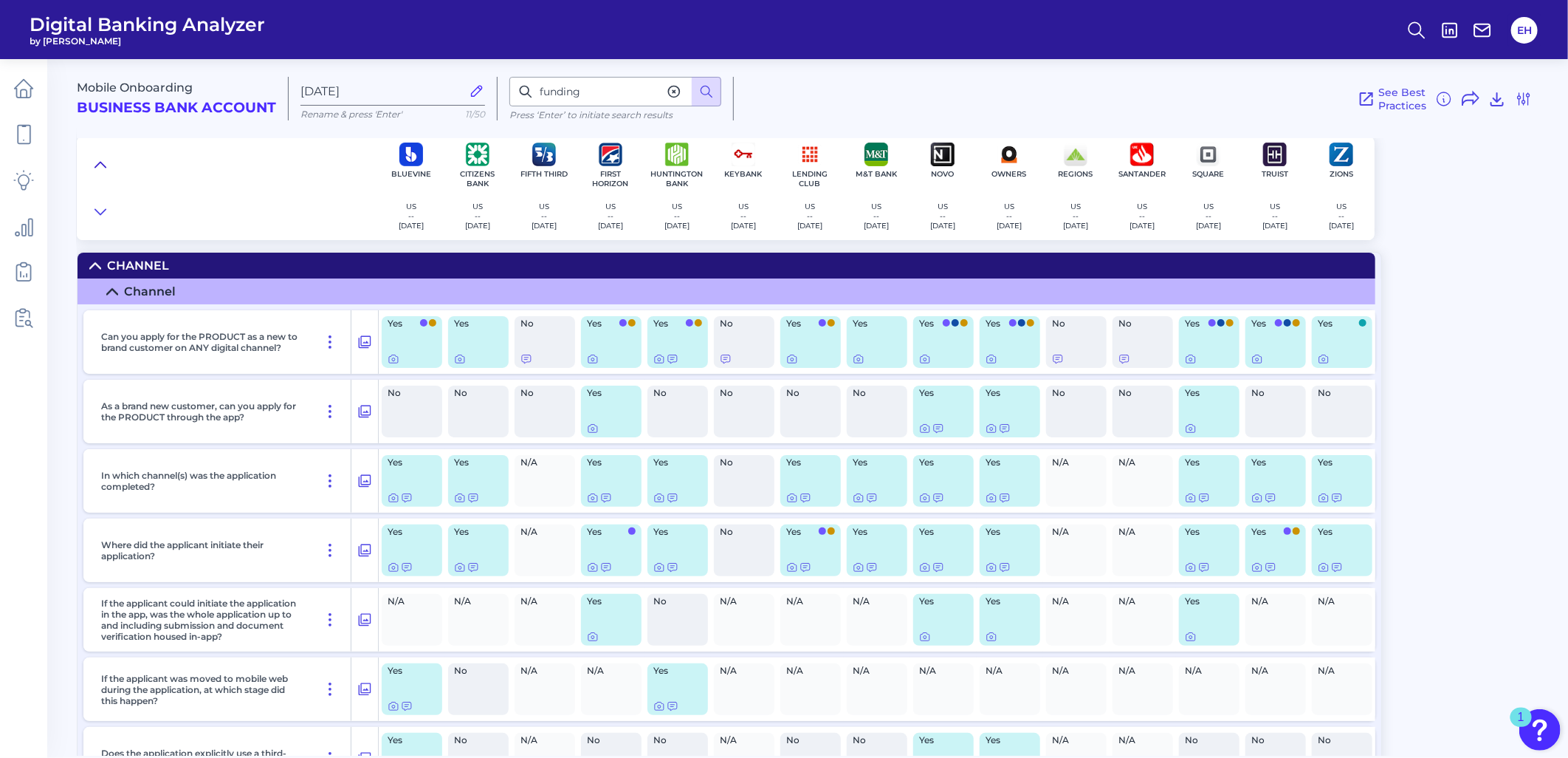
click at [93, 160] on button at bounding box center [100, 165] width 23 height 20
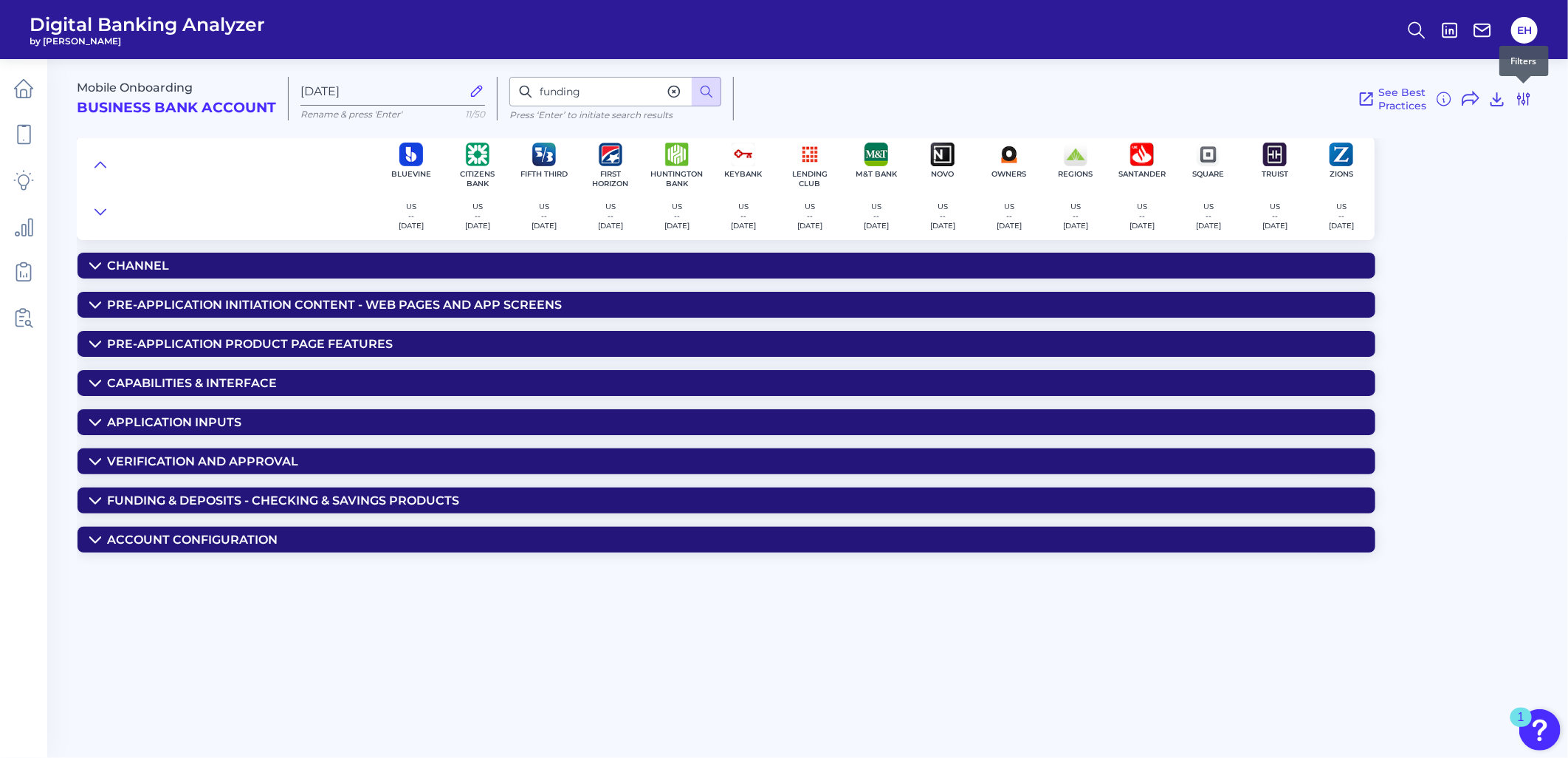
click at [1523, 94] on icon at bounding box center [1523, 99] width 18 height 18
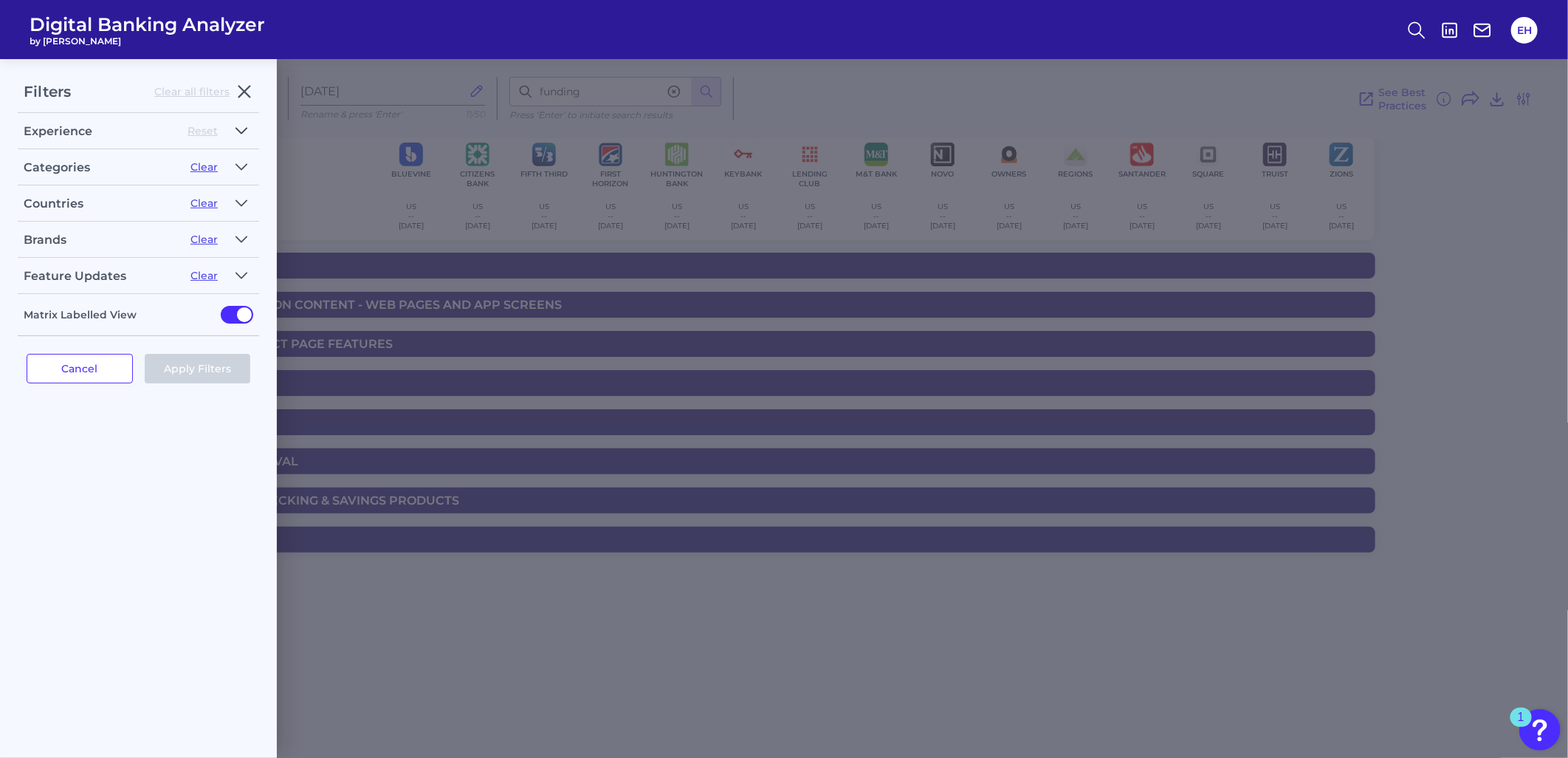
click at [242, 127] on icon "button" at bounding box center [241, 130] width 12 height 18
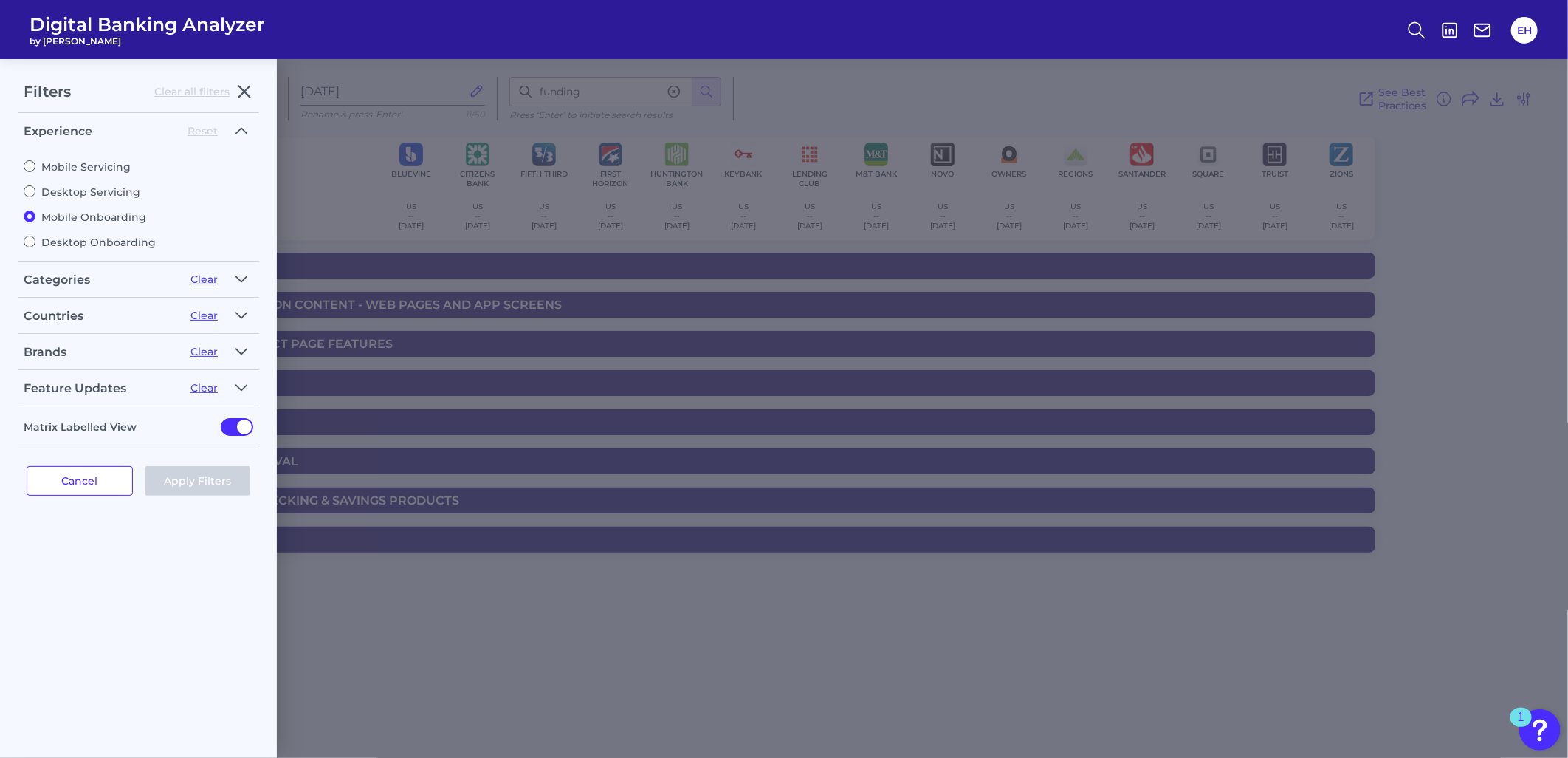
click at [82, 165] on label "Mobile Servicing" at bounding box center [138, 166] width 230 height 13
click at [35, 165] on input "Mobile Servicing" at bounding box center [29, 166] width 12 height 12
radio input "true"
radio input "false"
click at [195, 471] on button "Apply Filters" at bounding box center [198, 481] width 106 height 30
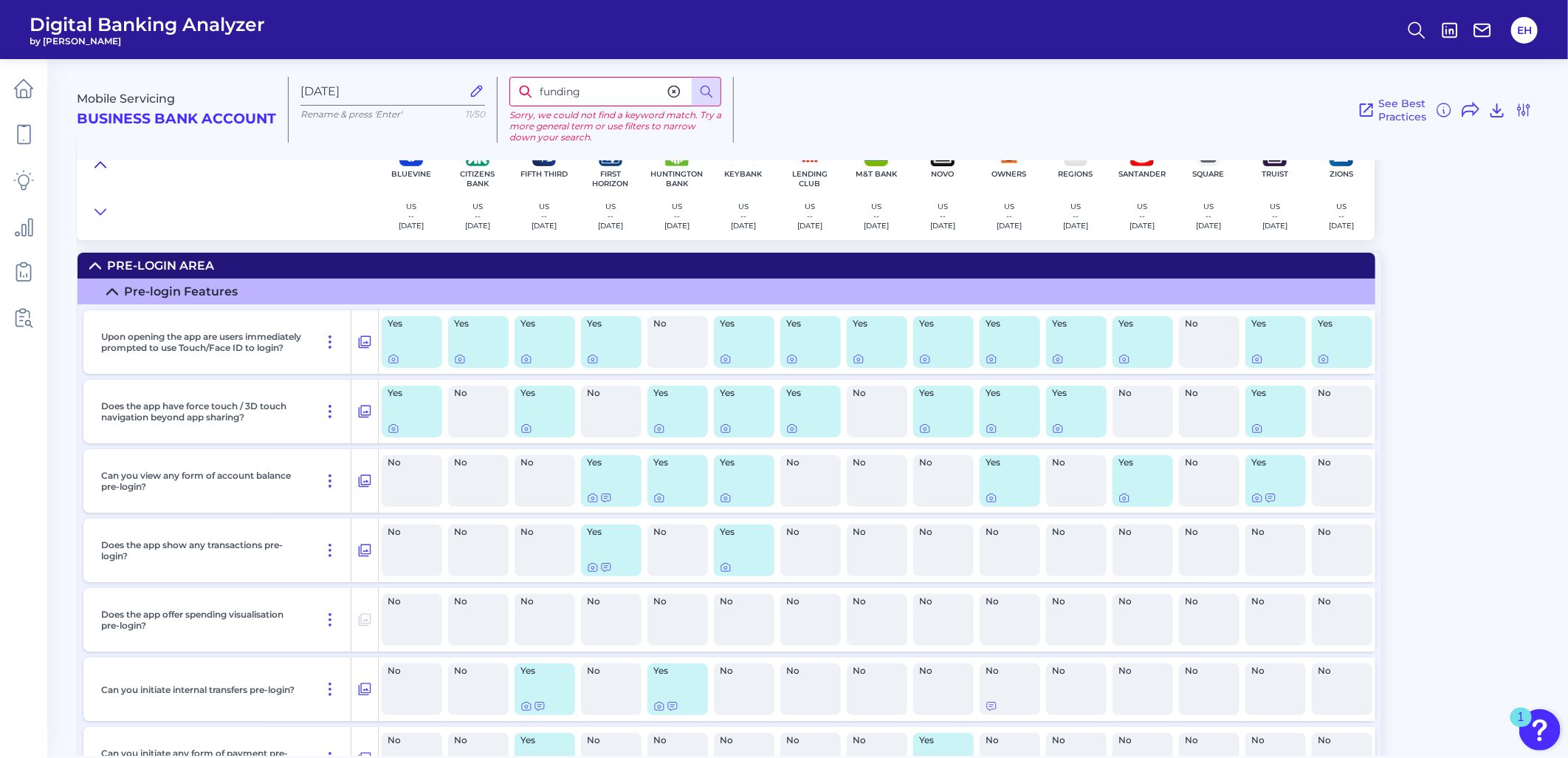
click at [97, 159] on icon at bounding box center [100, 165] width 12 height 15
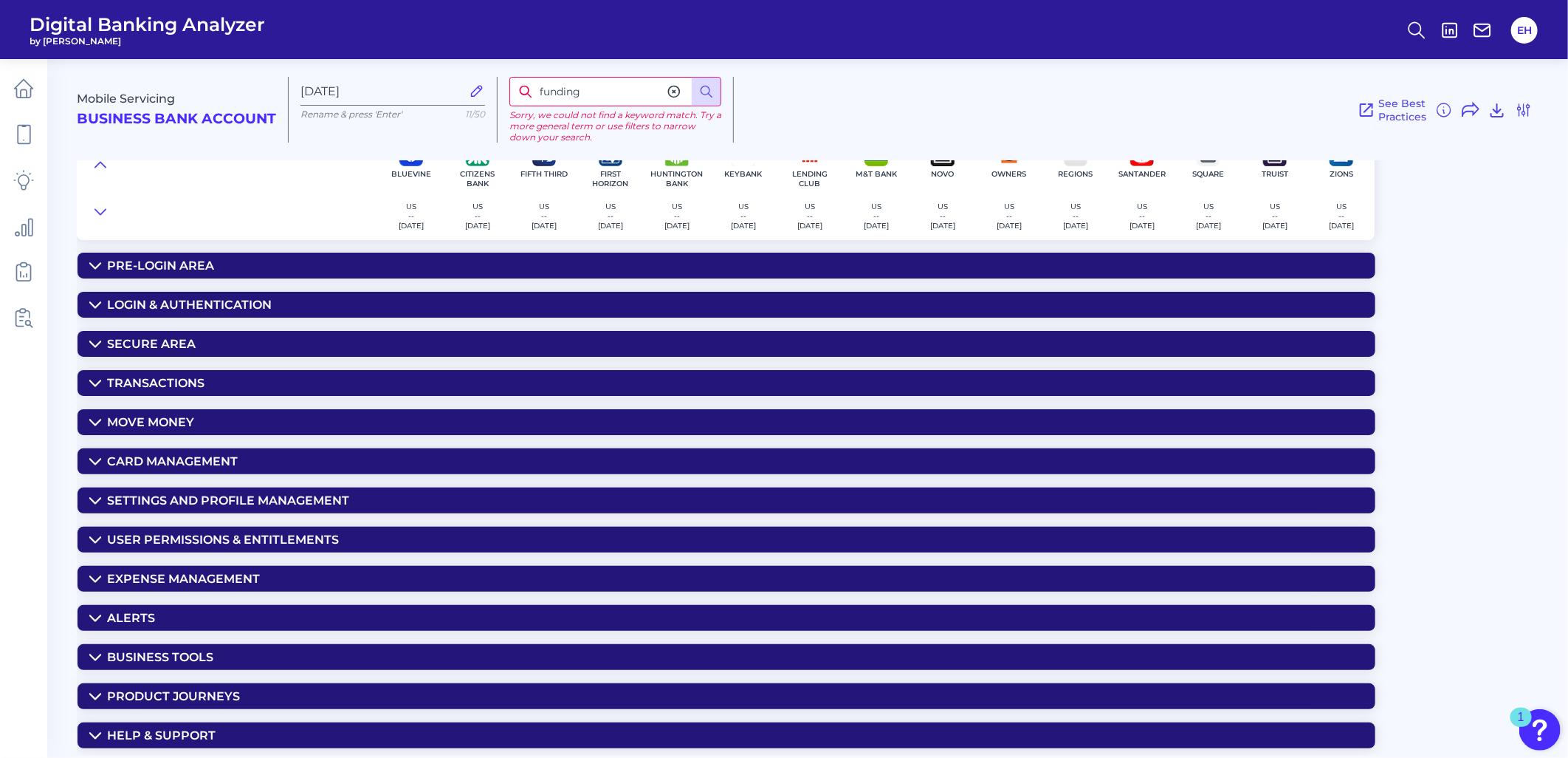
scroll to position [4, 0]
click at [184, 339] on div "Secure Area" at bounding box center [151, 343] width 88 height 14
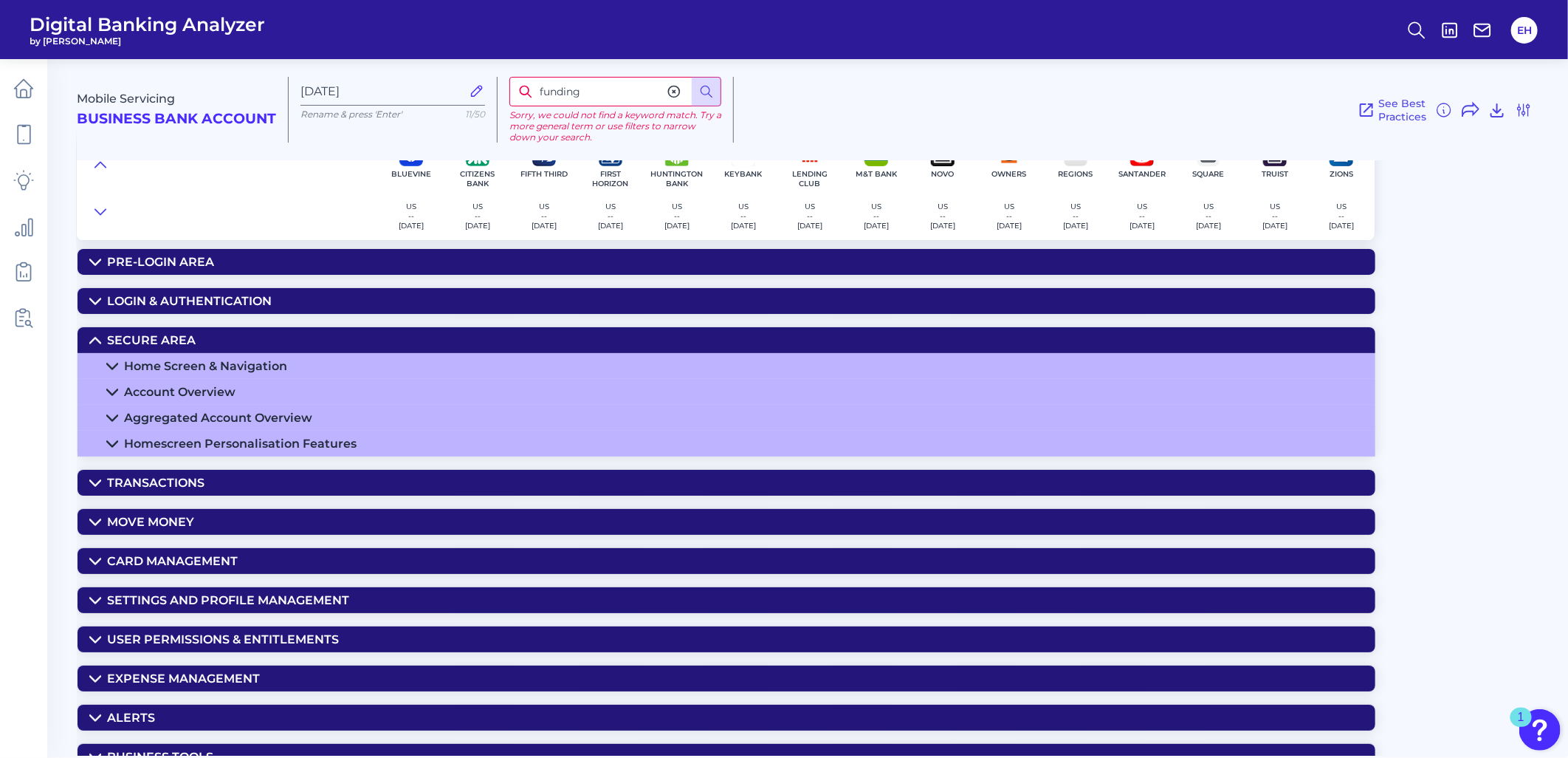
click at [182, 365] on div "Home Screen & Navigation" at bounding box center [205, 366] width 163 height 14
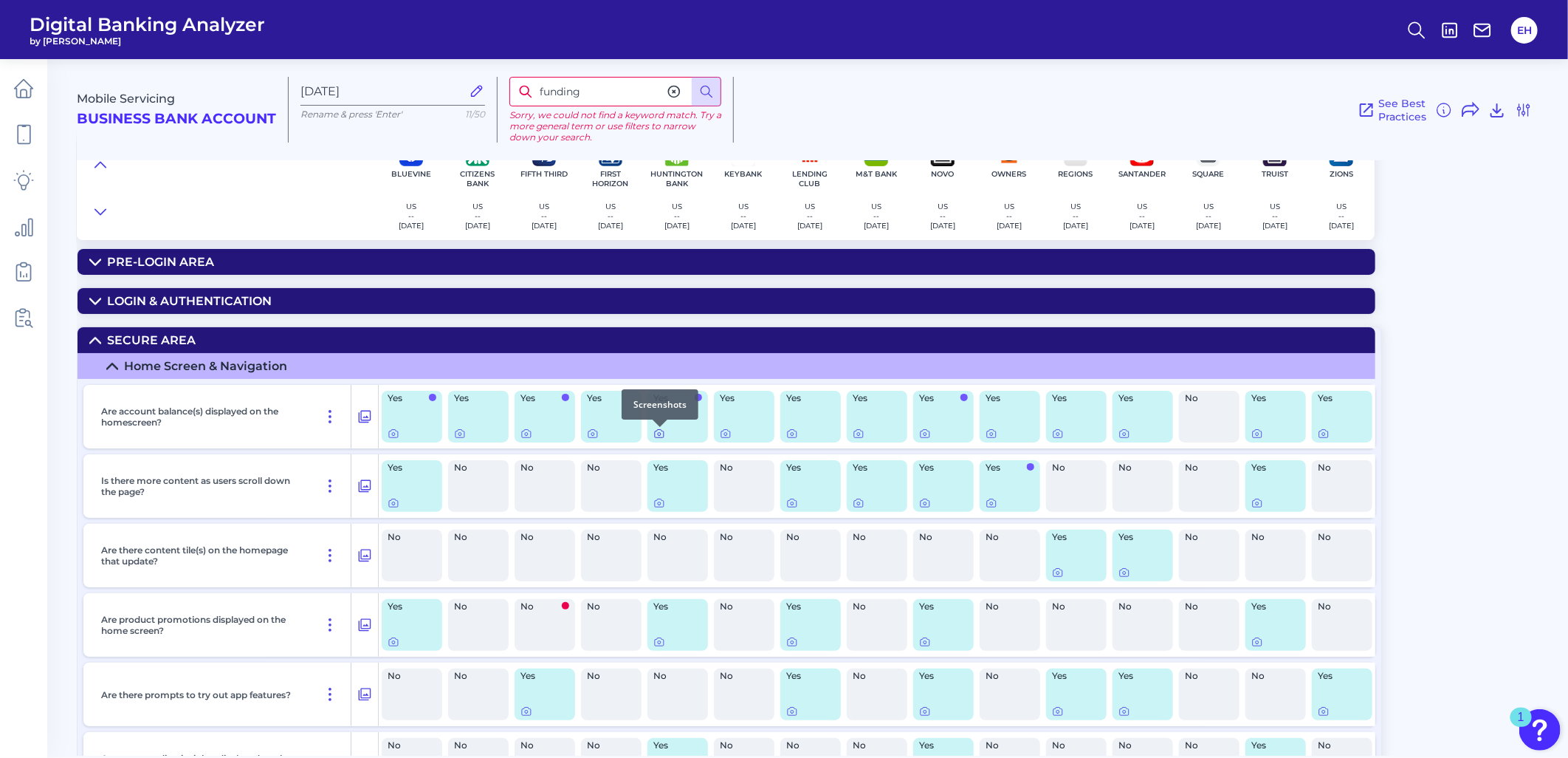
click at [655, 438] on icon at bounding box center [659, 433] width 9 height 8
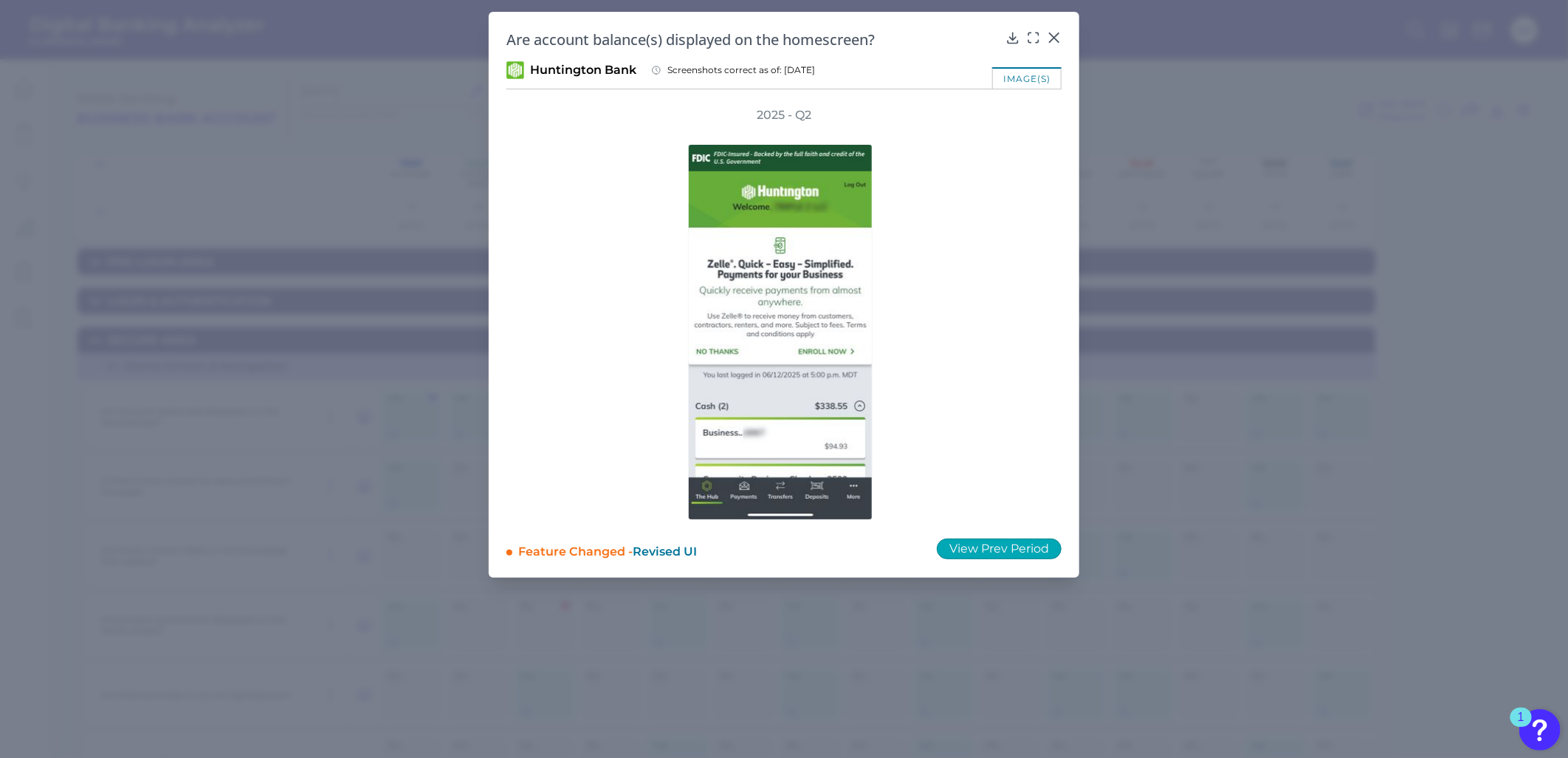
click at [1037, 550] on button "View Prev Period" at bounding box center [999, 549] width 125 height 20
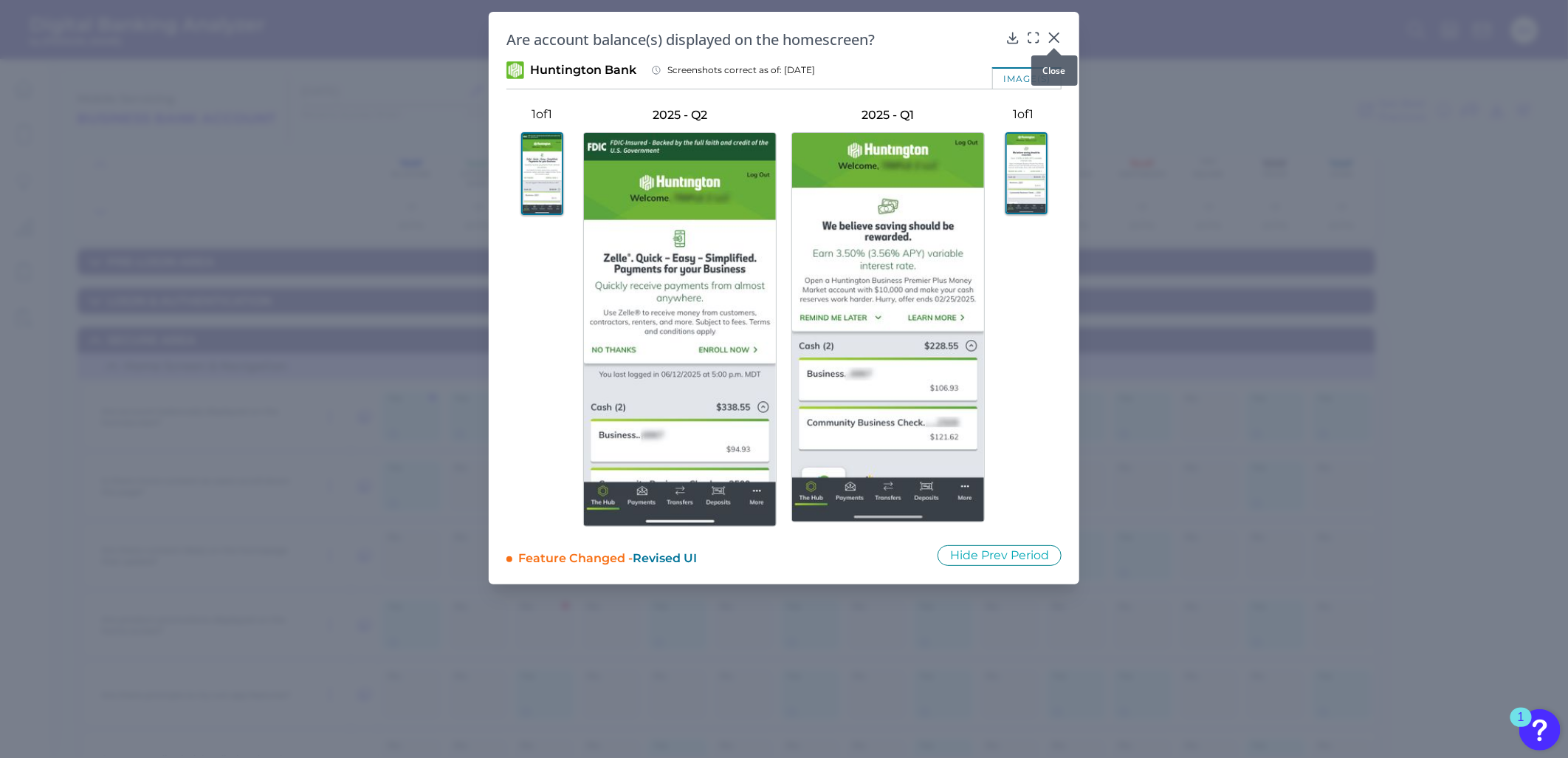
click at [1059, 34] on icon at bounding box center [1055, 38] width 15 height 15
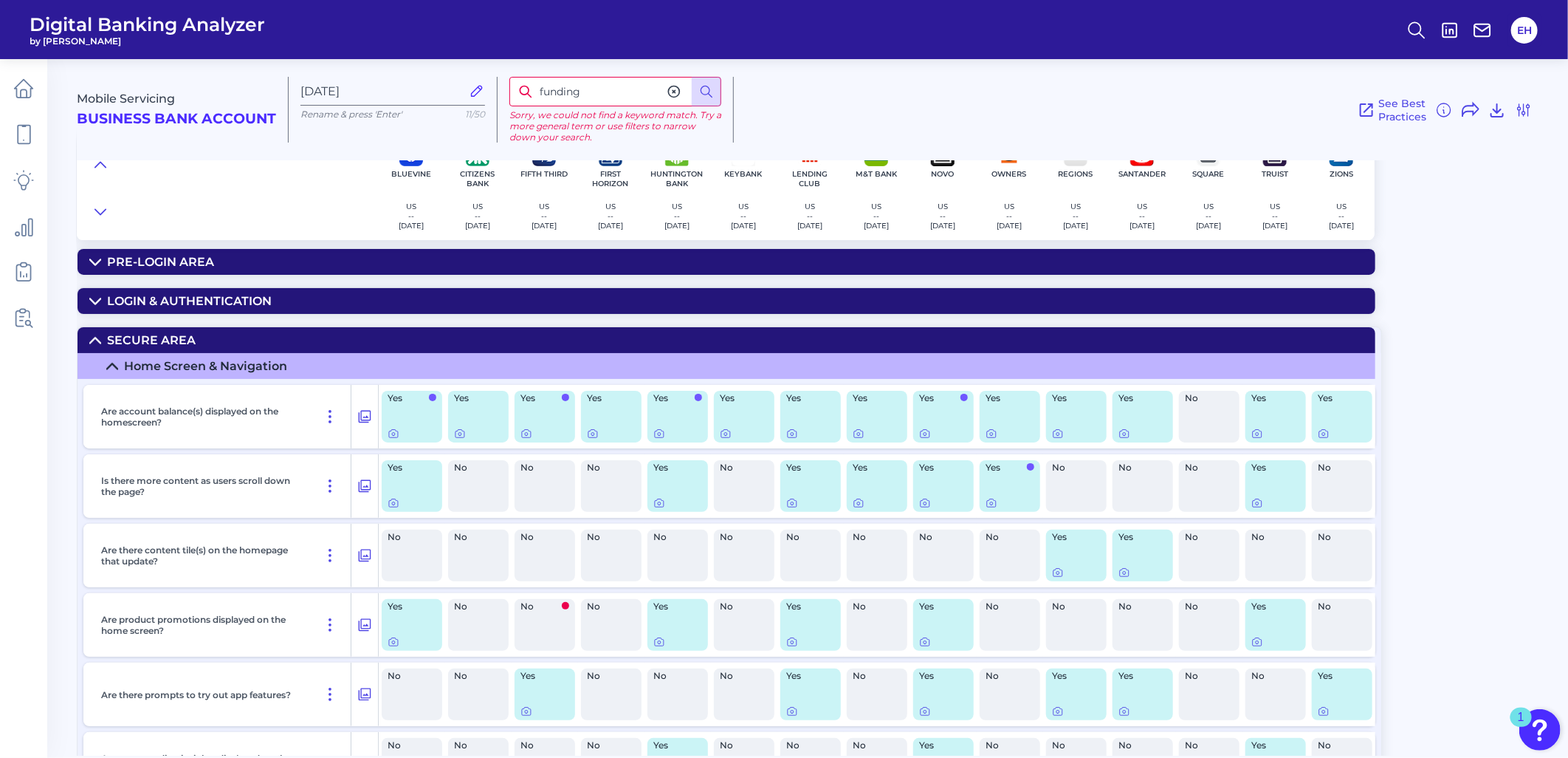
click at [91, 338] on icon at bounding box center [95, 340] width 12 height 12
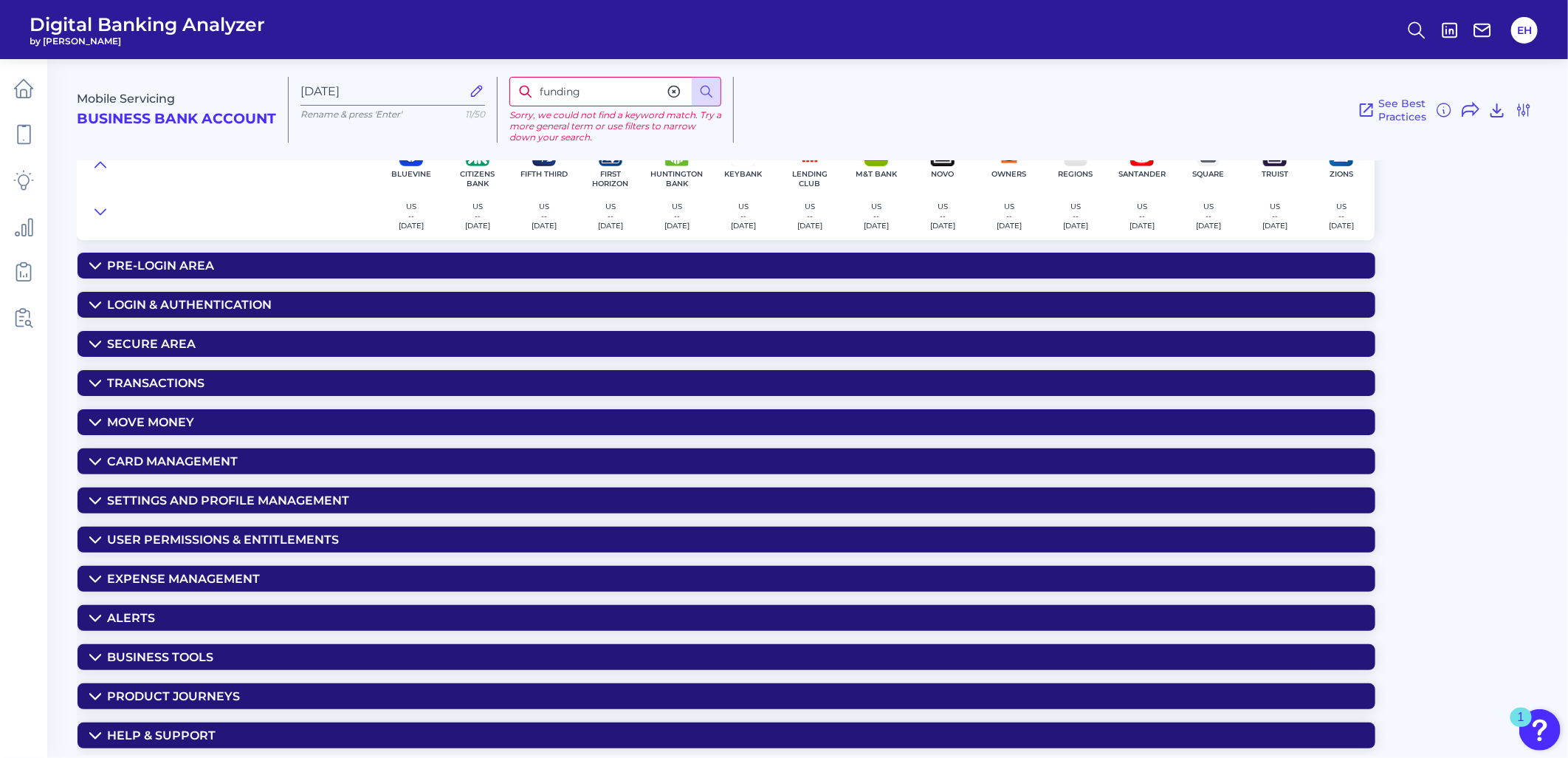
click at [168, 662] on div "Business Tools" at bounding box center [160, 657] width 106 height 14
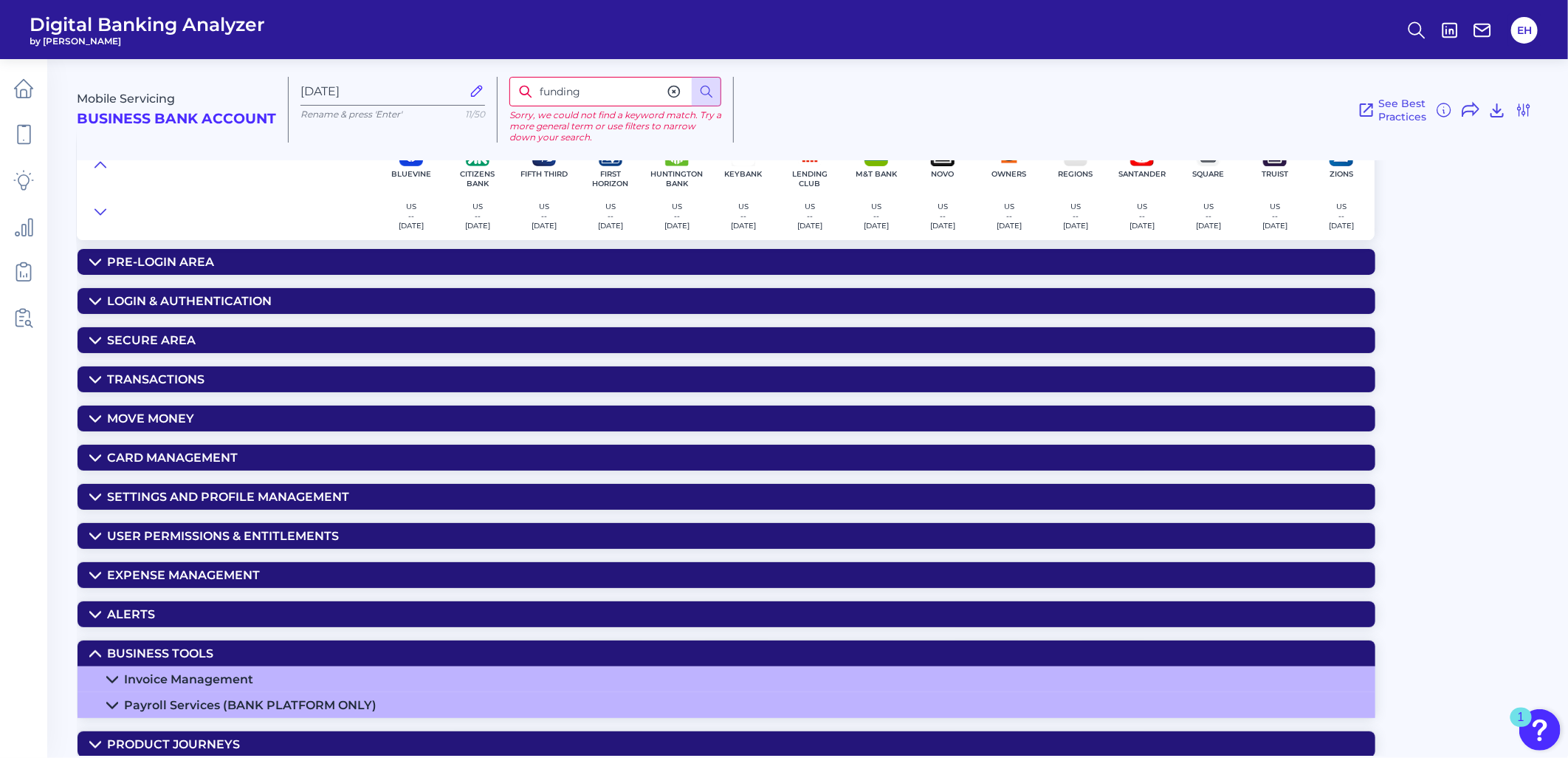
scroll to position [57, 0]
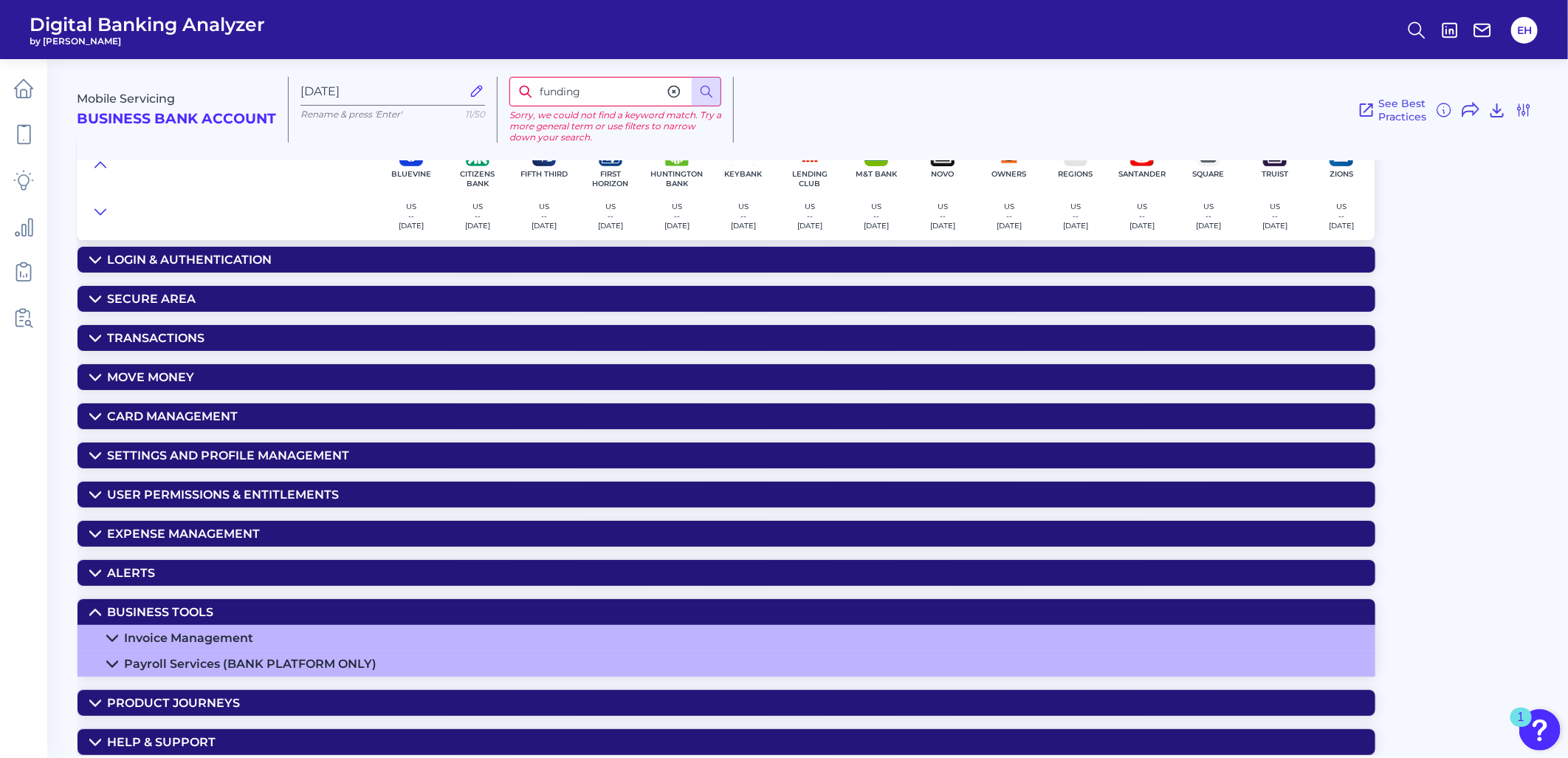
click at [149, 526] on div "Expense Management" at bounding box center [183, 533] width 153 height 14
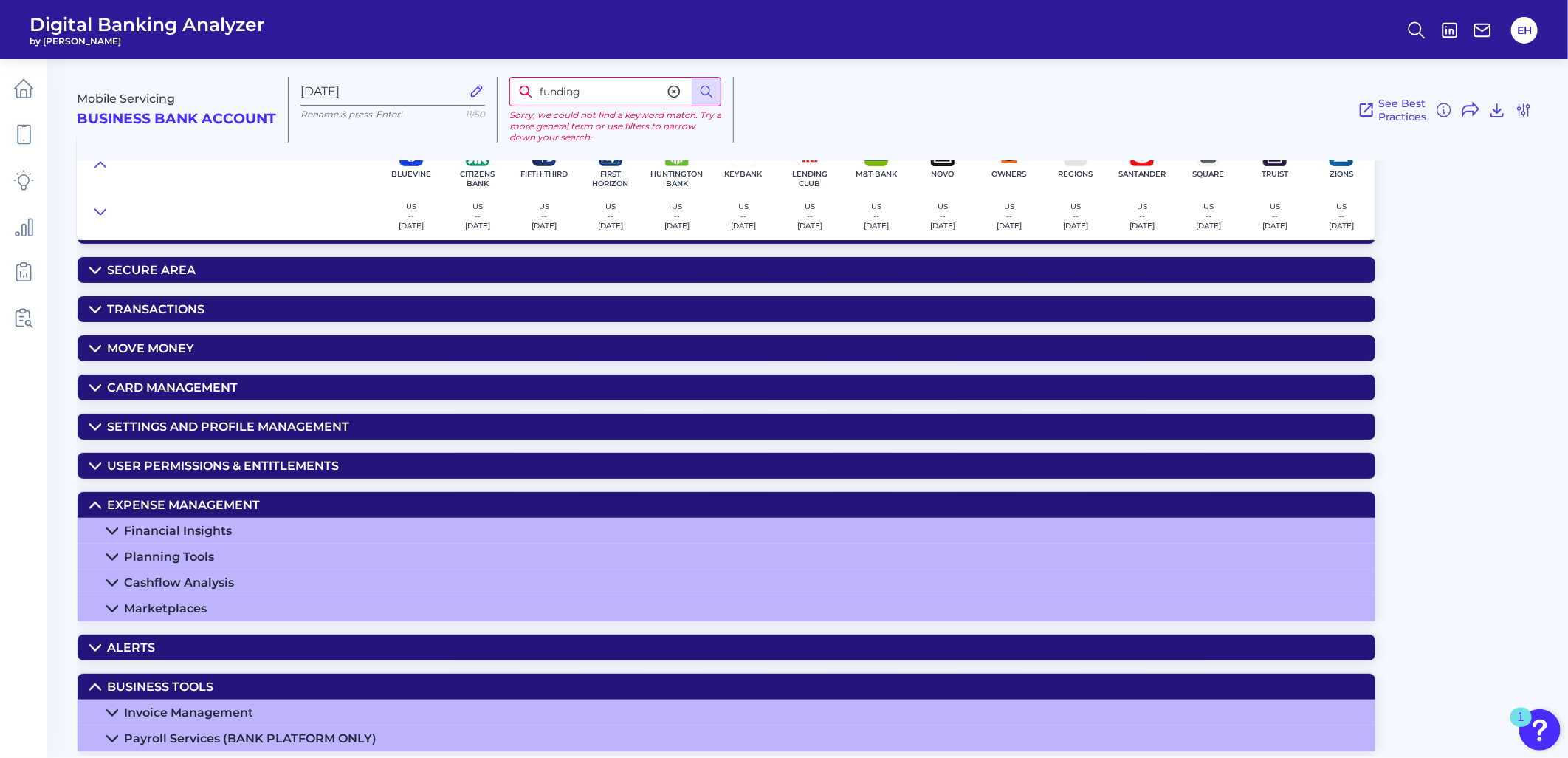
scroll to position [0, 0]
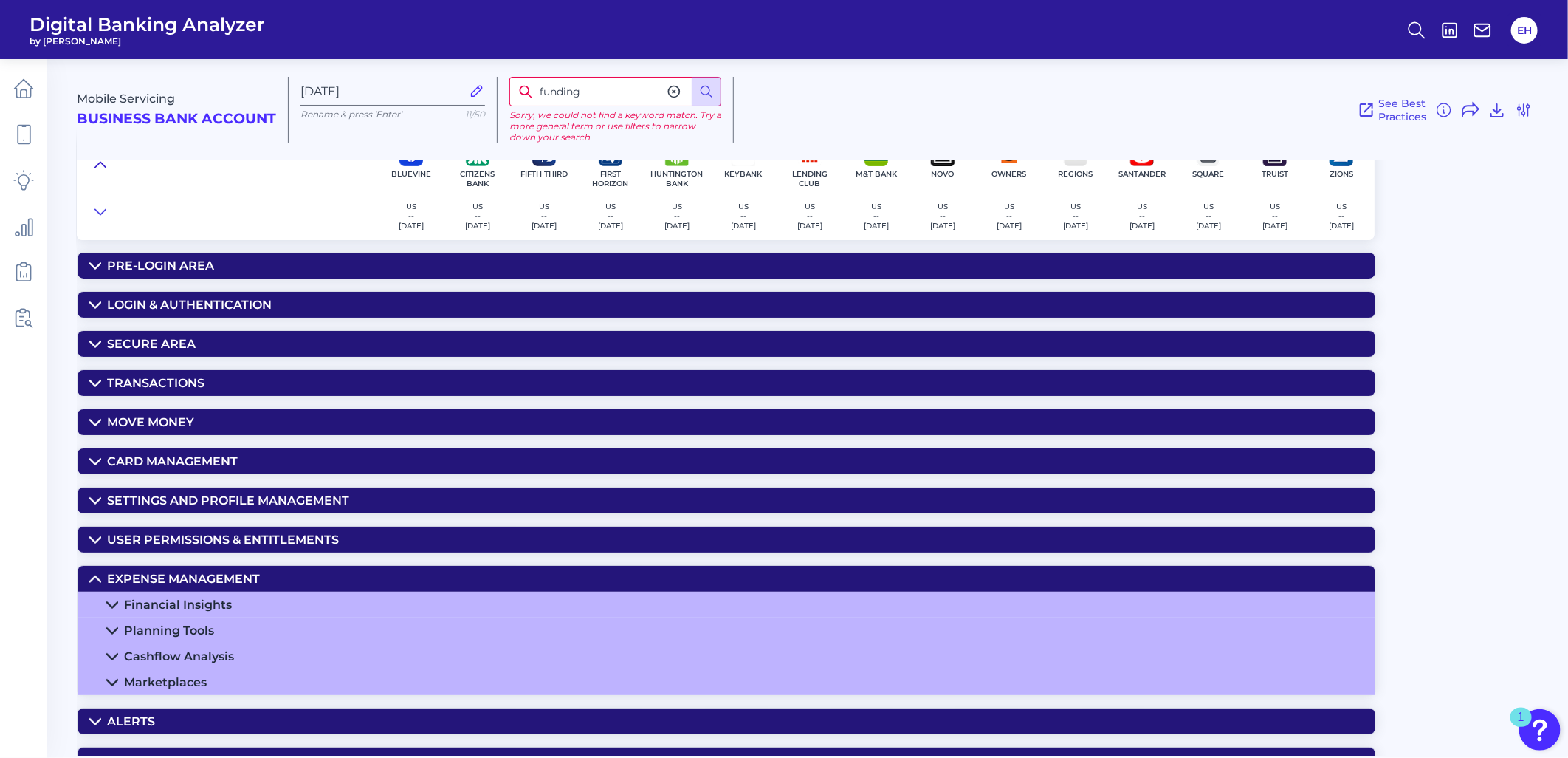
click at [104, 163] on icon at bounding box center [100, 165] width 12 height 15
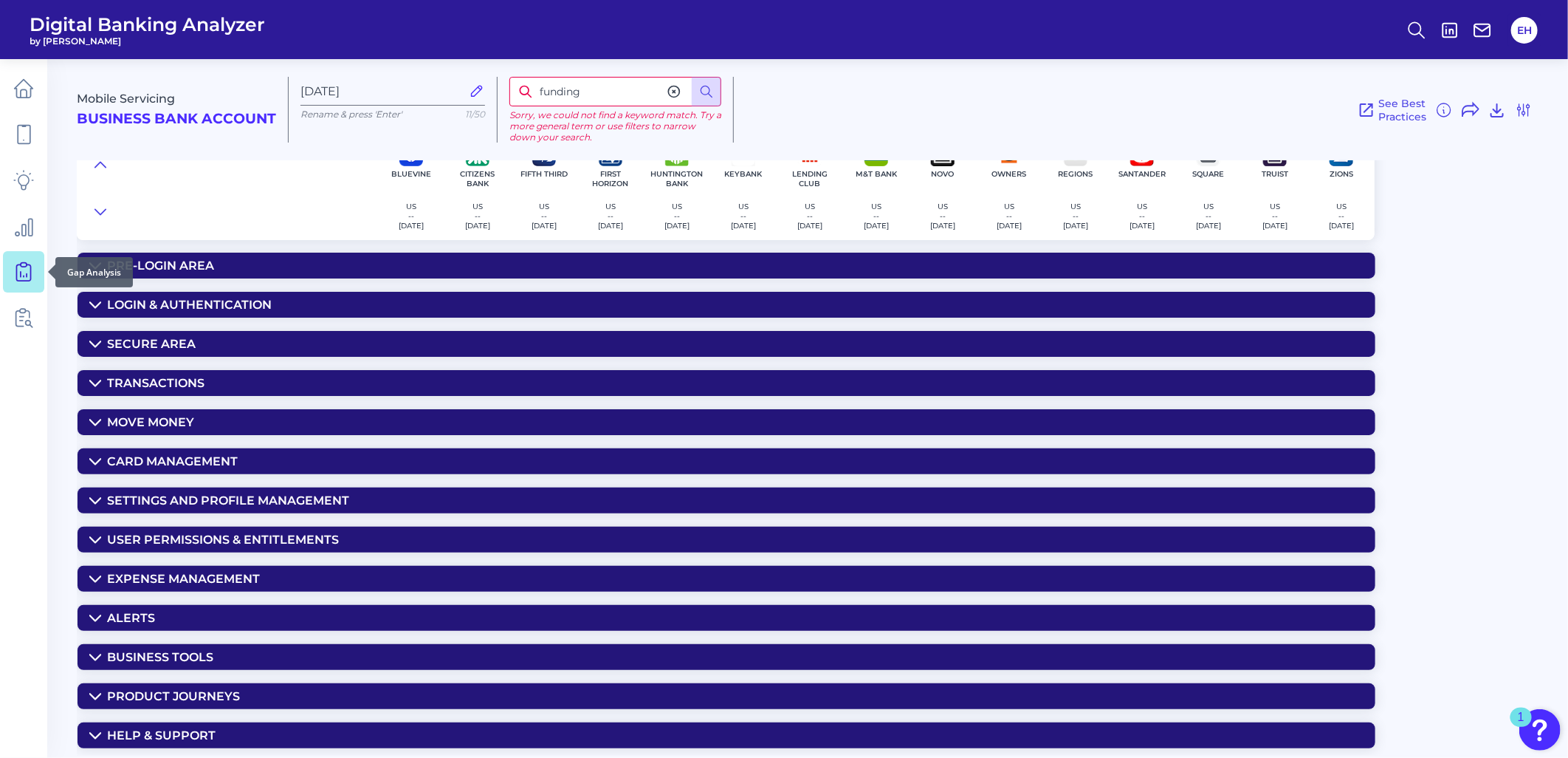
click at [22, 274] on icon at bounding box center [23, 272] width 20 height 20
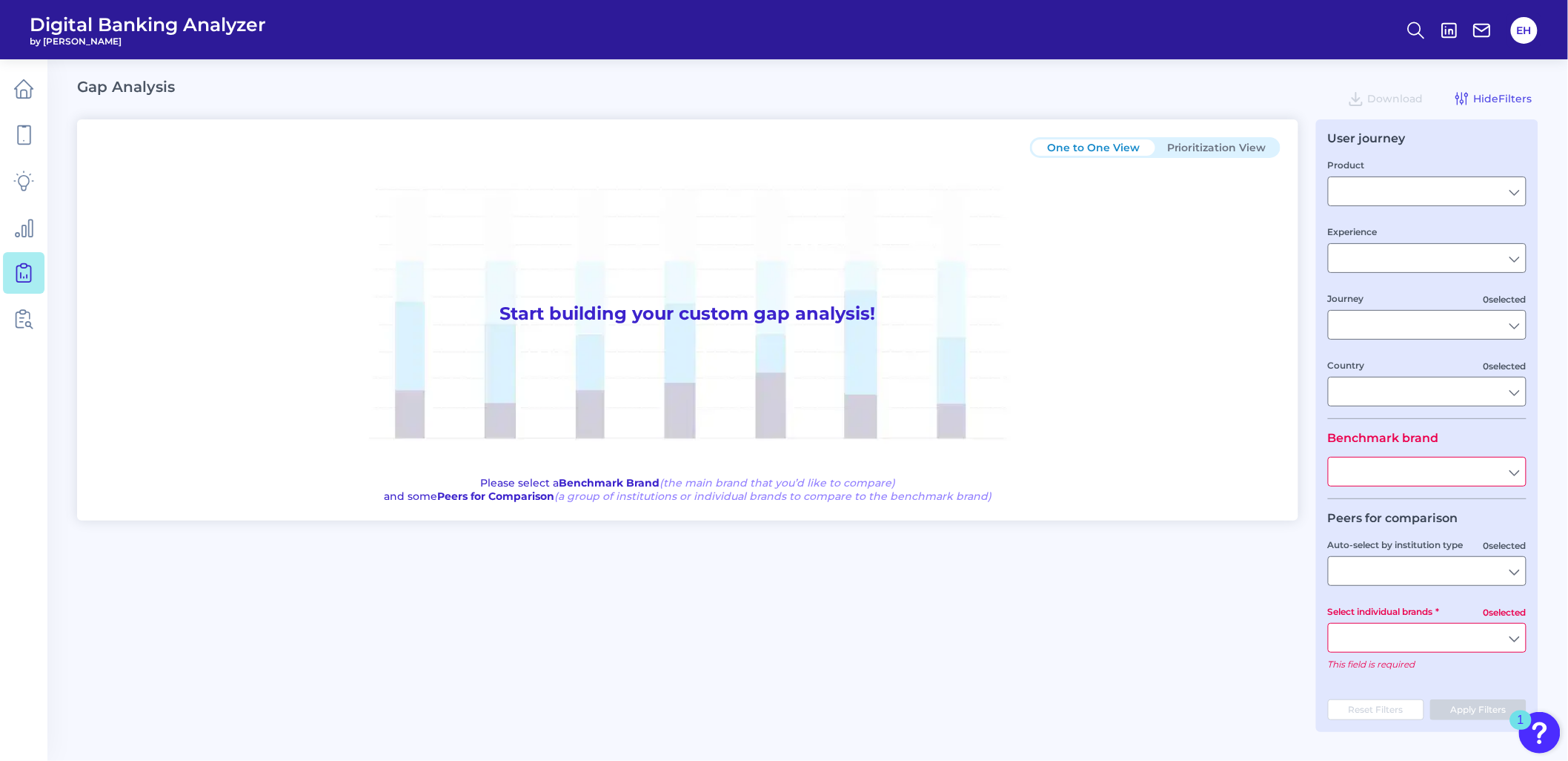
type input "Checking / Current Account"
type input "Mobile Servicing"
type input "Pre-Login Area, New Customer Onboarding, Login & Authentication, Accounts and t…"
type input "[GEOGRAPHIC_DATA]"
type input "All Select individual brands"
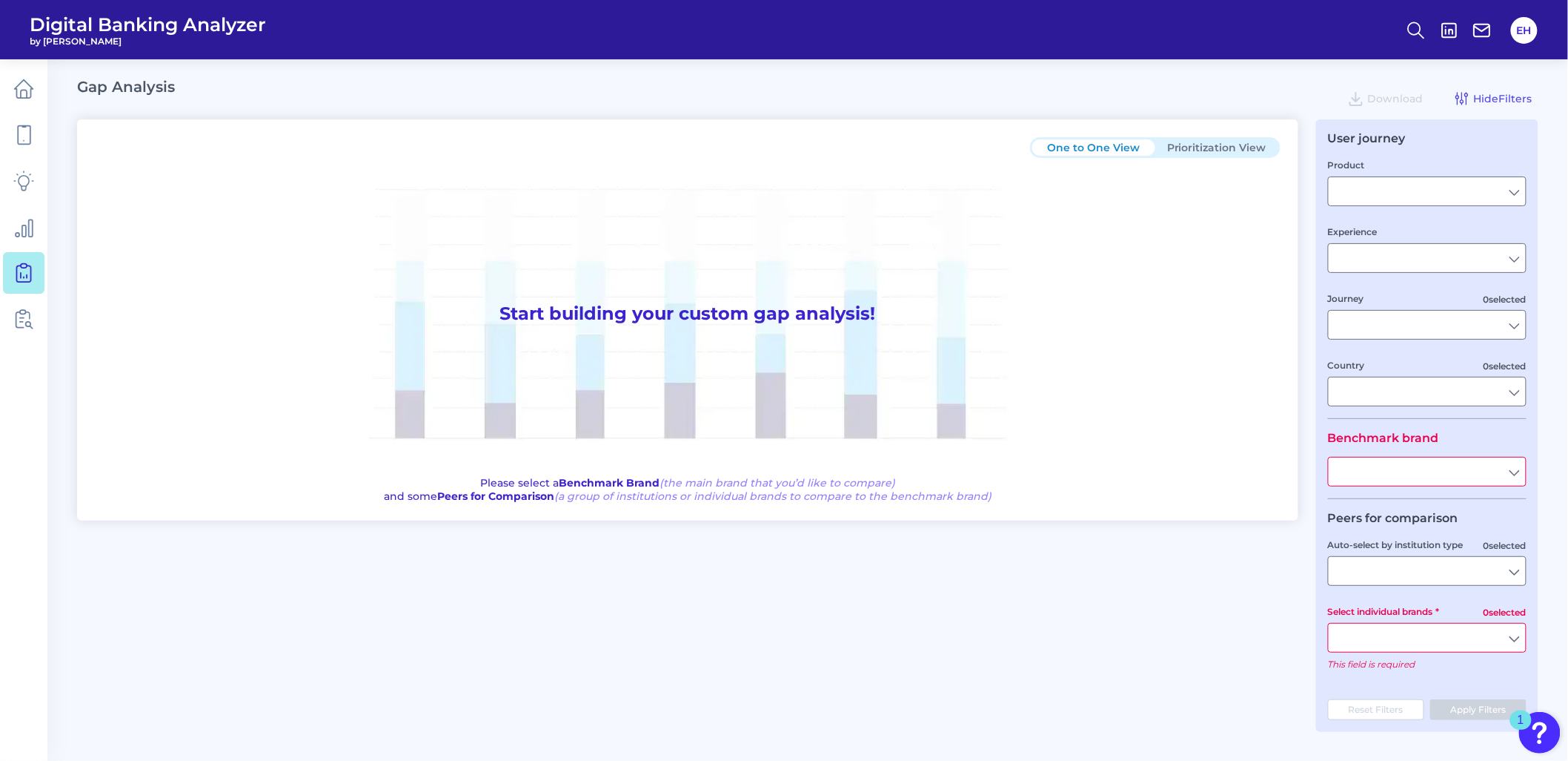
type input "All Journeys"
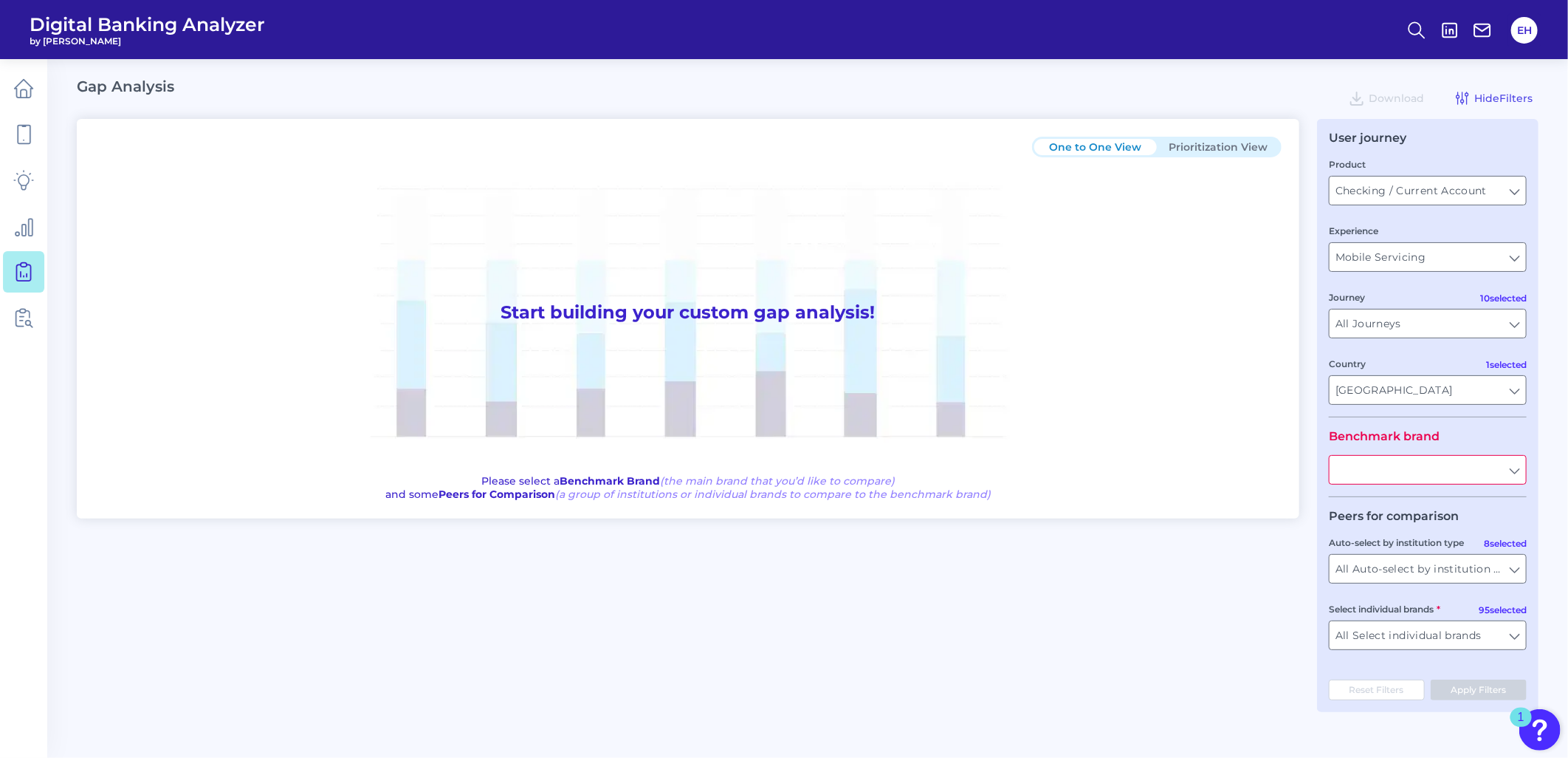
click at [1226, 145] on button "Prioritization View" at bounding box center [1218, 146] width 123 height 16
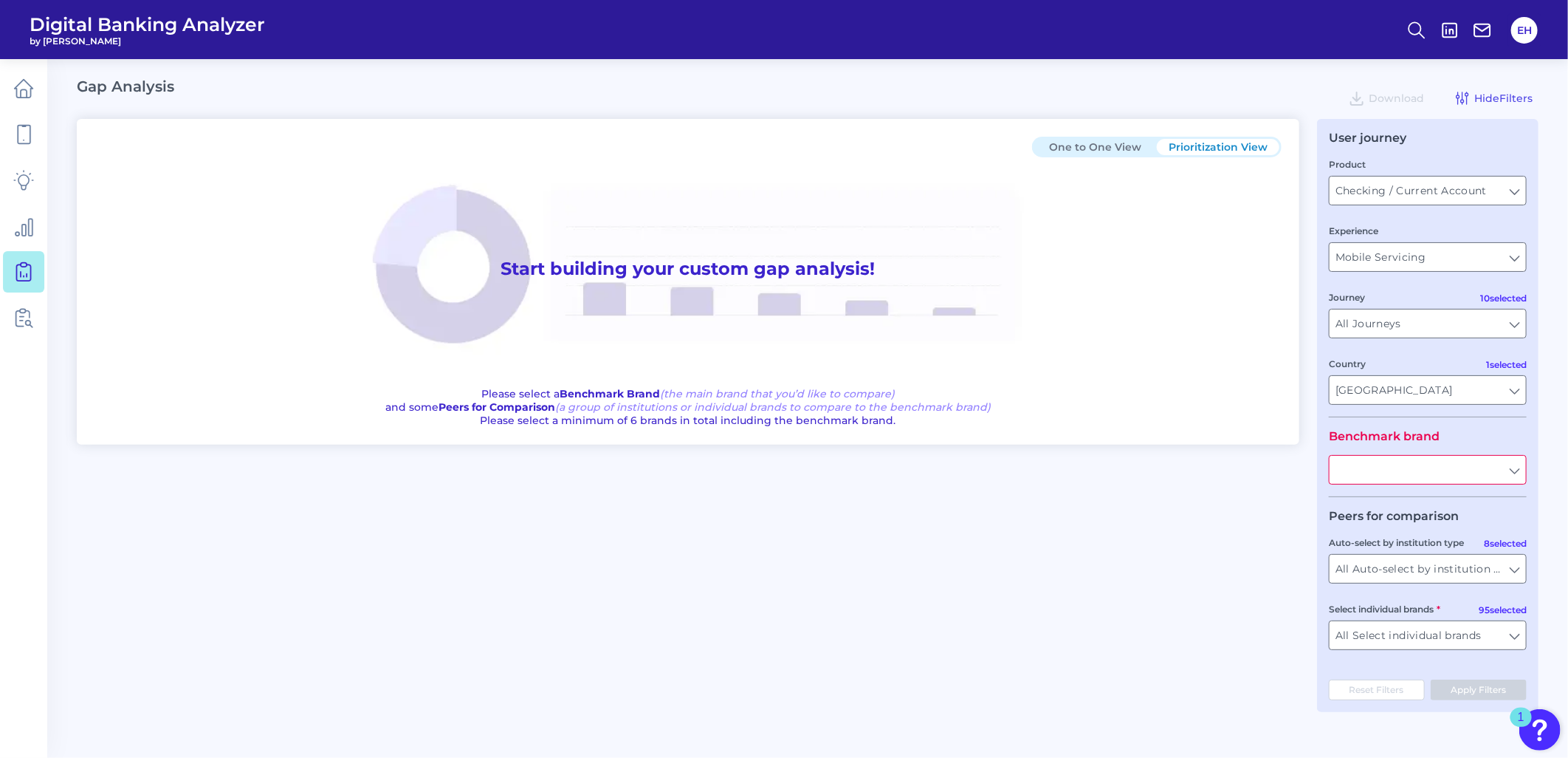
click at [1119, 143] on button "One to One View" at bounding box center [1096, 146] width 123 height 16
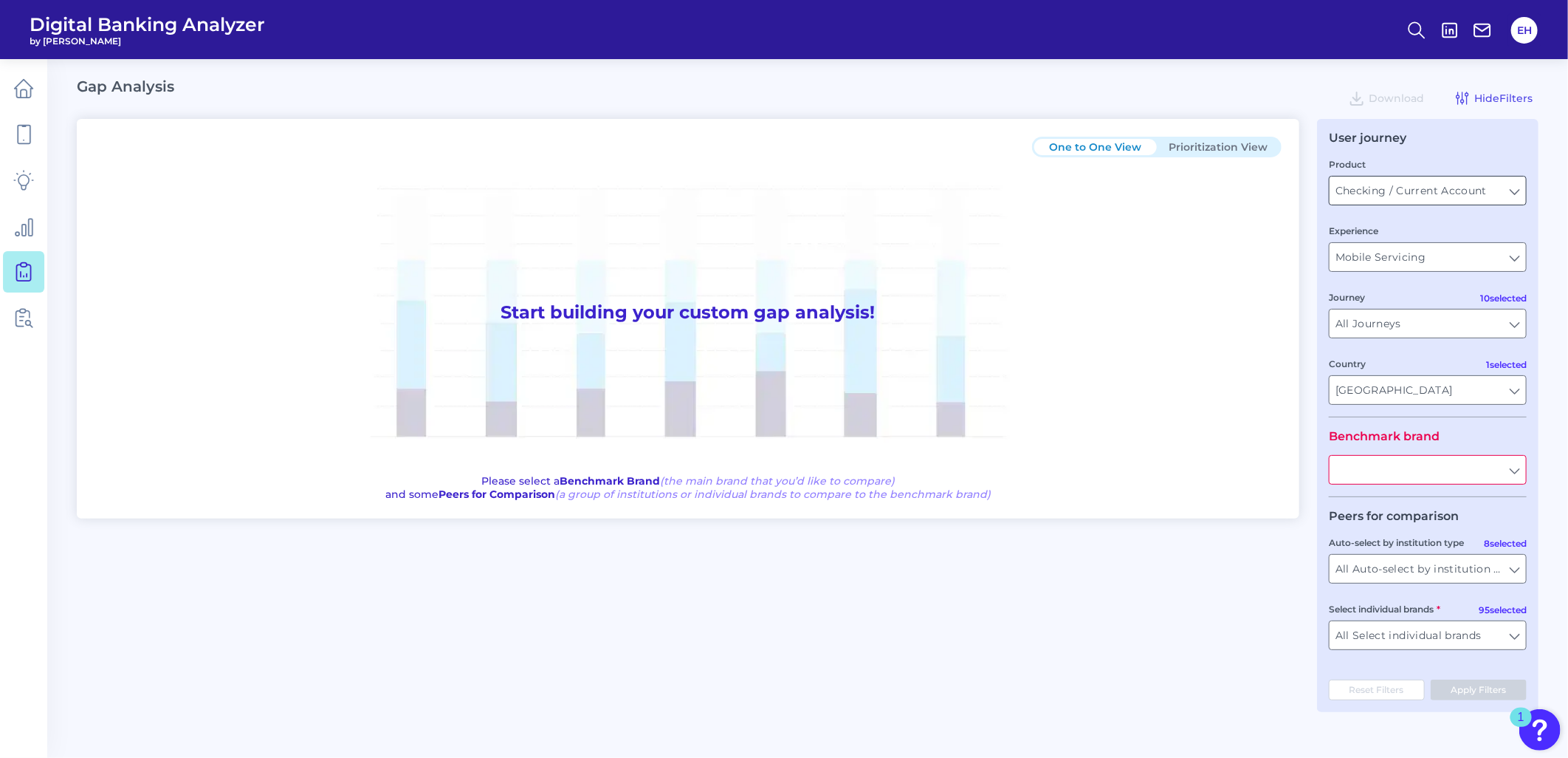
click at [1449, 195] on input "Checking / Current Account" at bounding box center [1428, 191] width 196 height 28
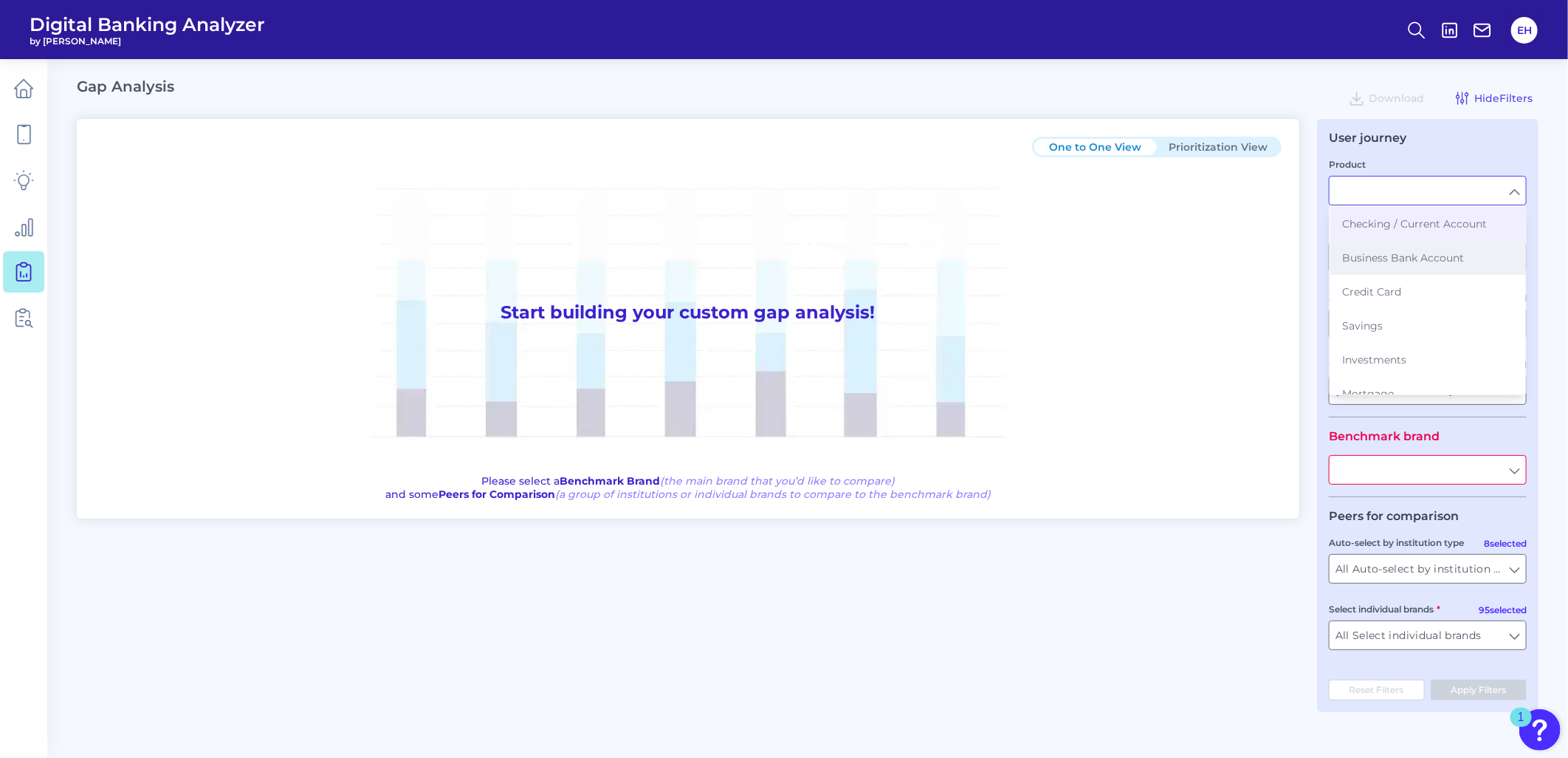
click at [1381, 272] on button "Business Bank Account" at bounding box center [1428, 258] width 195 height 34
type input "Business Bank Account"
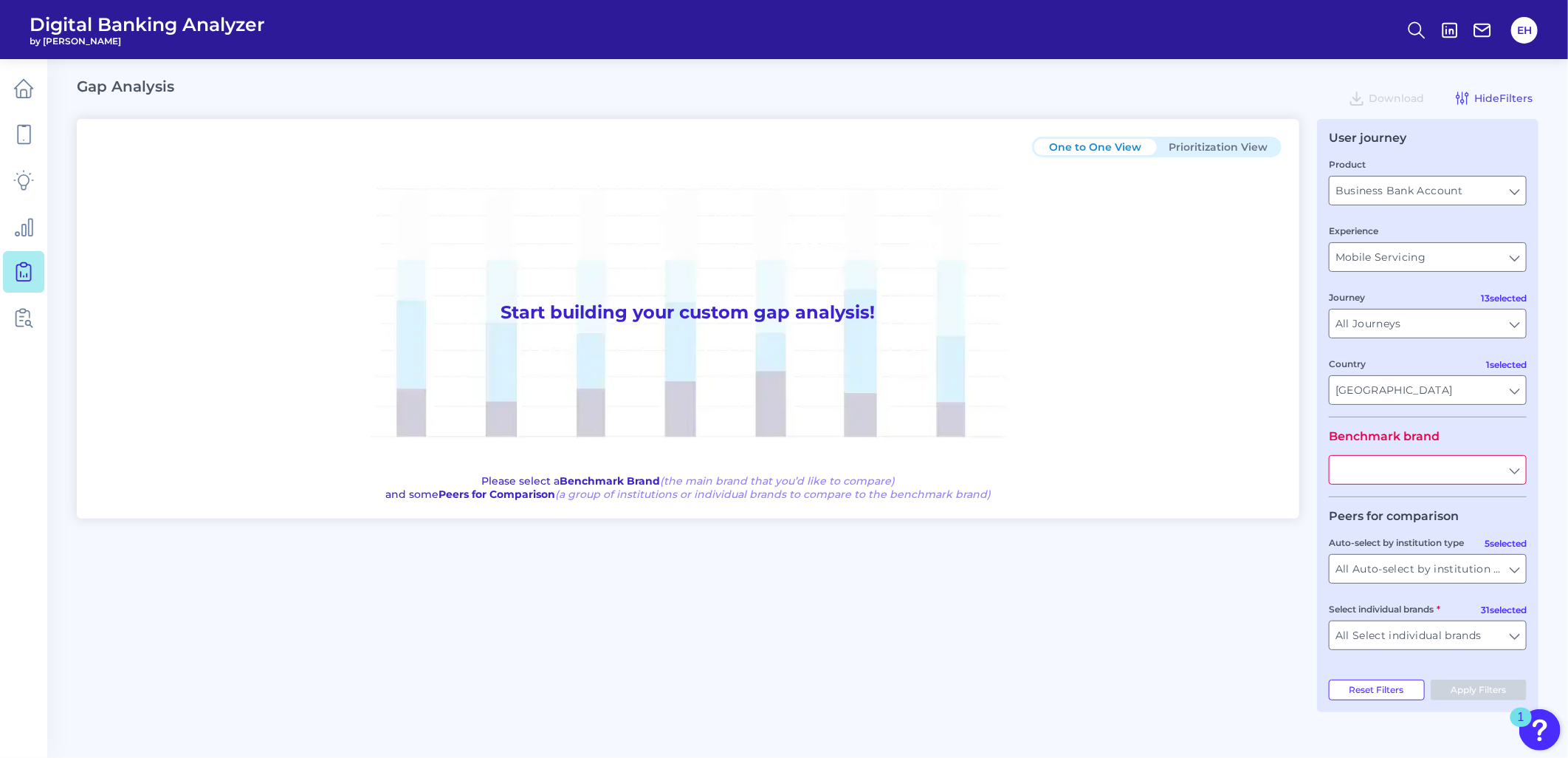
click at [1395, 470] on input "text" at bounding box center [1428, 470] width 196 height 28
type input "bmo"
click at [1270, 555] on div "One to One View Prioritization View Start building your custom gap analysis! Pl…" at bounding box center [808, 415] width 1462 height 592
click at [1499, 474] on input "text" at bounding box center [1428, 470] width 196 height 28
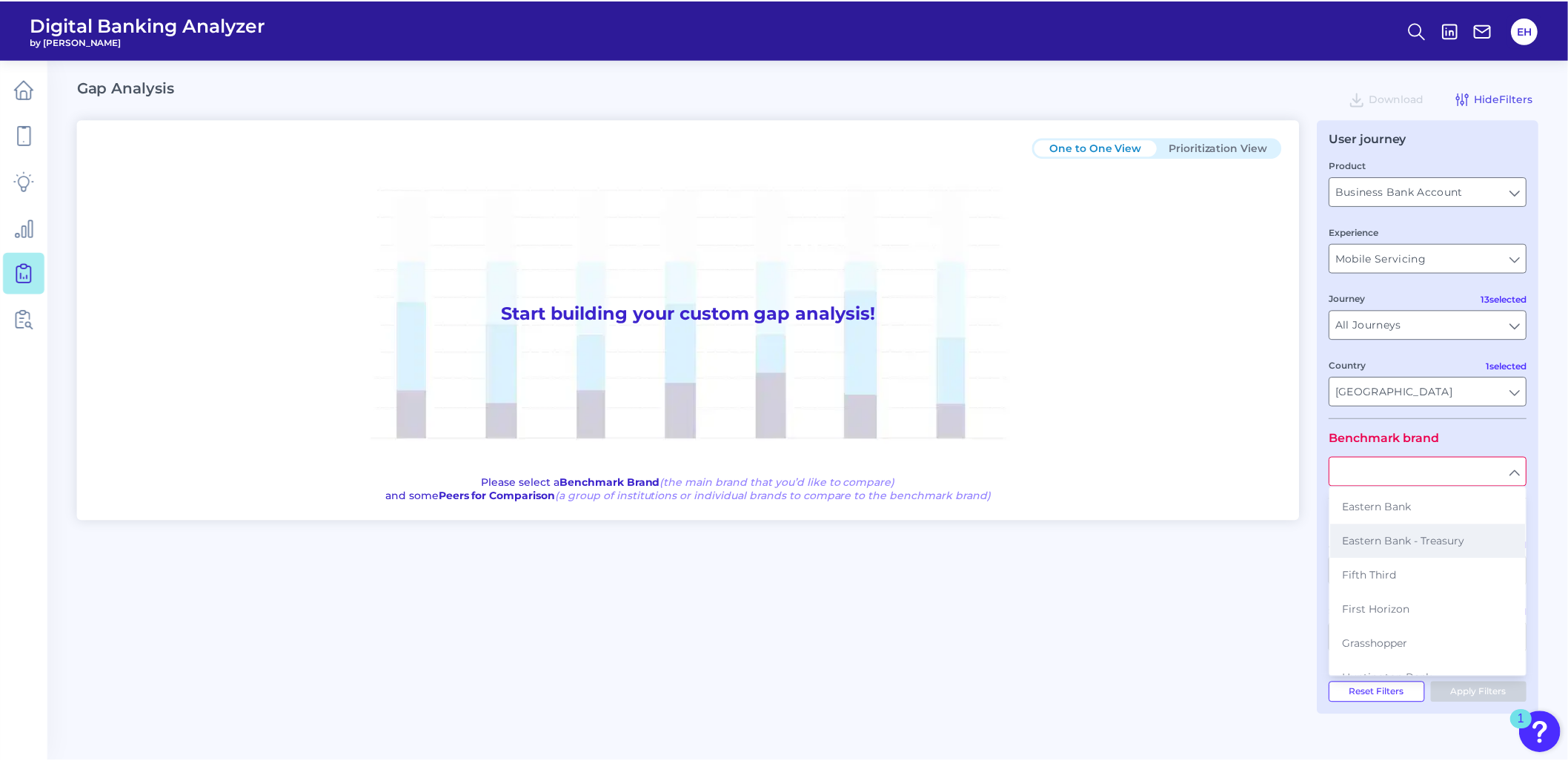
scroll to position [412, 0]
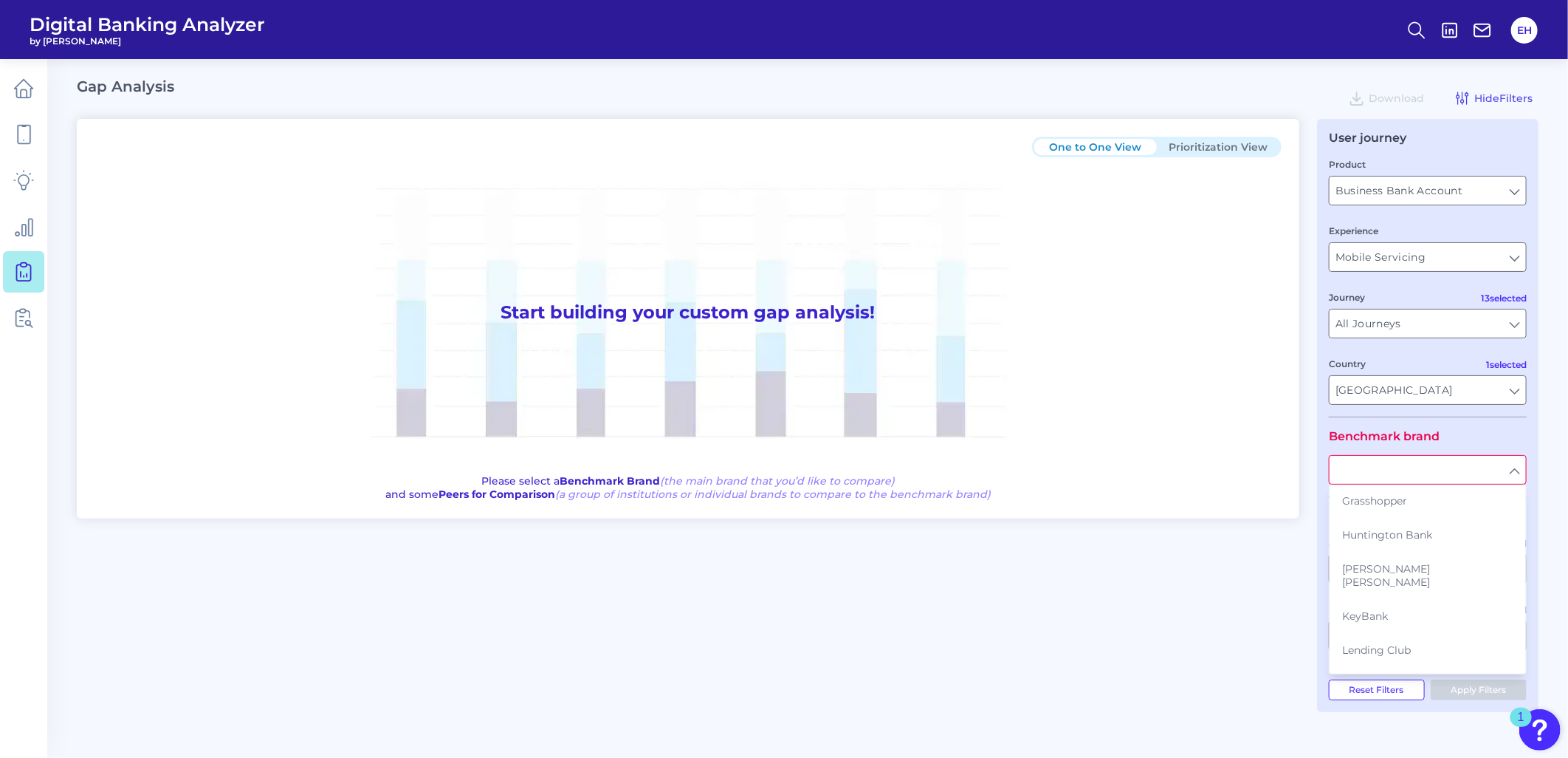
drag, startPoint x: 1412, startPoint y: 547, endPoint x: 1412, endPoint y: 556, distance: 9.0
click at [1412, 556] on button "[PERSON_NAME] [PERSON_NAME]" at bounding box center [1428, 575] width 195 height 47
type input "[PERSON_NAME] [PERSON_NAME]"
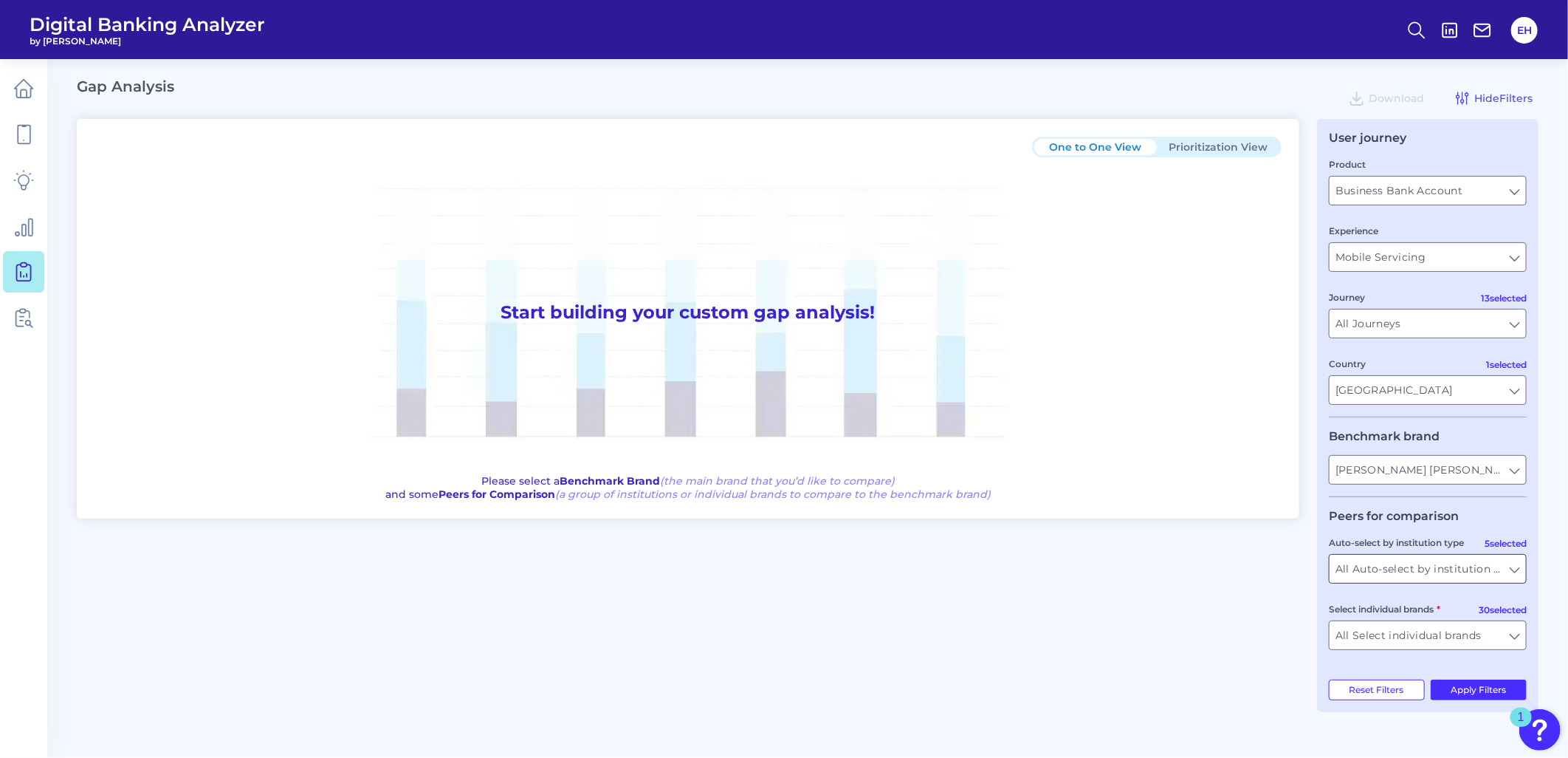
click at [1390, 574] on input "All Auto-select by institution types" at bounding box center [1428, 568] width 196 height 28
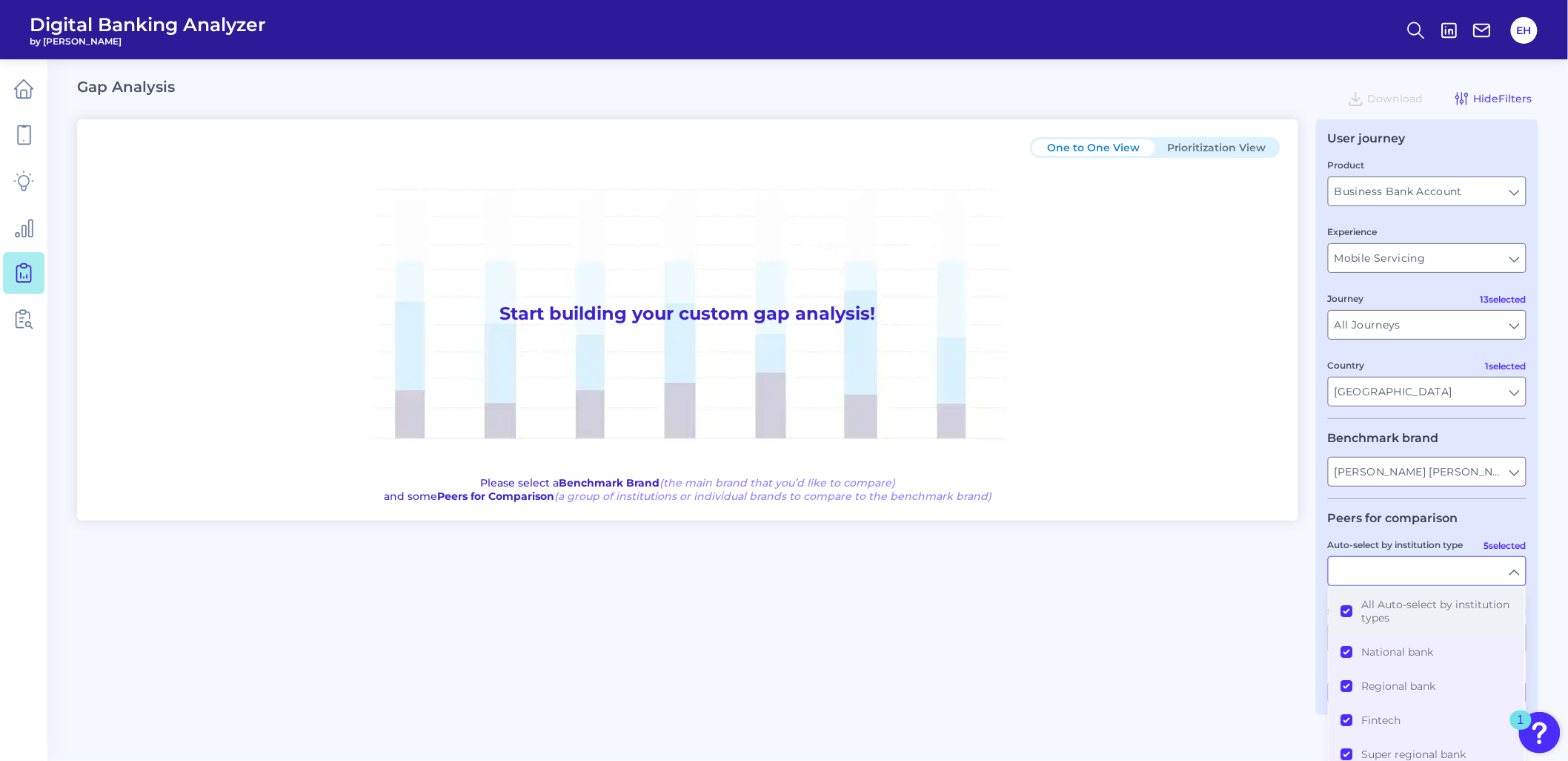
click at [1383, 606] on span "All Auto-select by institution types" at bounding box center [1437, 611] width 151 height 27
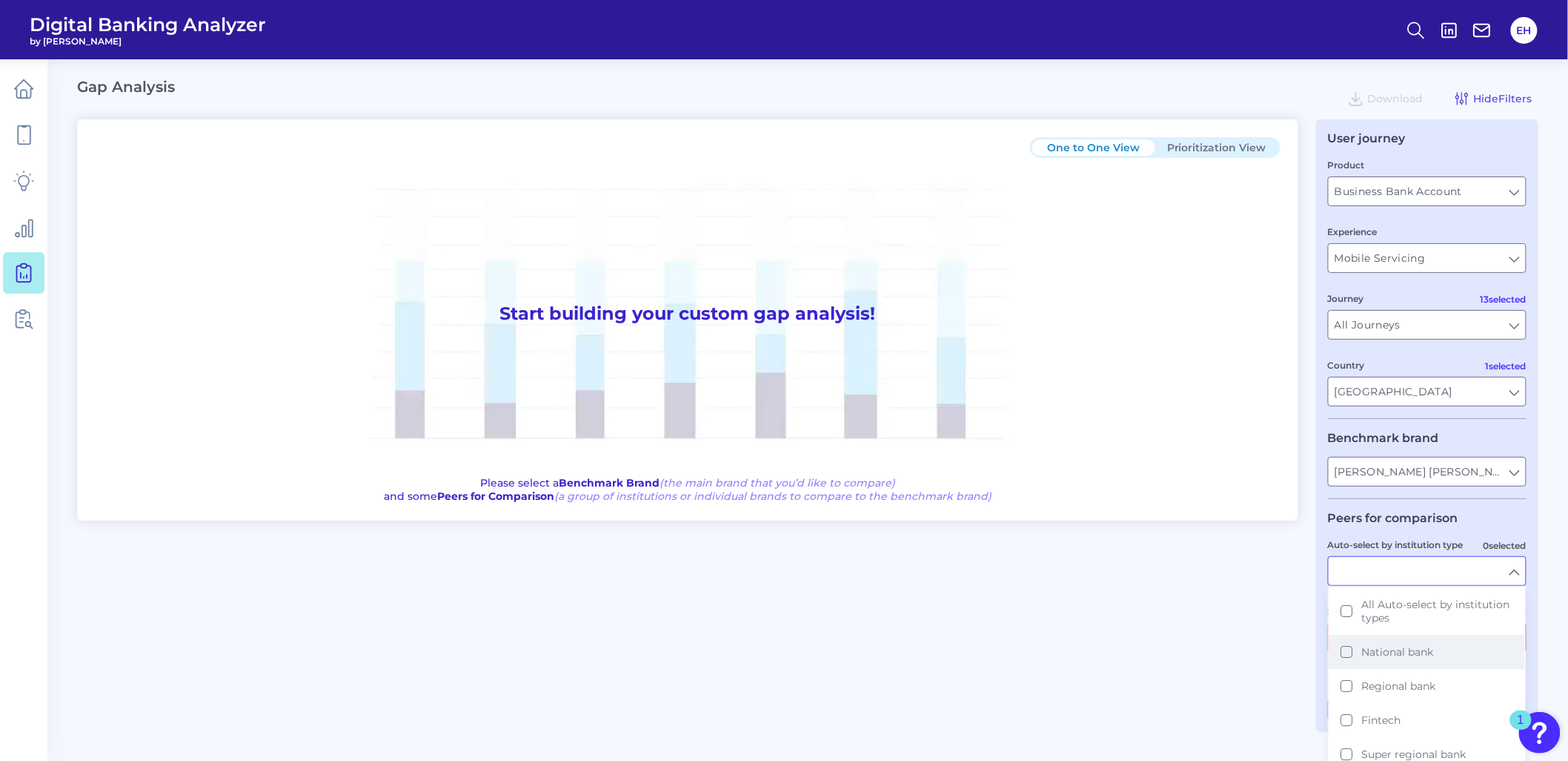
click at [1390, 654] on span "National bank" at bounding box center [1397, 652] width 72 height 13
type input "American Express, Bank of America, Capital One, Citi, PNC Bank, TD Bank, US Ban…"
click at [1233, 661] on div "One to One View Prioritization View Start building your custom gap analysis! Pl…" at bounding box center [808, 416] width 1462 height 595
type input "National bank"
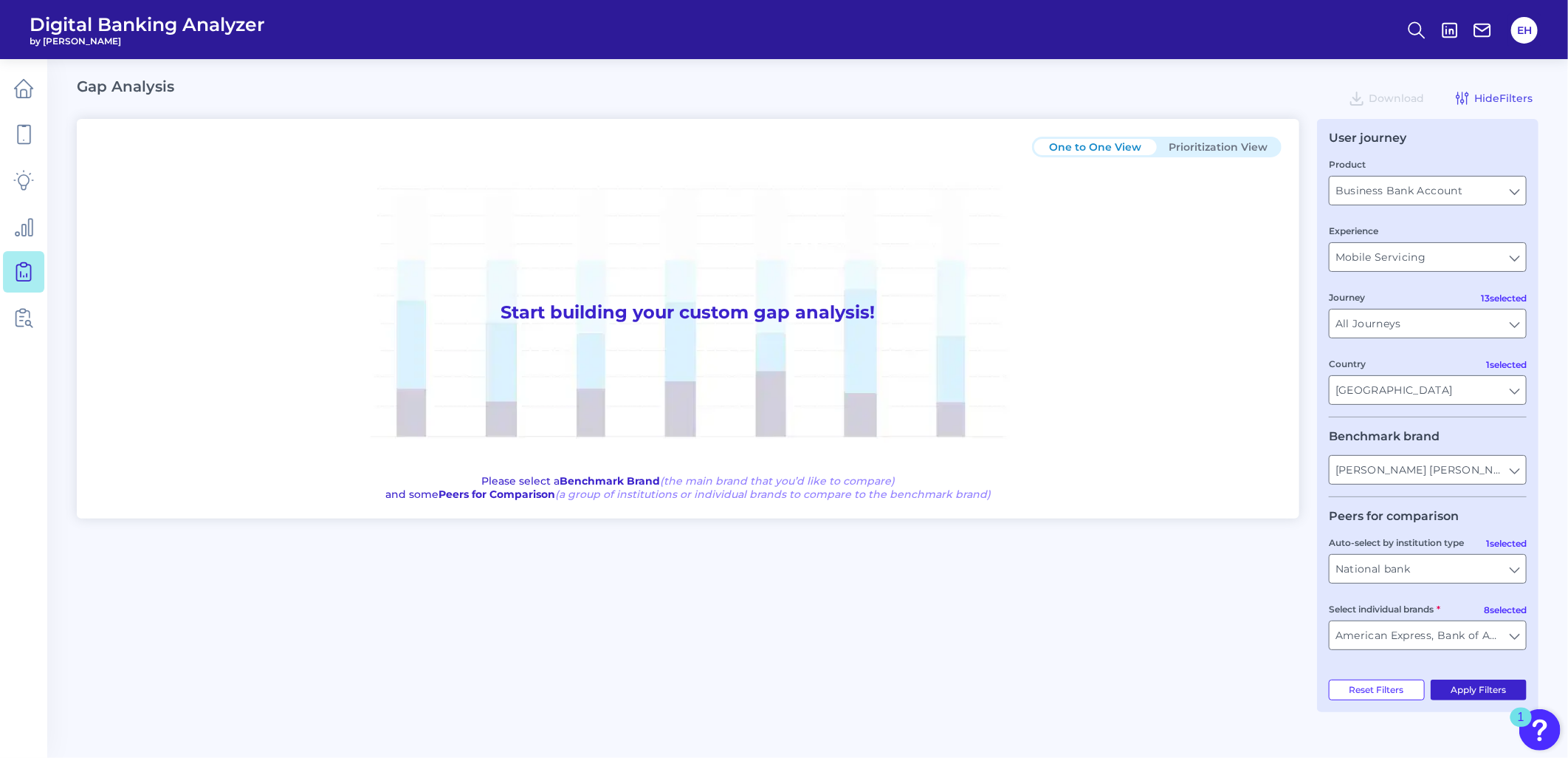
click at [1453, 699] on button "Apply Filters" at bounding box center [1480, 689] width 97 height 20
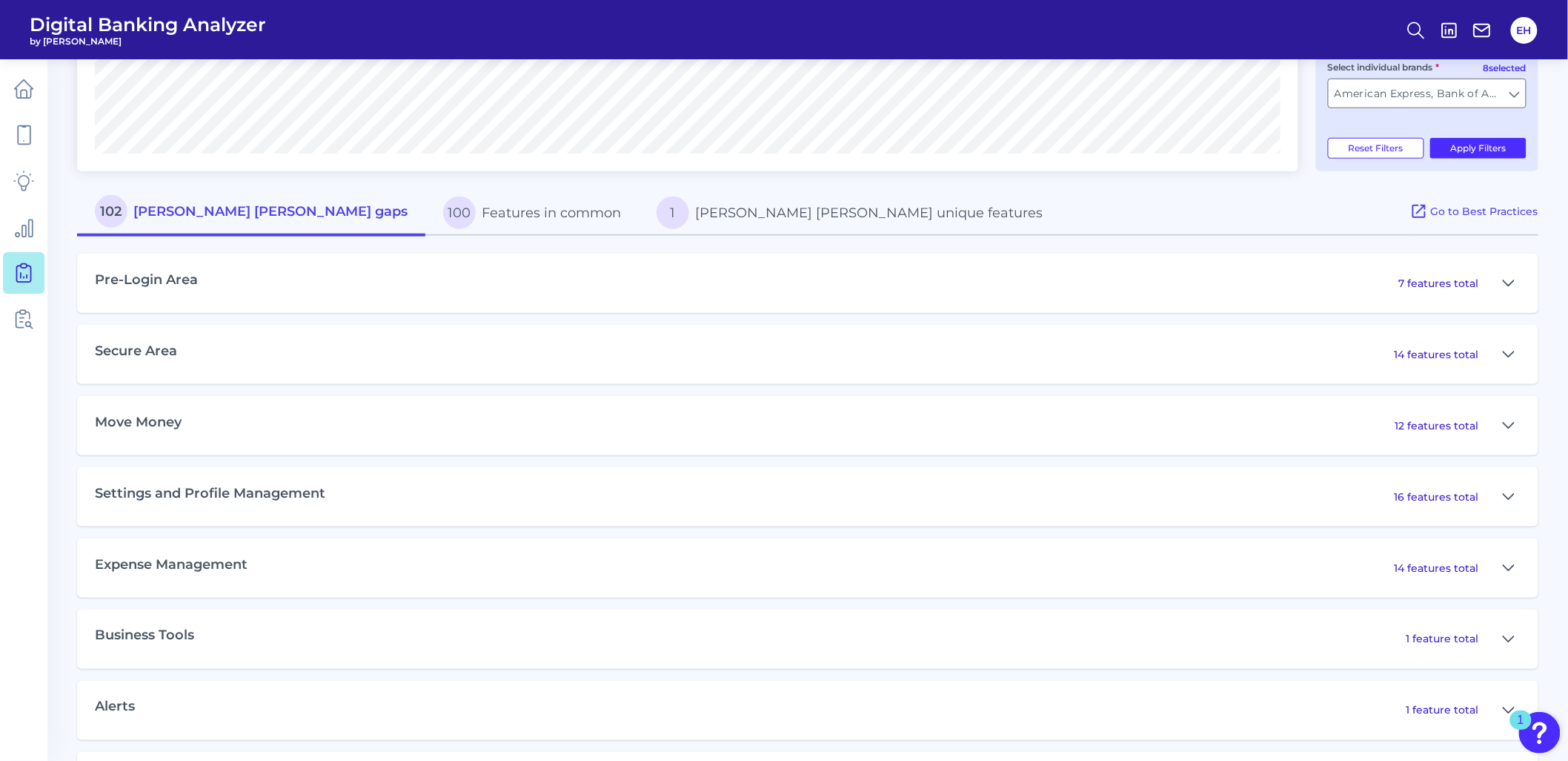
scroll to position [576, 0]
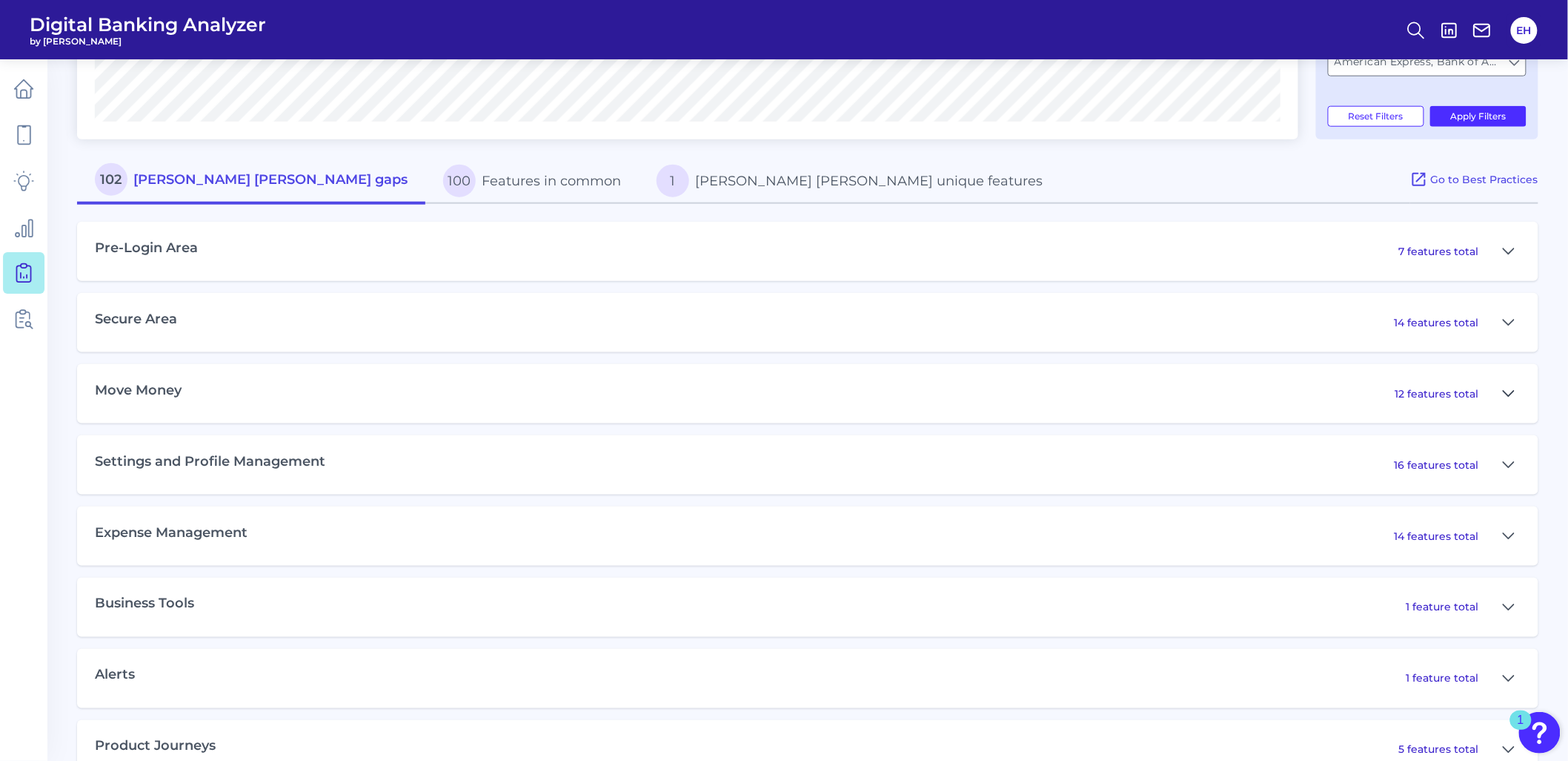
click at [1512, 397] on icon at bounding box center [1508, 393] width 12 height 18
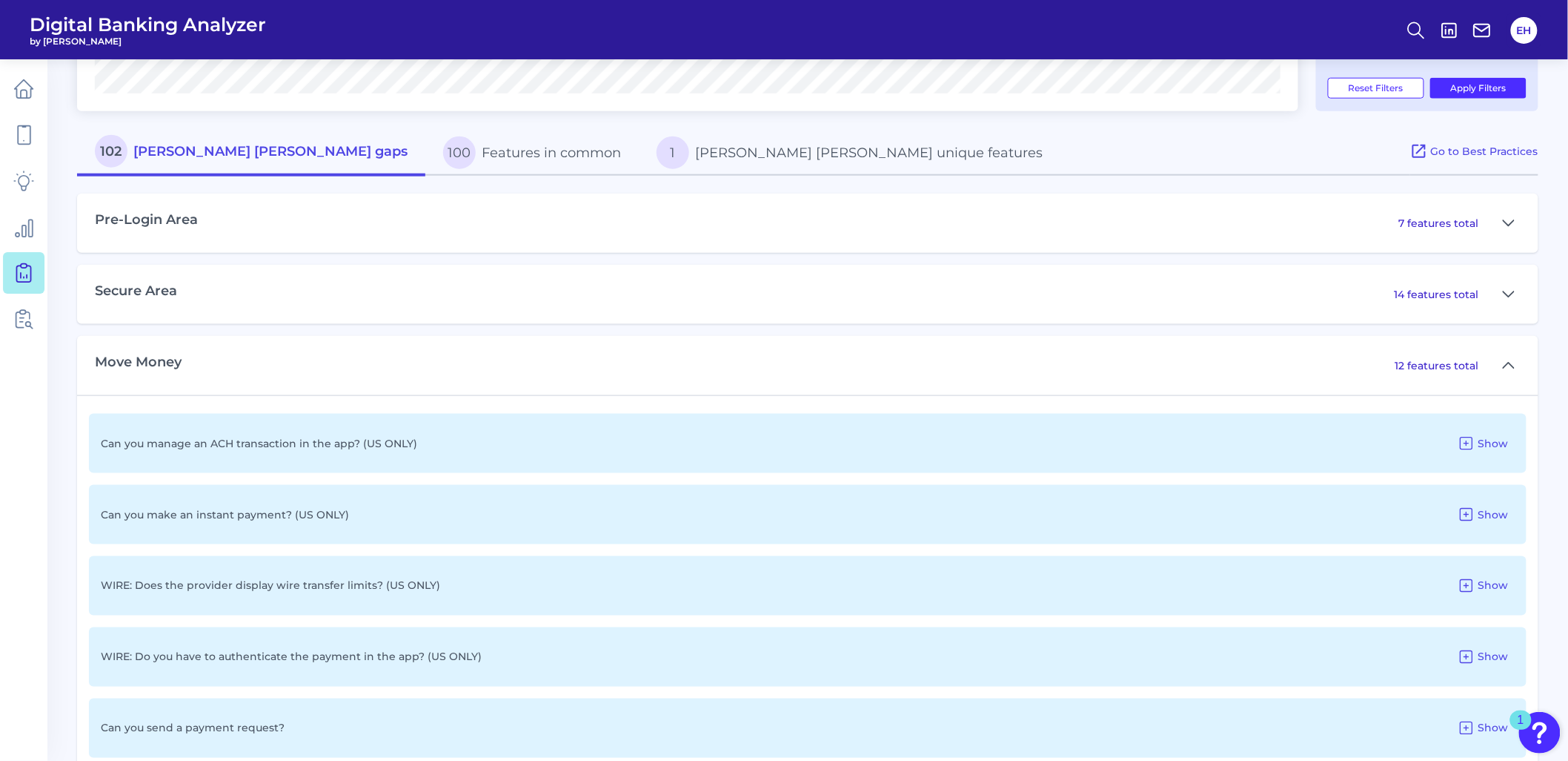
scroll to position [494, 0]
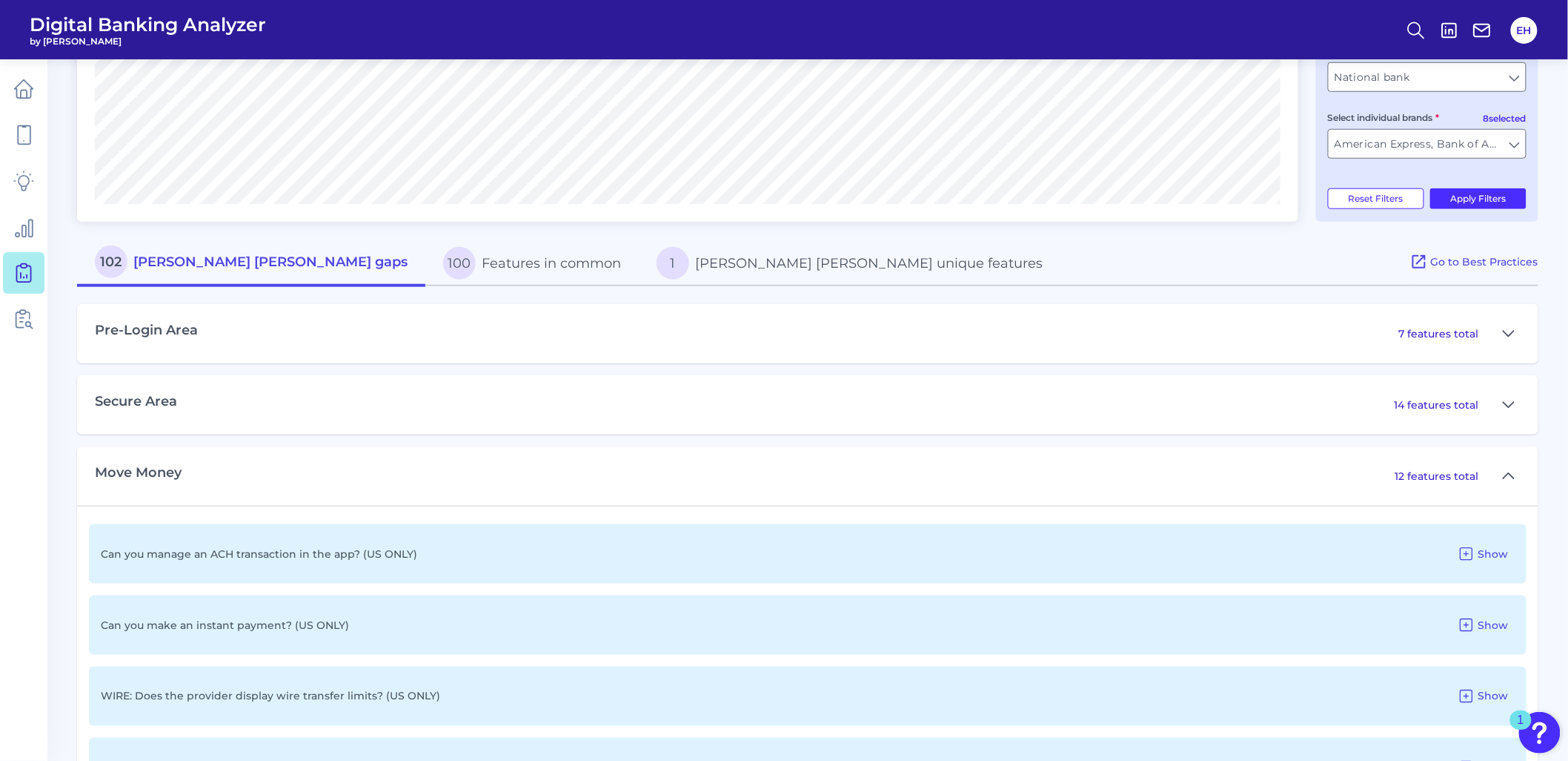
click at [426, 260] on button "100 Features in common" at bounding box center [532, 262] width 214 height 48
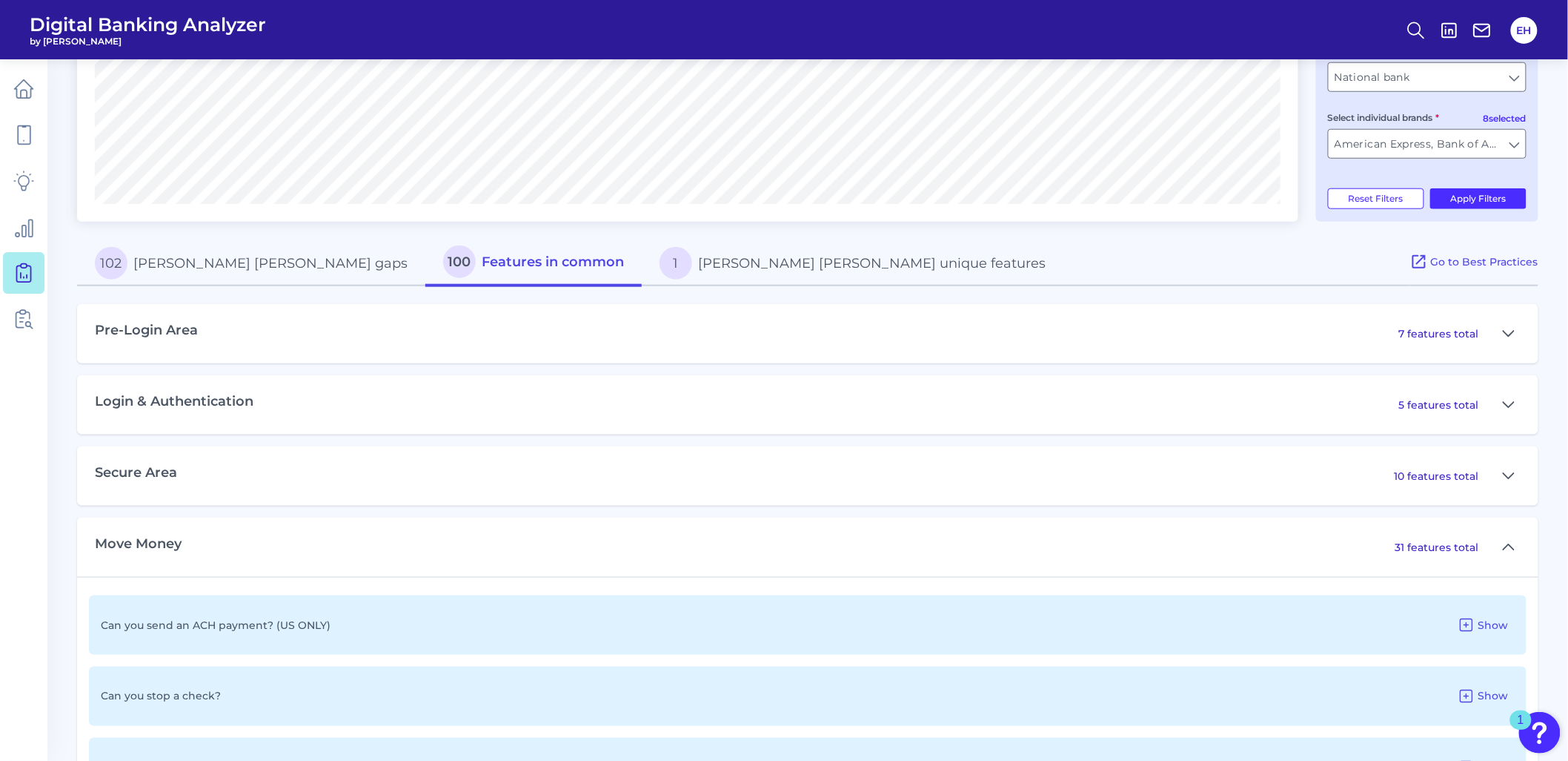
click at [662, 280] on button "1 [PERSON_NAME] [PERSON_NAME] unique features" at bounding box center [852, 262] width 422 height 48
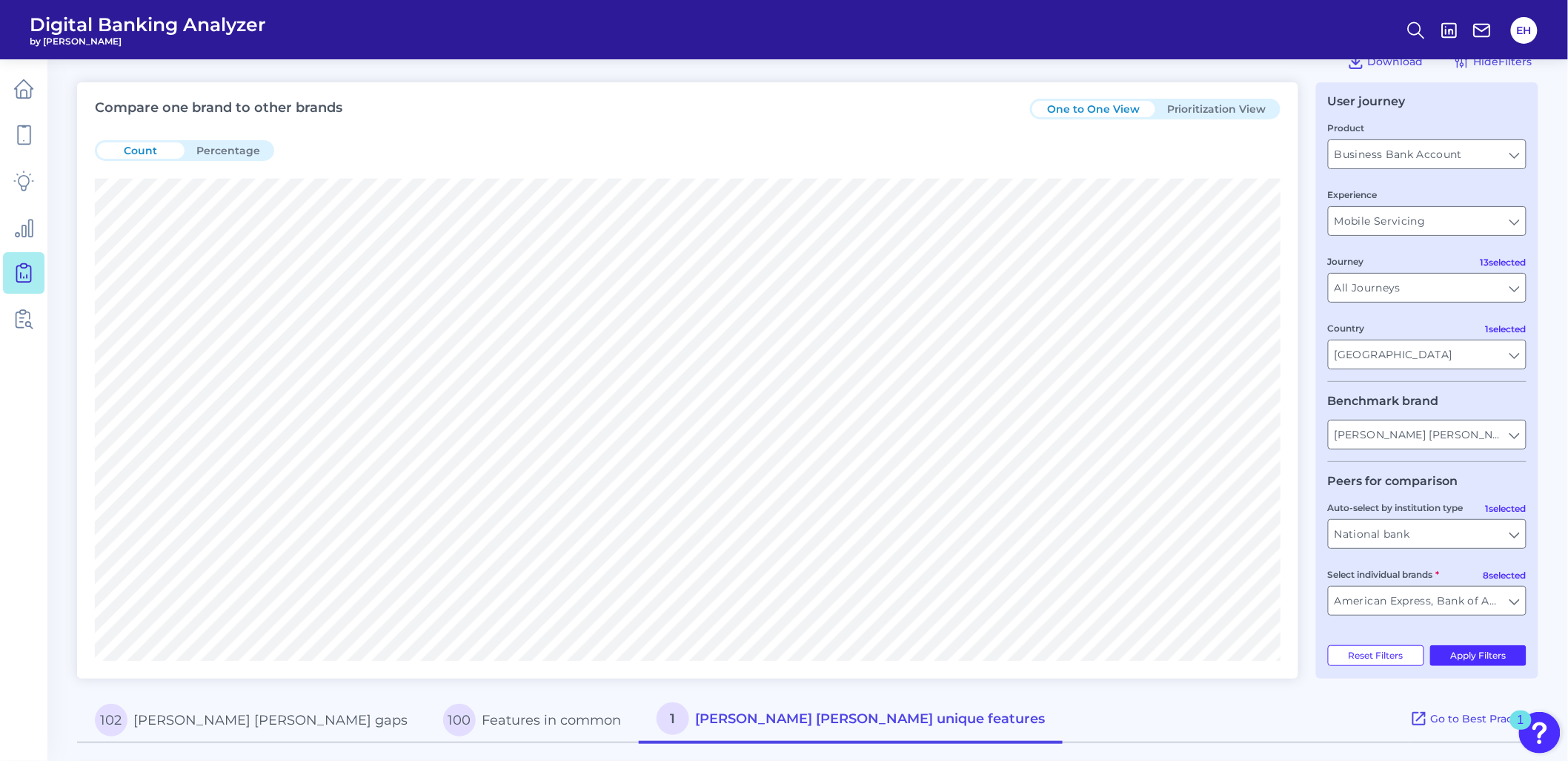
scroll to position [0, 0]
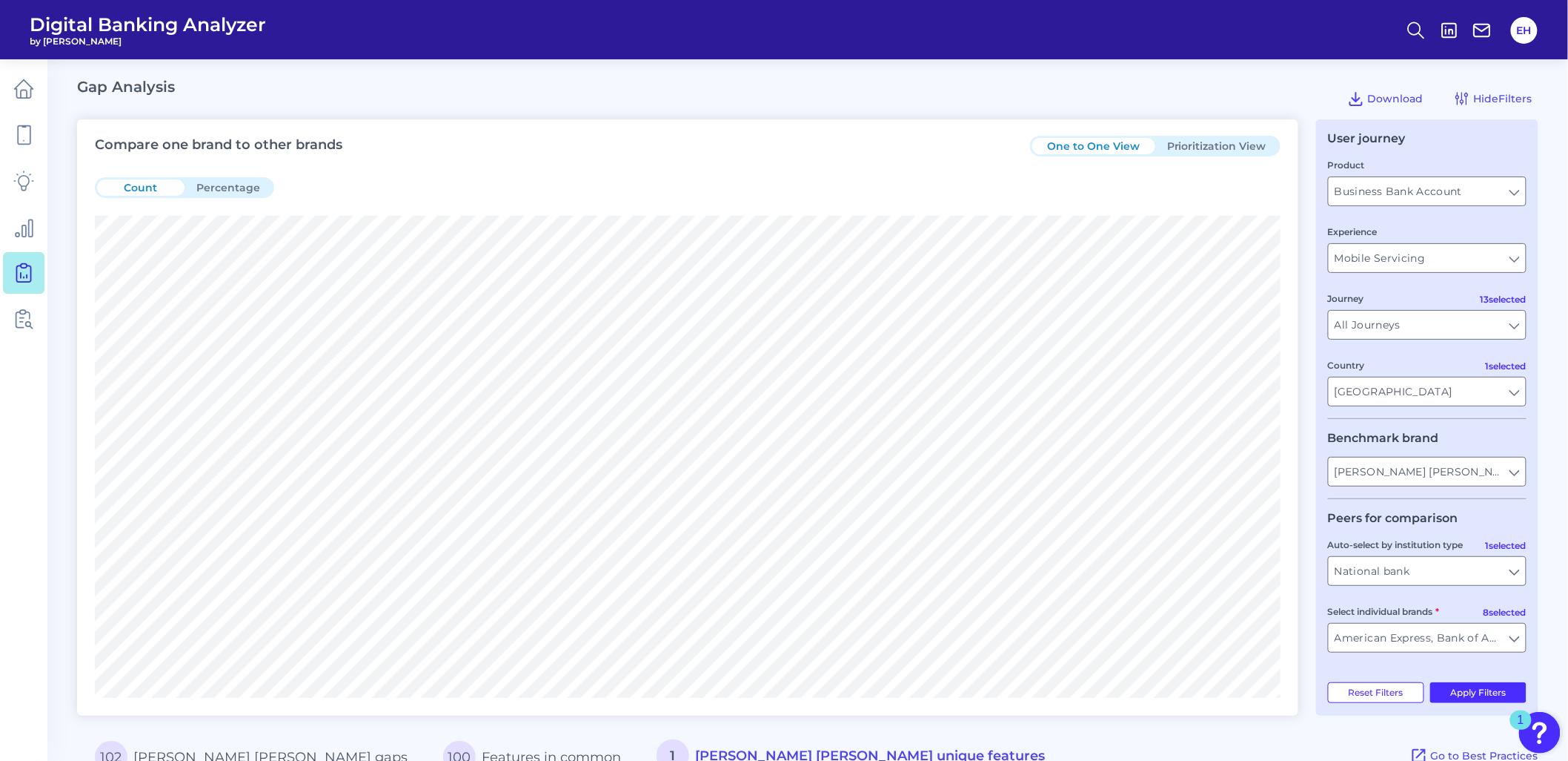
click at [1220, 154] on div "One to One View Prioritization View" at bounding box center [1155, 146] width 250 height 21
click at [1220, 145] on button "Prioritization View" at bounding box center [1217, 146] width 123 height 16
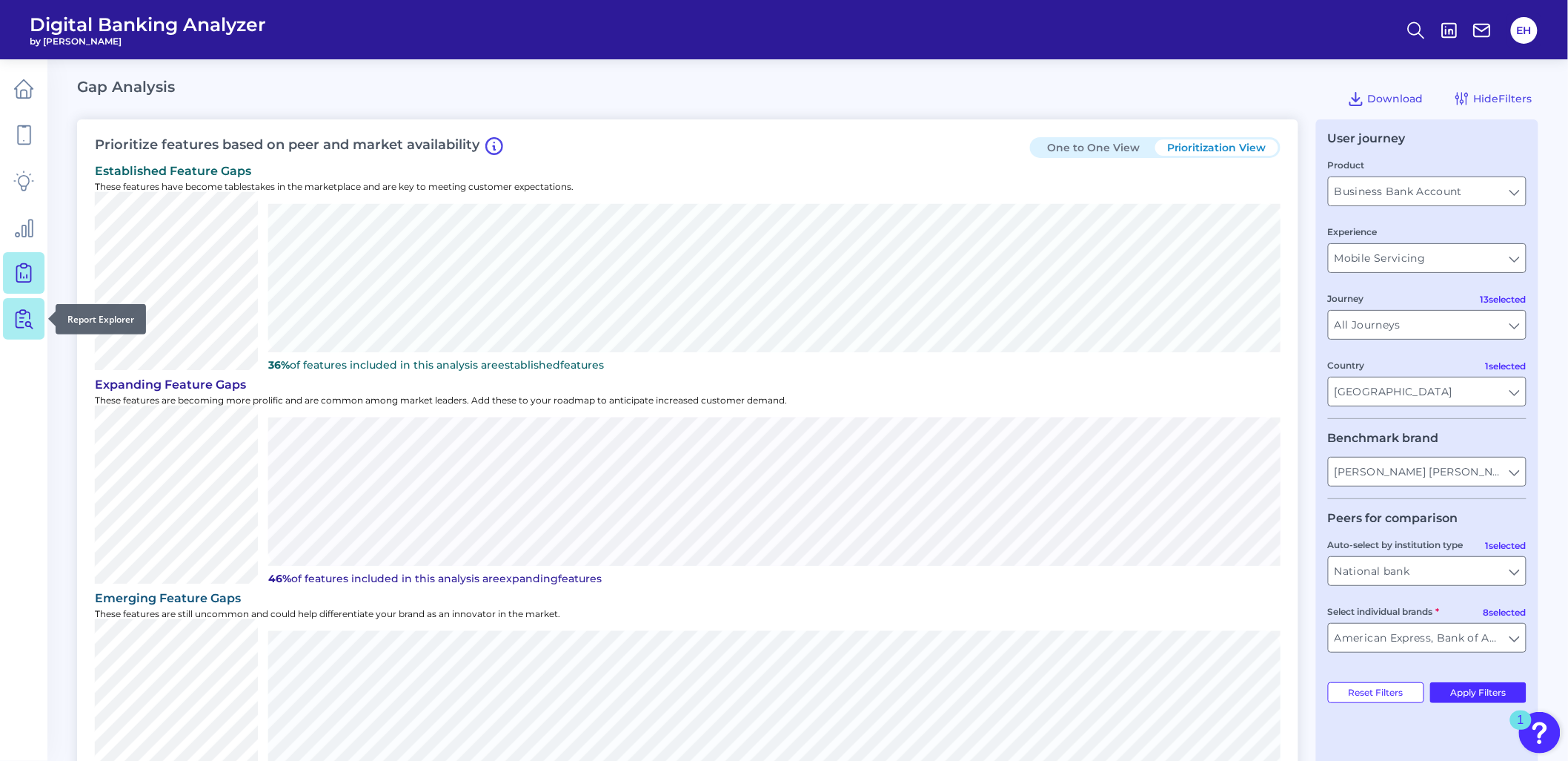
click at [20, 317] on icon at bounding box center [25, 319] width 12 height 19
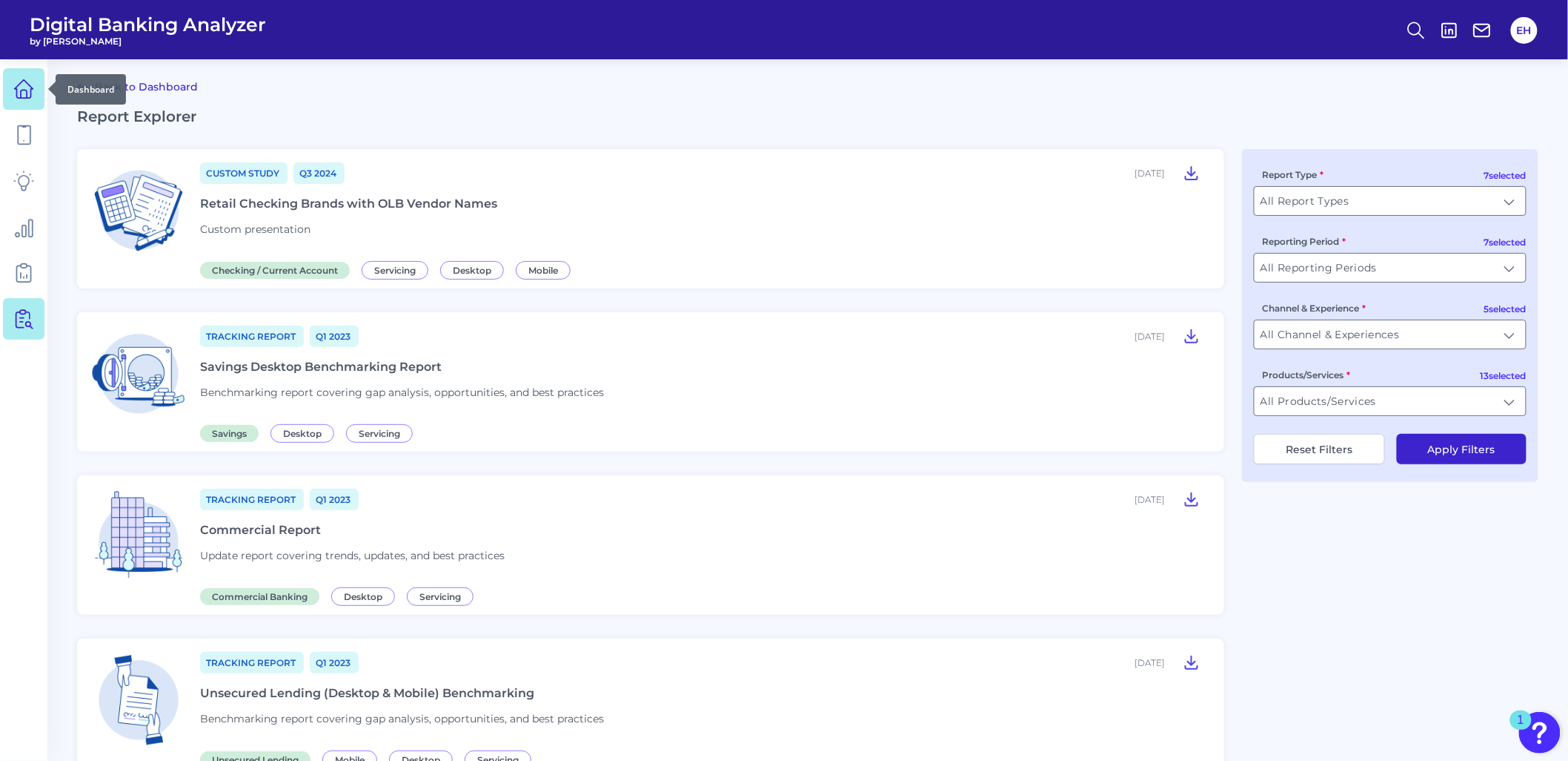
click at [17, 96] on icon at bounding box center [24, 90] width 19 height 19
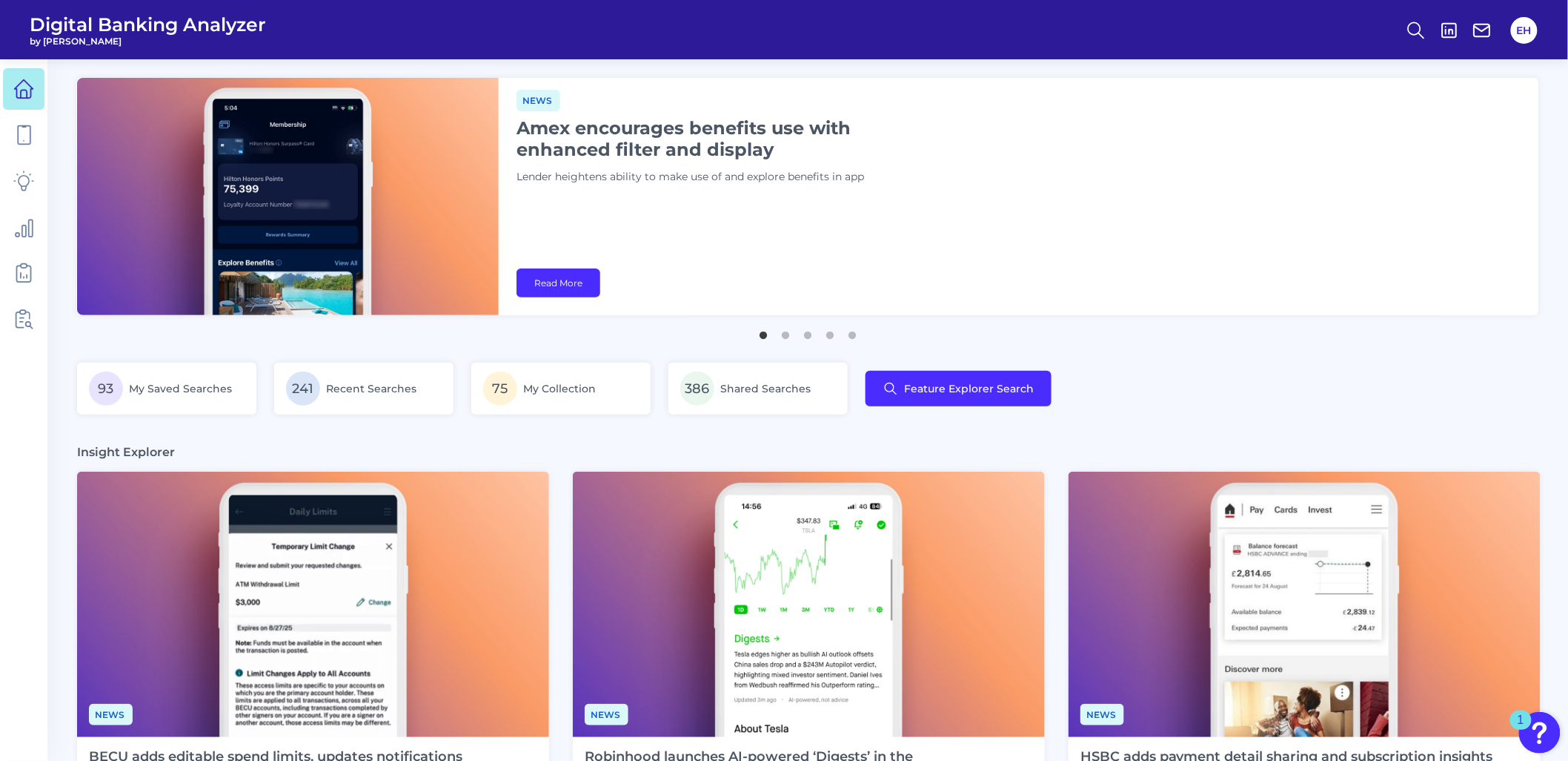
click at [1188, 437] on main "News RBS adds ability to alter chatbot speed UK bank provides added customizabl…" at bounding box center [784, 719] width 1568 height 1439
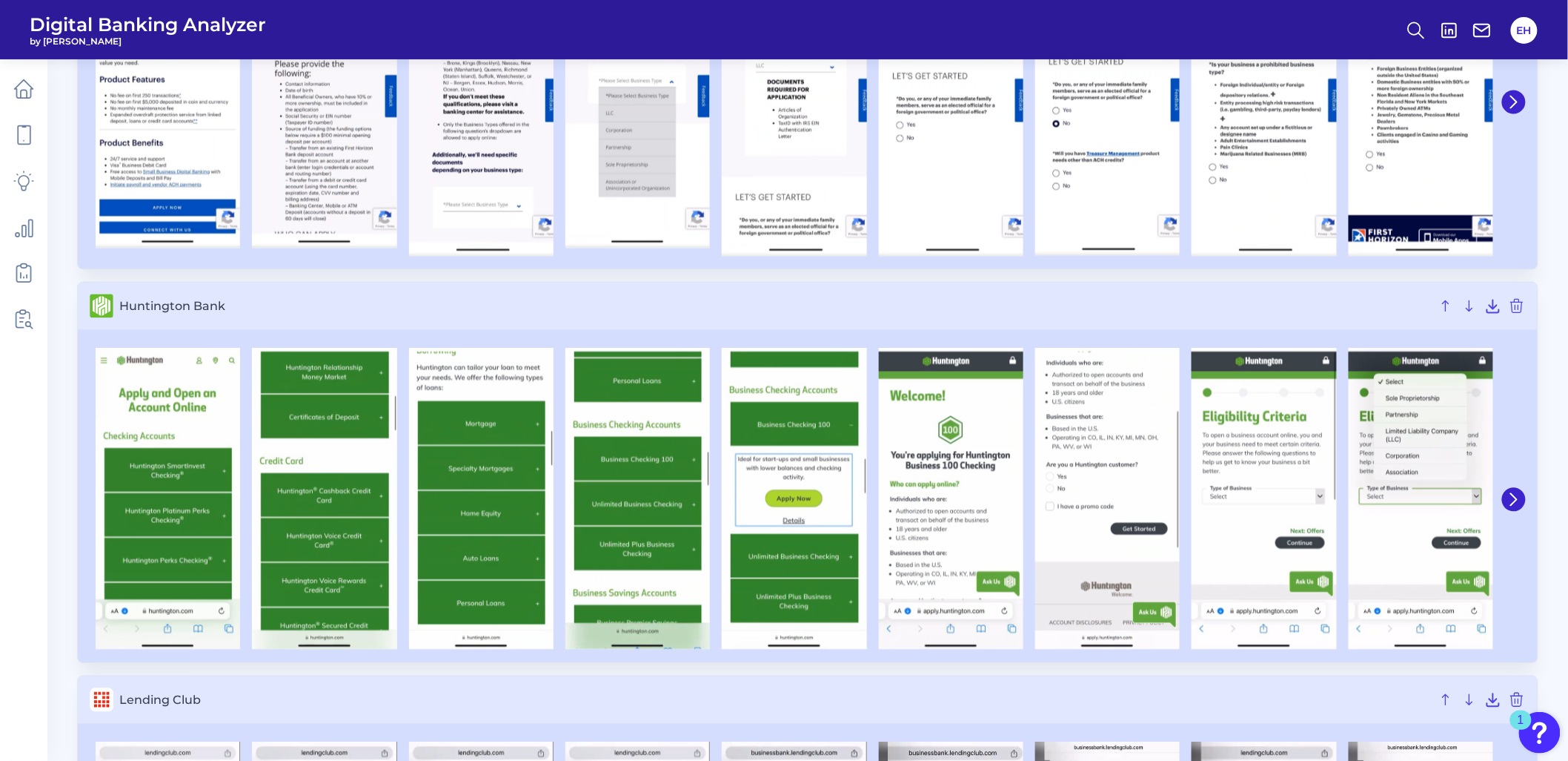
scroll to position [1070, 0]
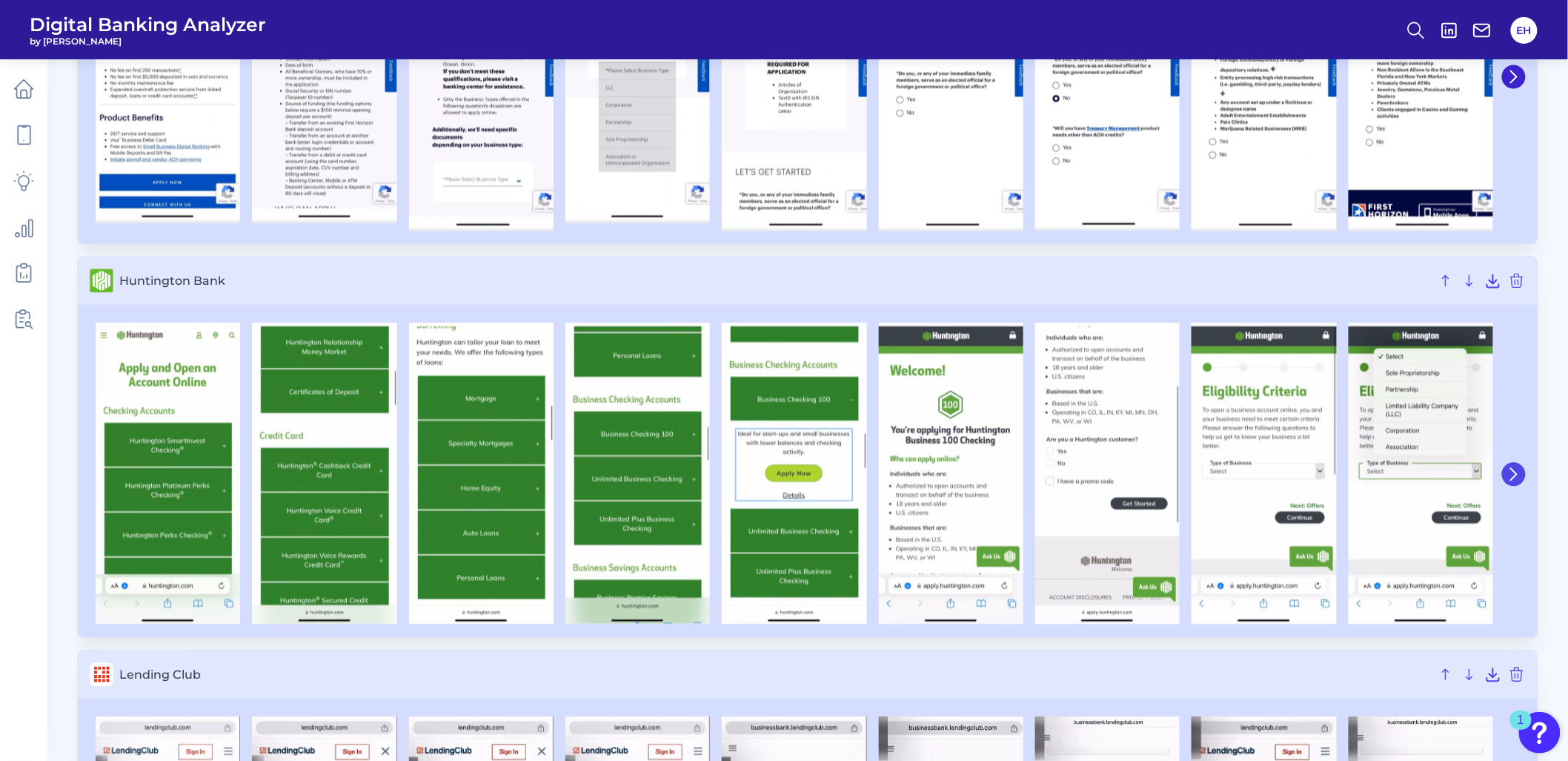
click at [1517, 475] on icon at bounding box center [1514, 474] width 6 height 12
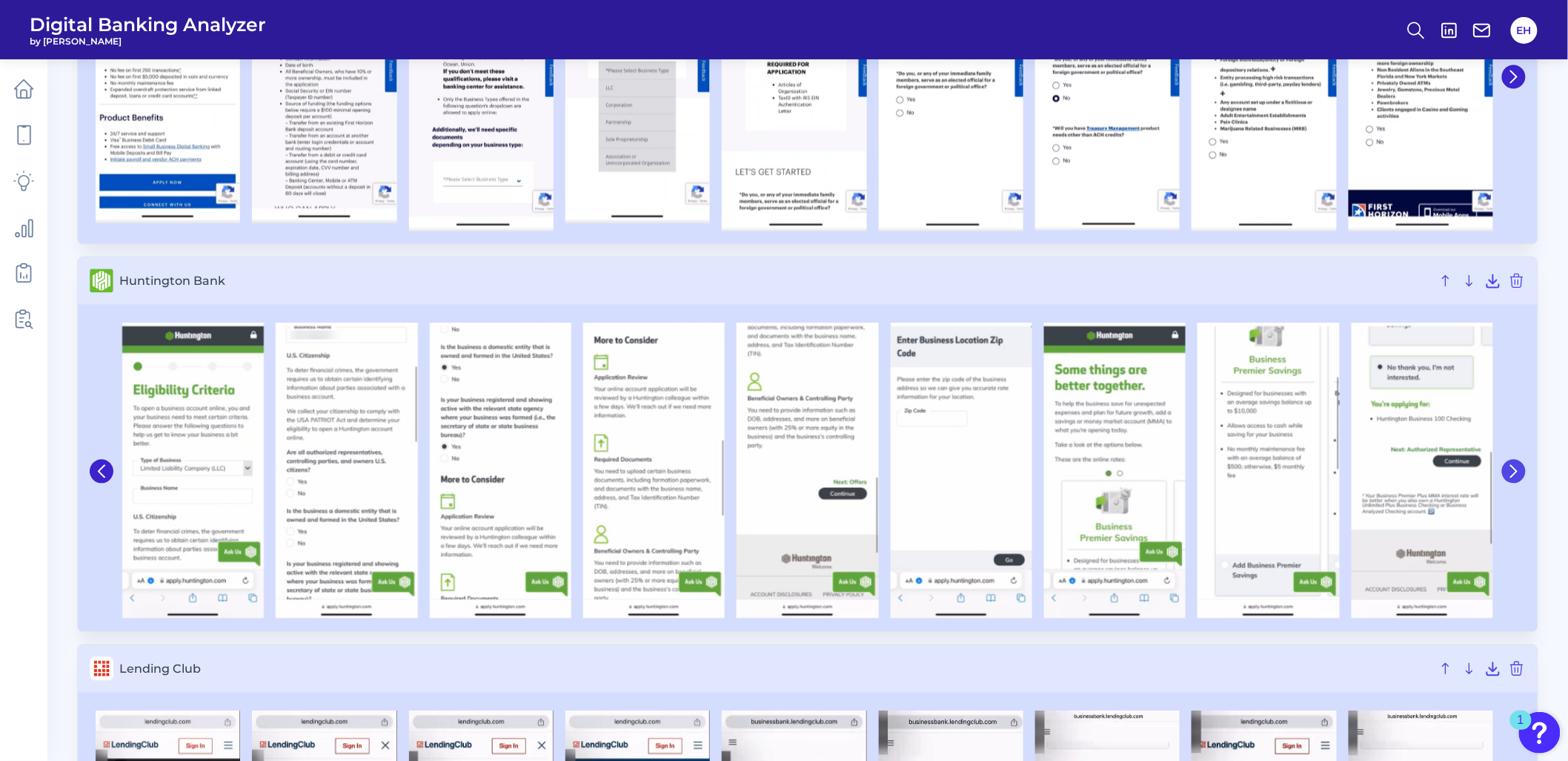
click at [1516, 475] on icon at bounding box center [1514, 472] width 13 height 13
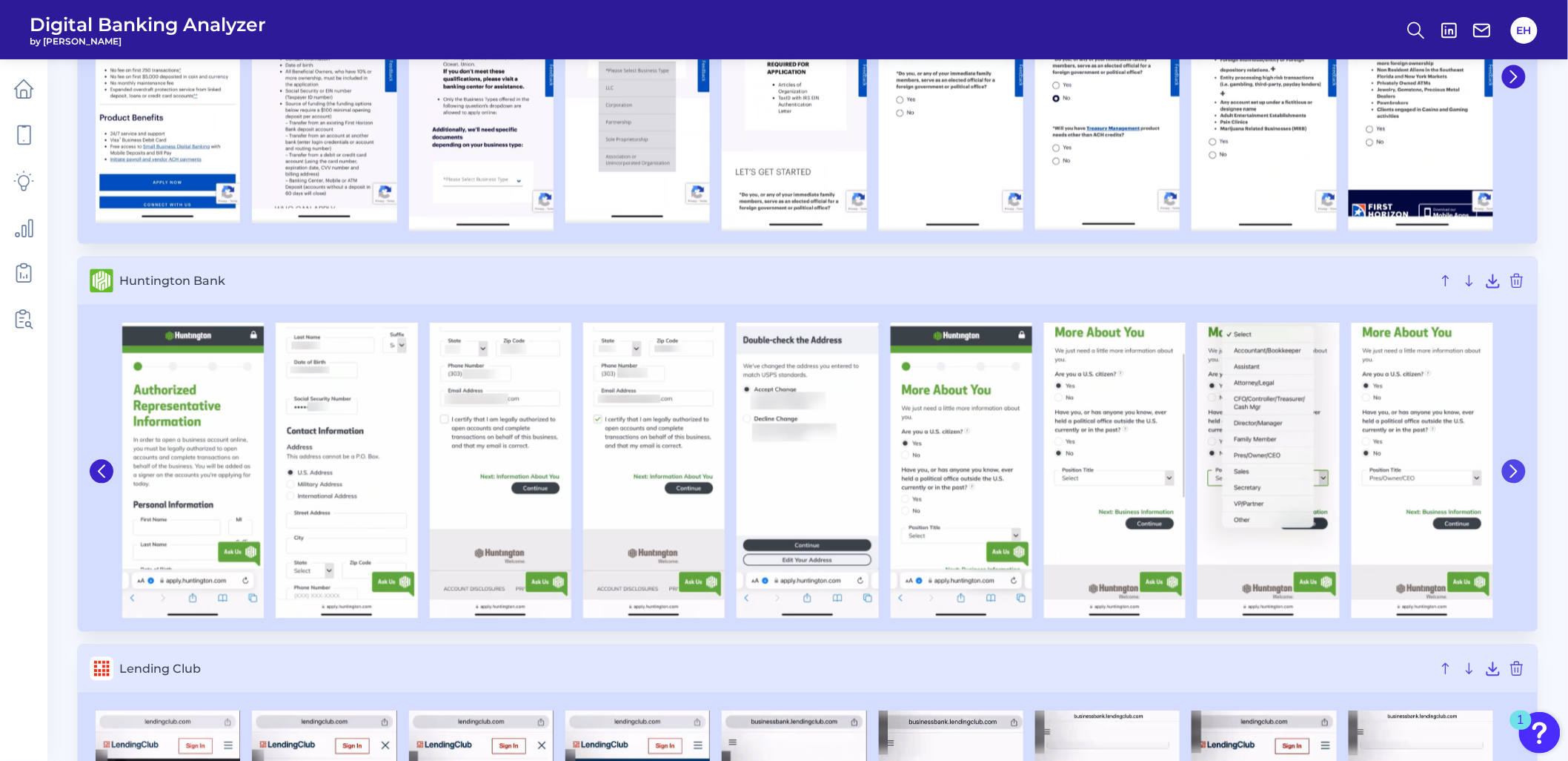
click at [1516, 475] on icon at bounding box center [1514, 472] width 13 height 13
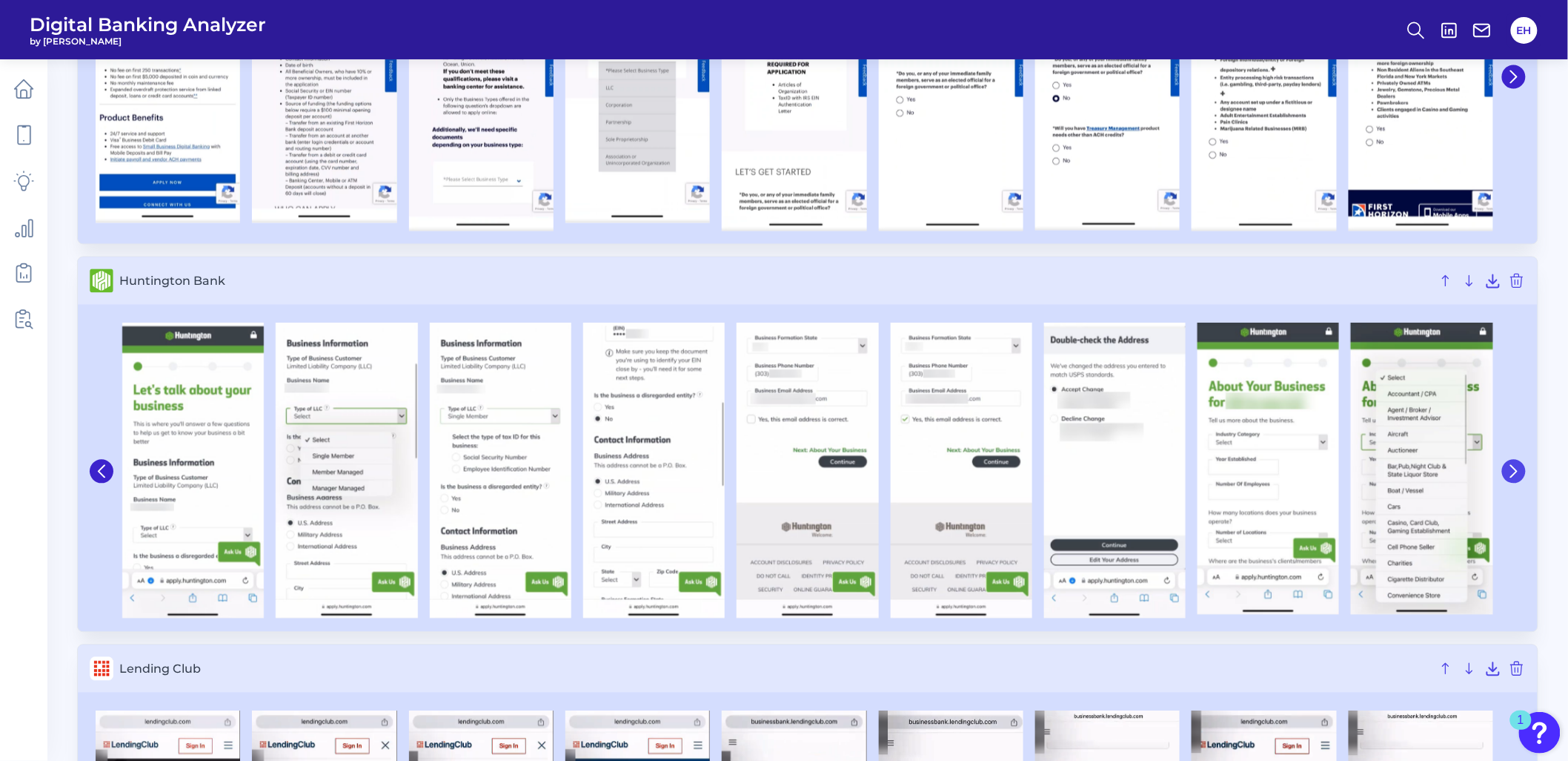
click at [1516, 475] on icon at bounding box center [1514, 472] width 13 height 13
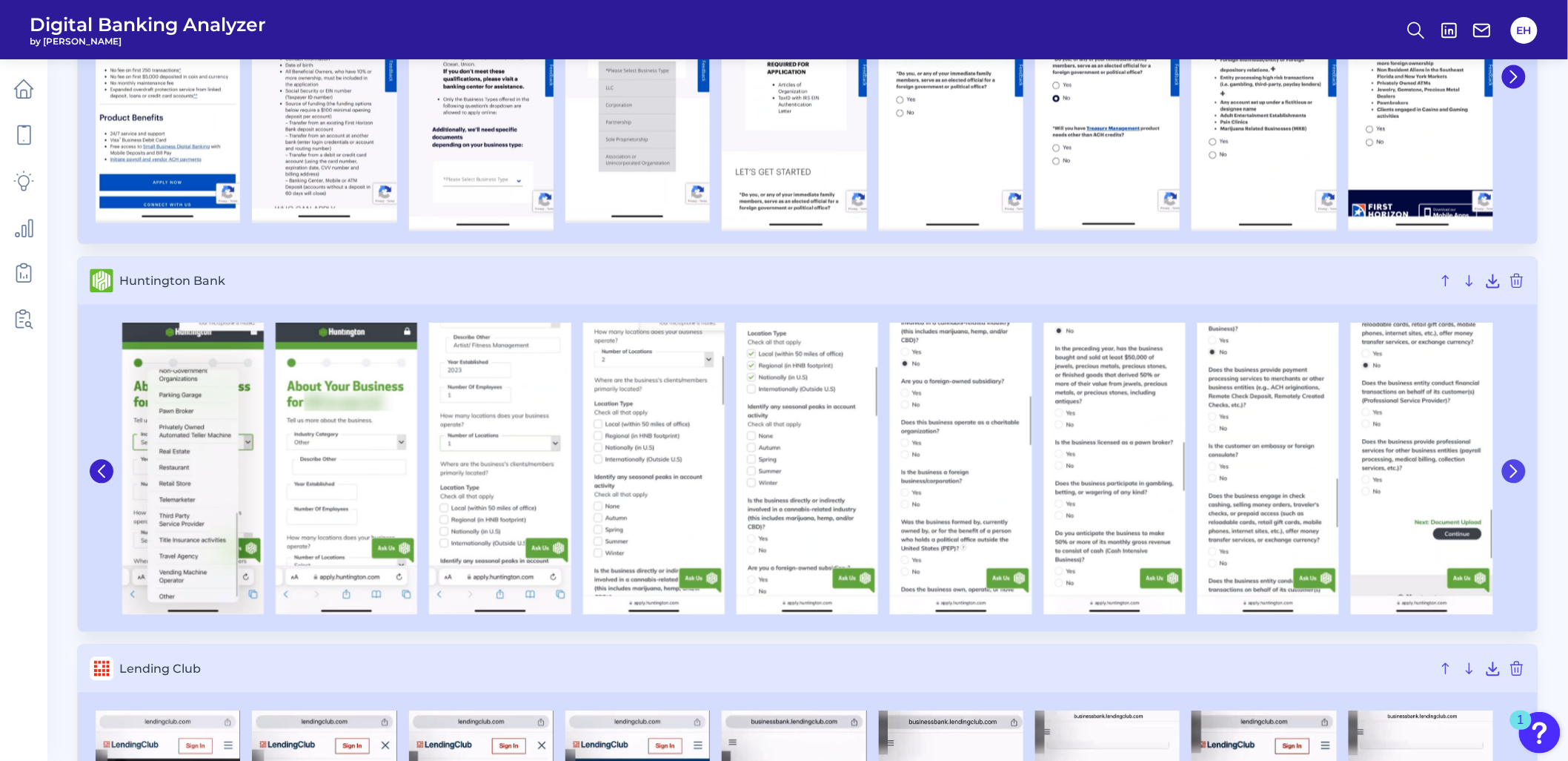
click at [1516, 475] on icon at bounding box center [1514, 472] width 13 height 13
